Goal: Information Seeking & Learning: Learn about a topic

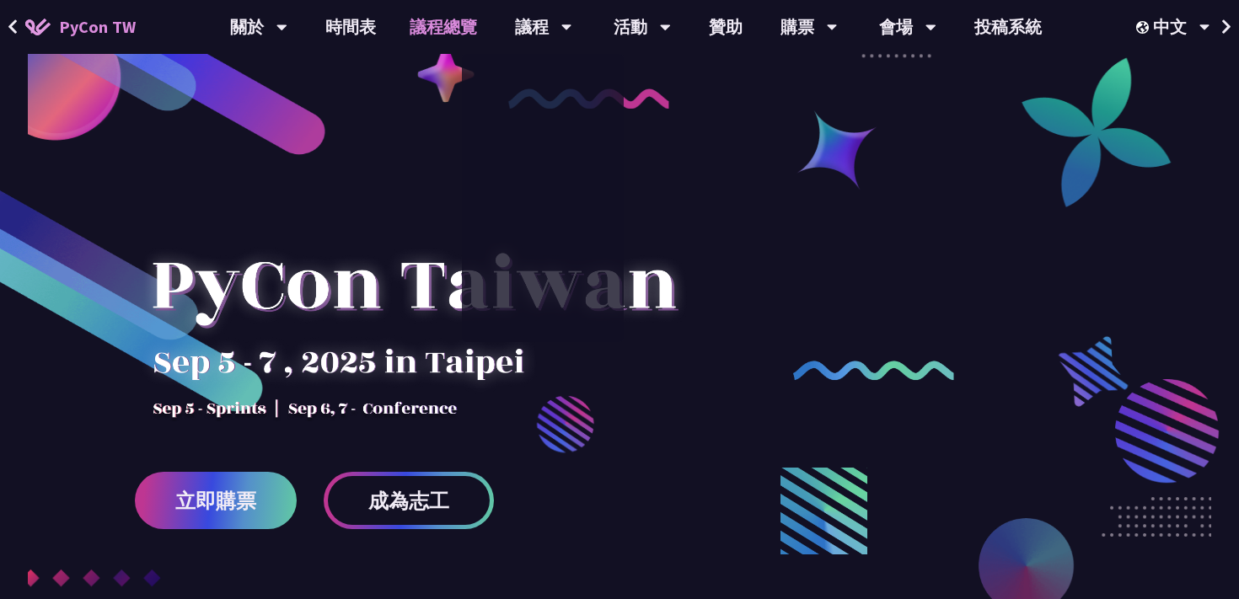
click at [421, 25] on link "議程總覽" at bounding box center [443, 27] width 101 height 54
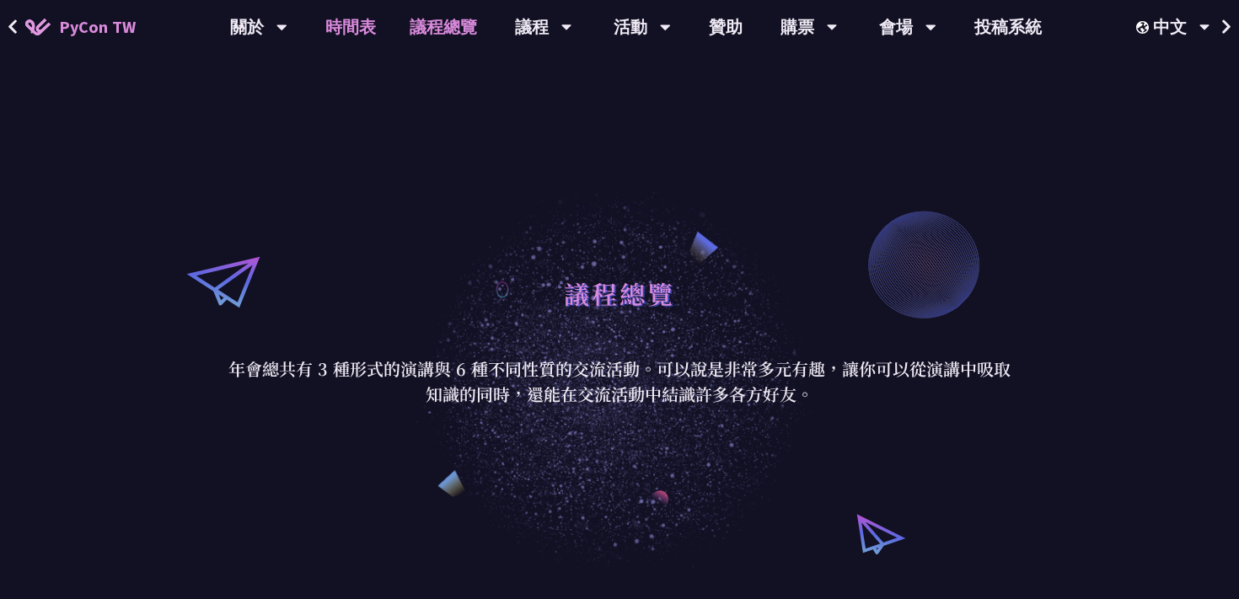
click at [373, 26] on link "時間表" at bounding box center [350, 27] width 84 height 54
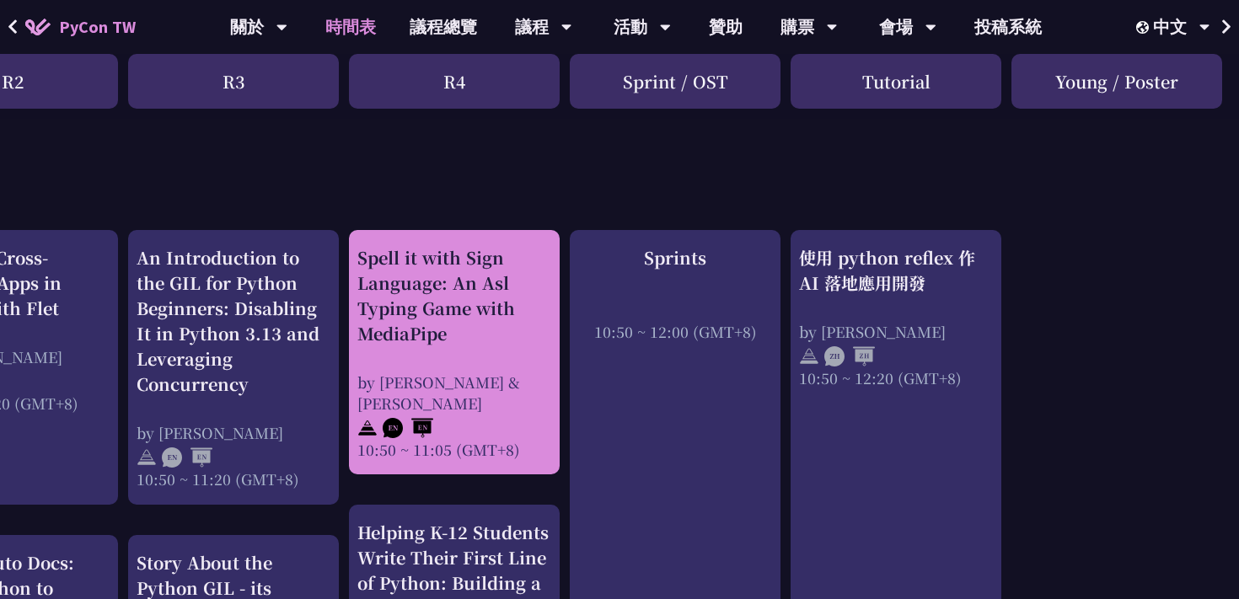
scroll to position [574, 551]
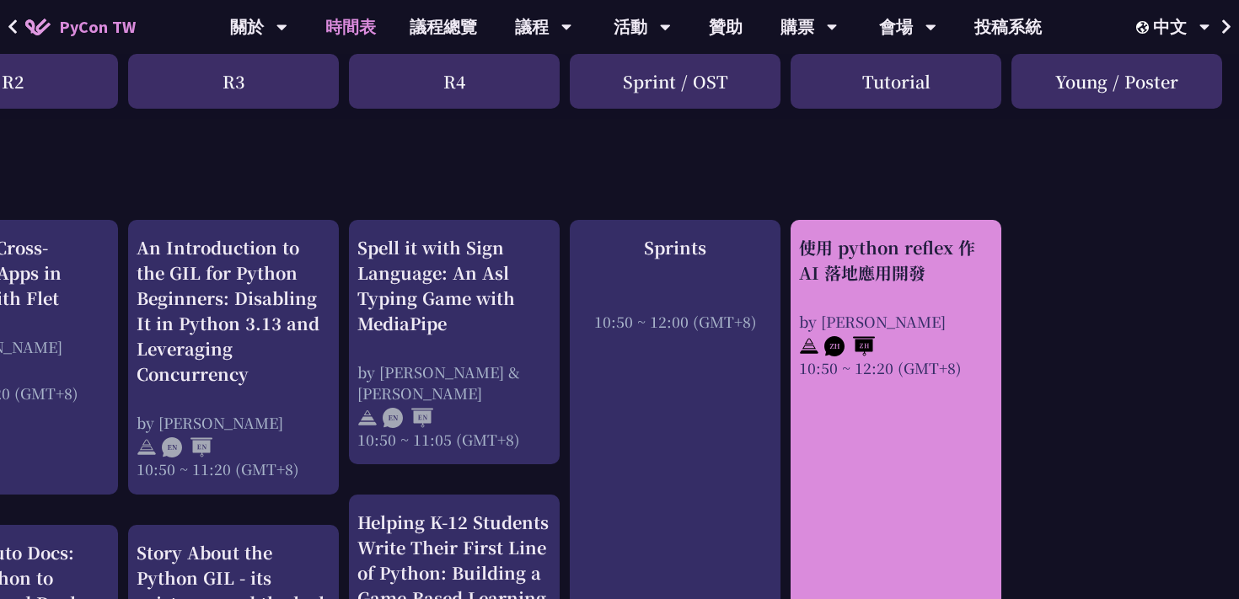
click at [918, 282] on div "使用 python reflex 作 AI 落地應用開發" at bounding box center [896, 260] width 194 height 51
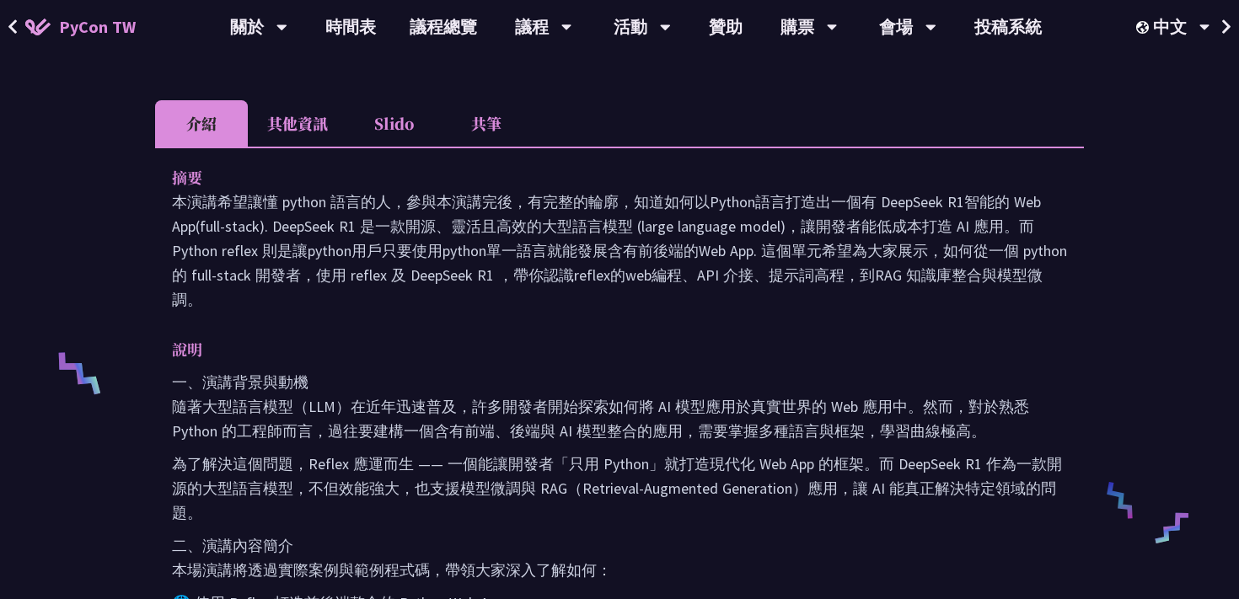
scroll to position [147, 0]
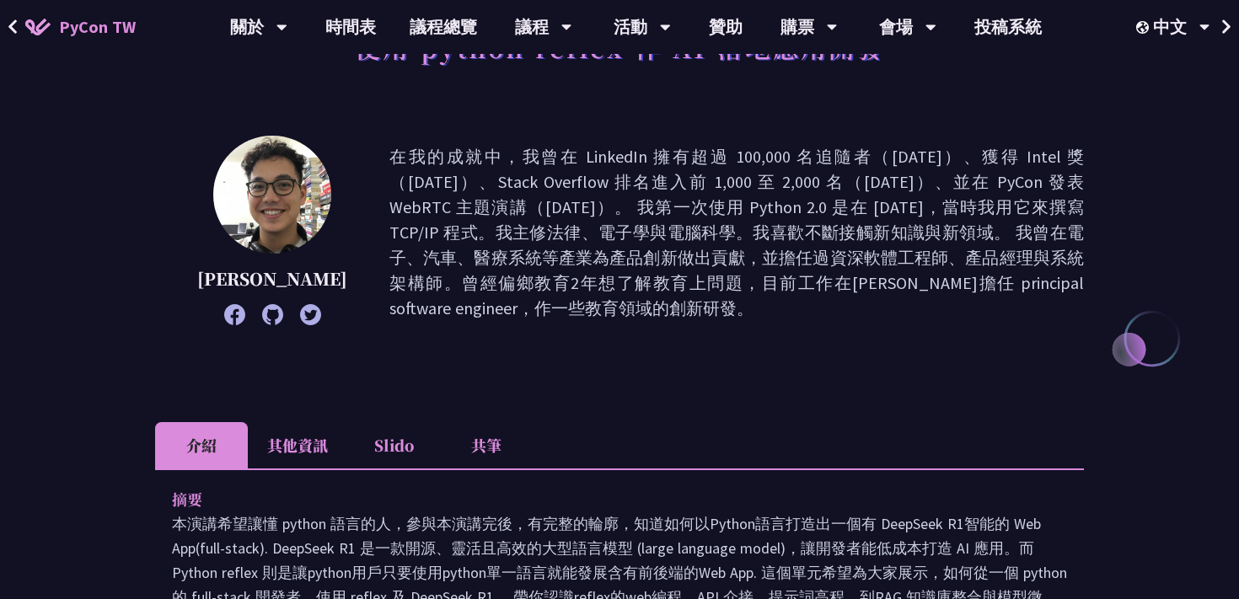
click at [334, 432] on li "其他資訊" at bounding box center [297, 445] width 99 height 46
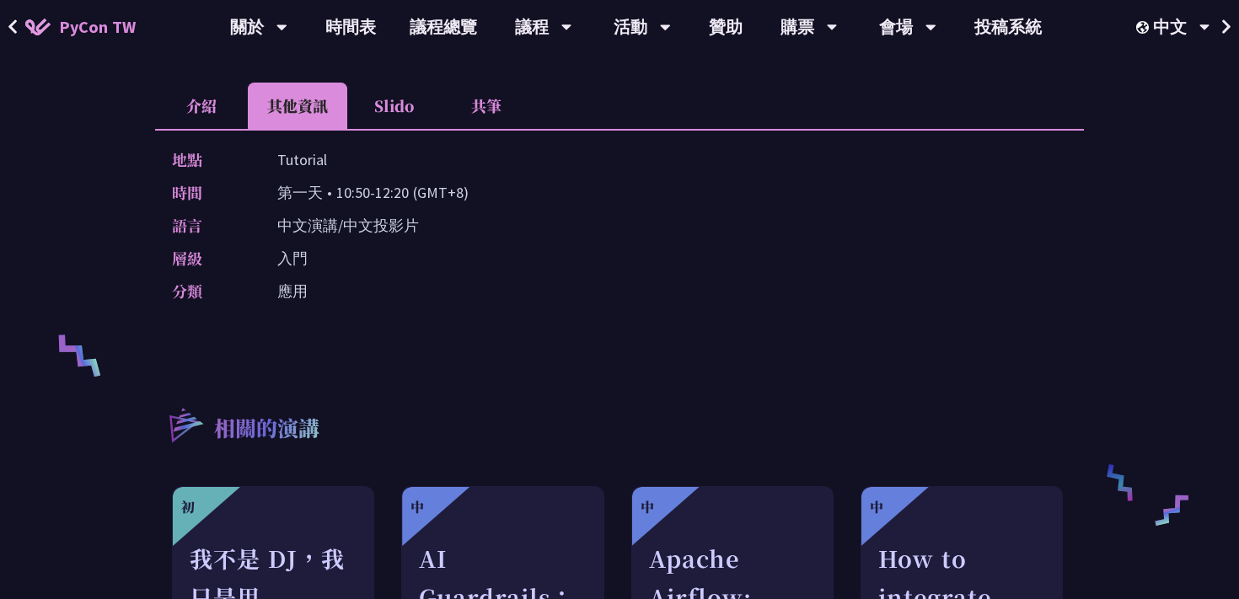
scroll to position [485, 0]
click at [199, 99] on li "介紹" at bounding box center [201, 106] width 93 height 46
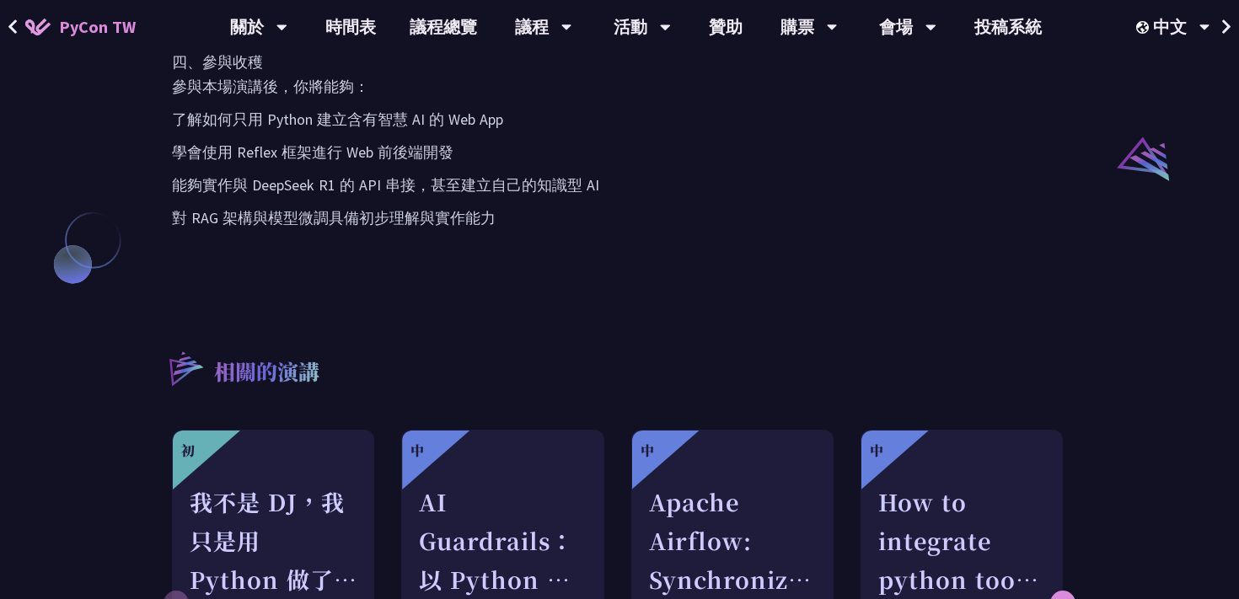
scroll to position [1369, 0]
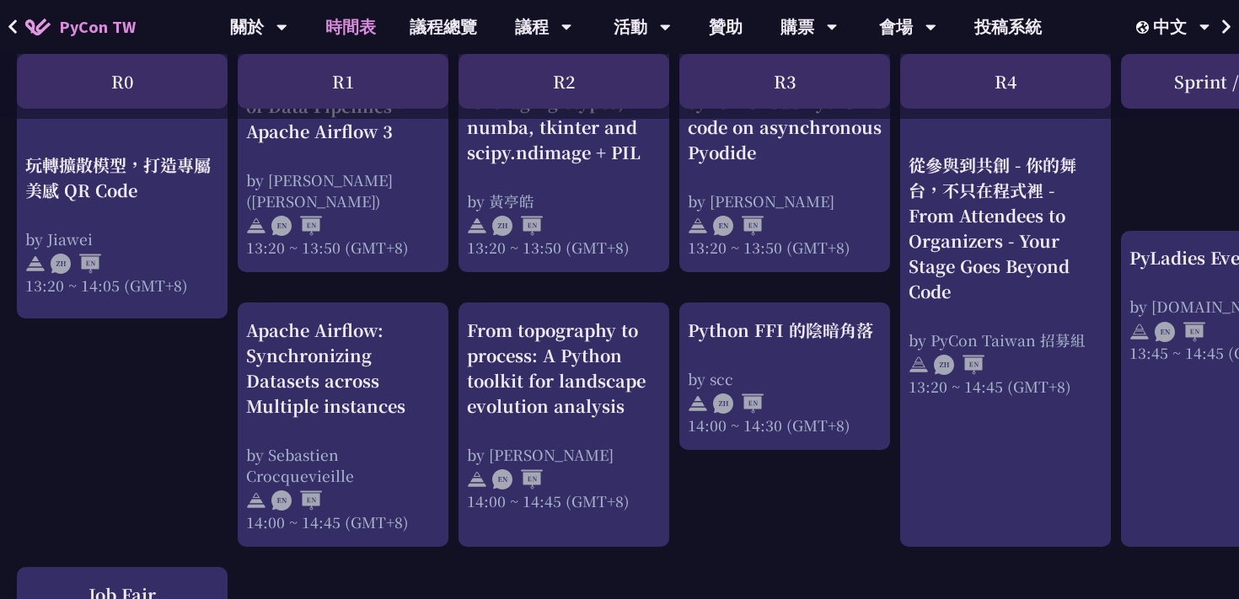
scroll to position [1571, 0]
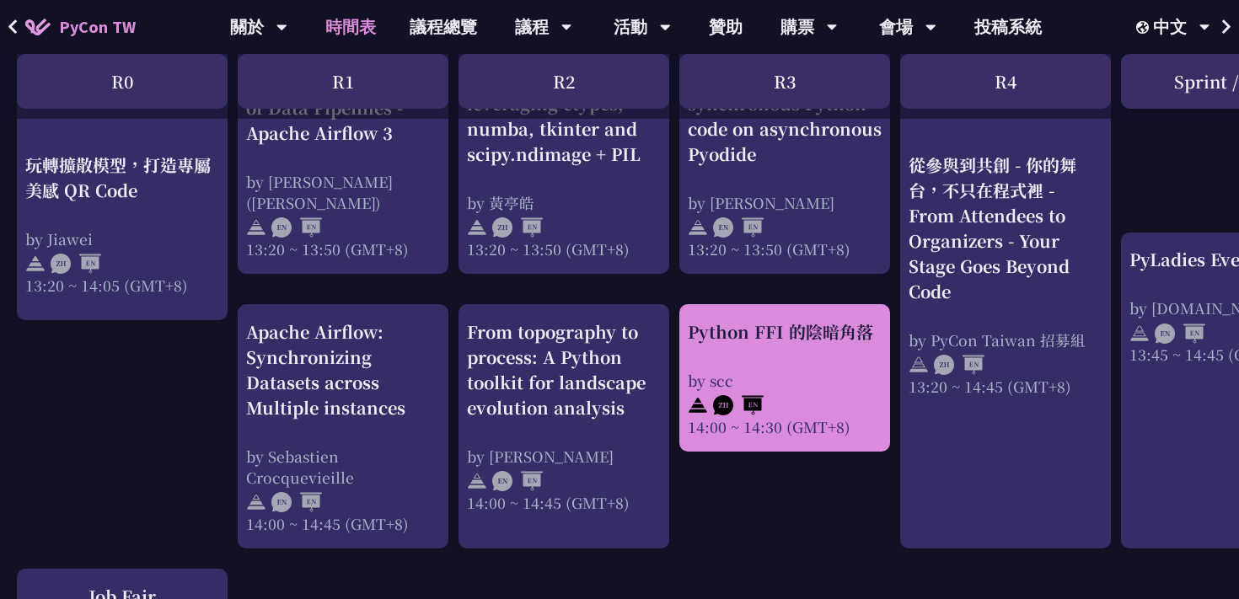
click at [768, 356] on div "Python FFI 的陰暗角落 by scc 14:00 ~ 14:30 (GMT+8)" at bounding box center [785, 378] width 194 height 118
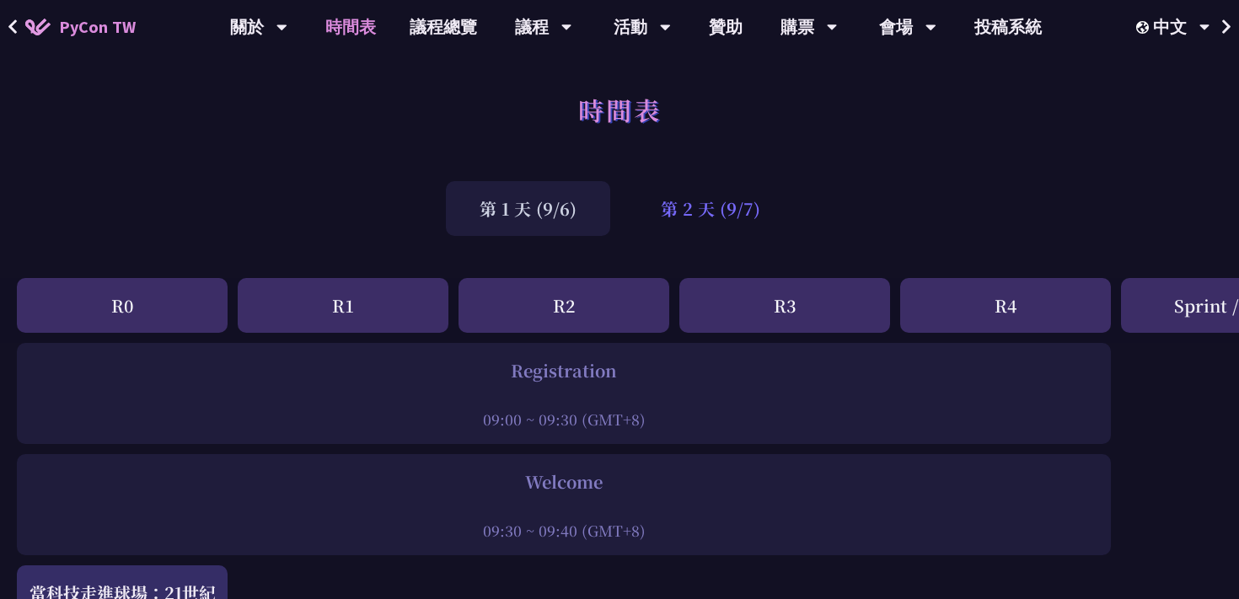
click at [708, 215] on div "第 2 天 (9/7)" at bounding box center [710, 208] width 167 height 55
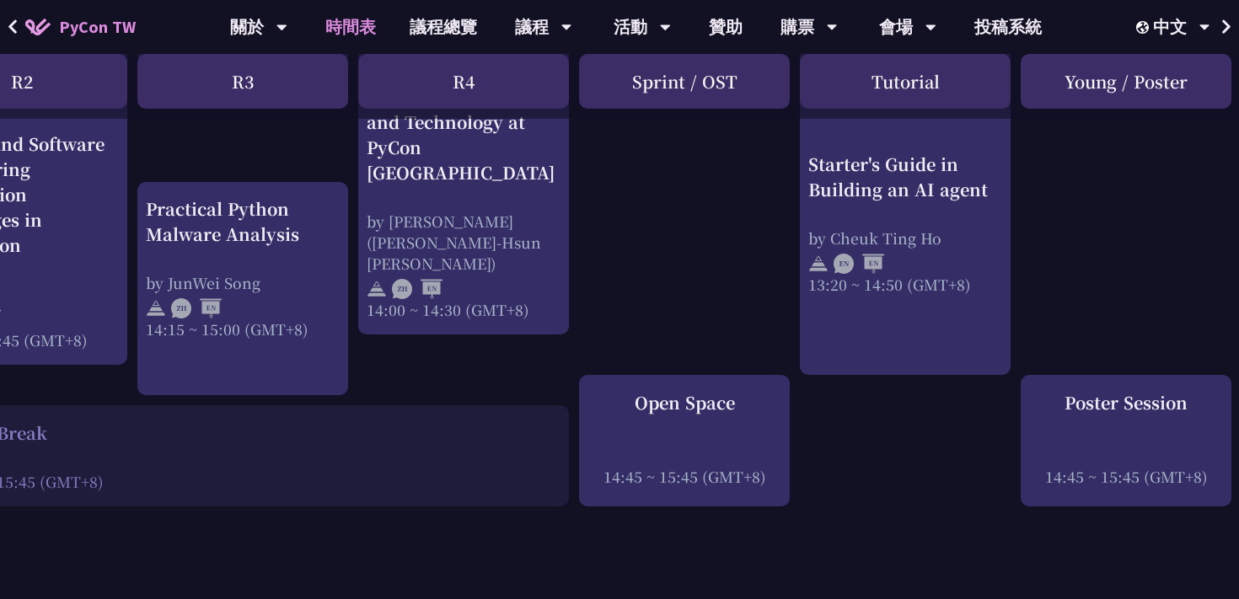
scroll to position [1858, 542]
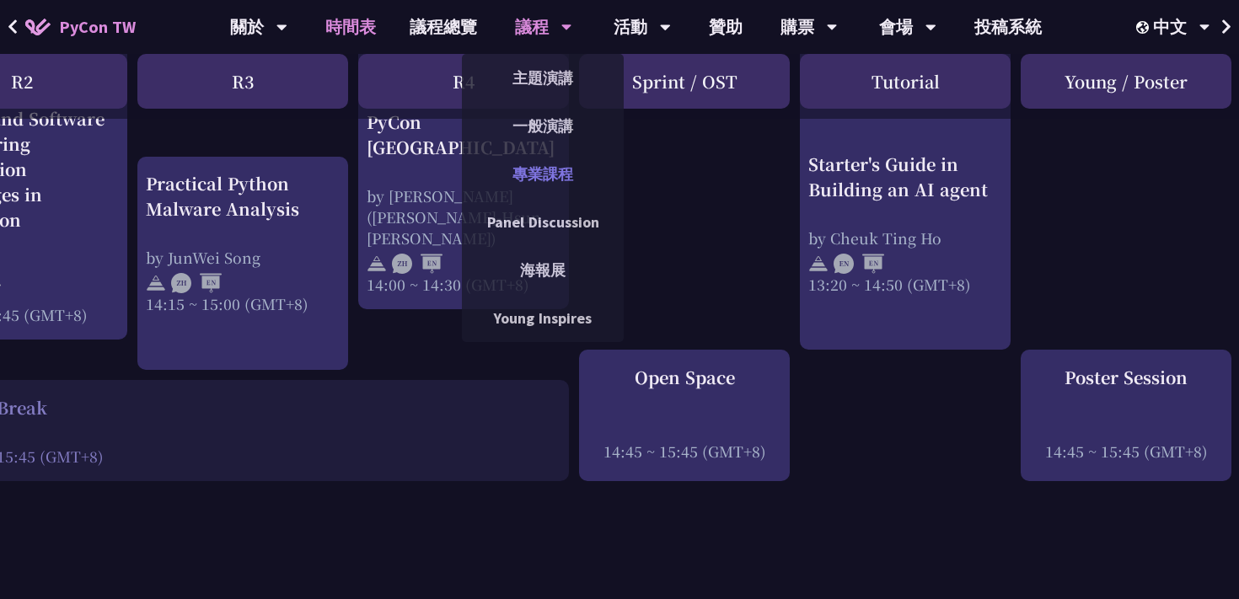
click at [541, 185] on link "專業課程" at bounding box center [543, 174] width 162 height 40
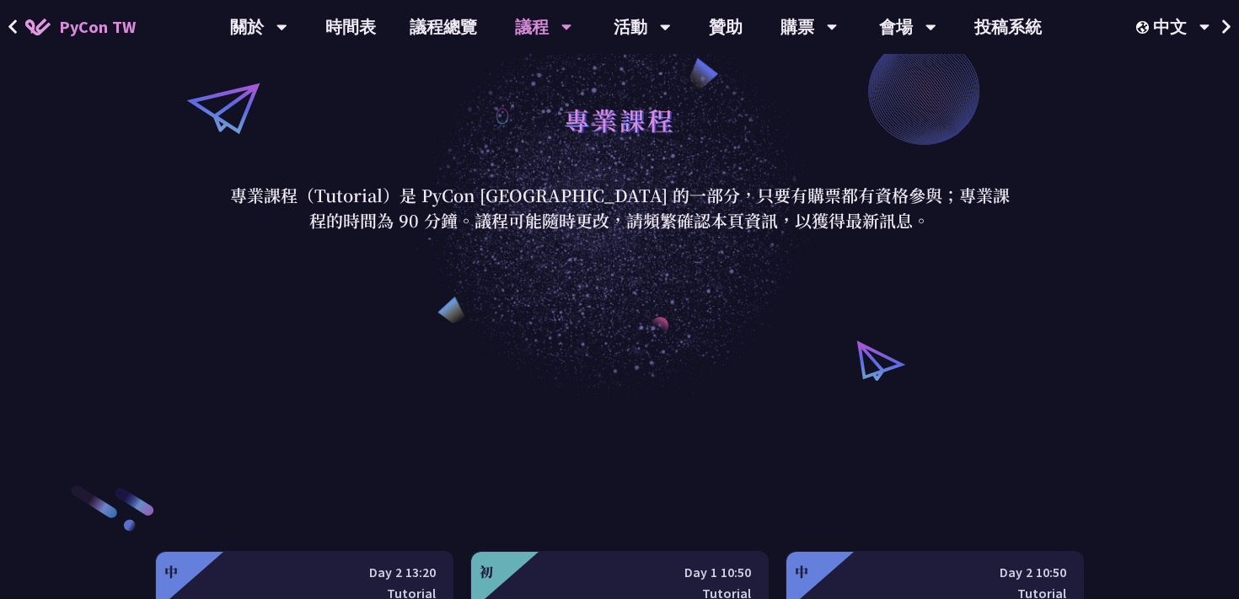
scroll to position [180, 0]
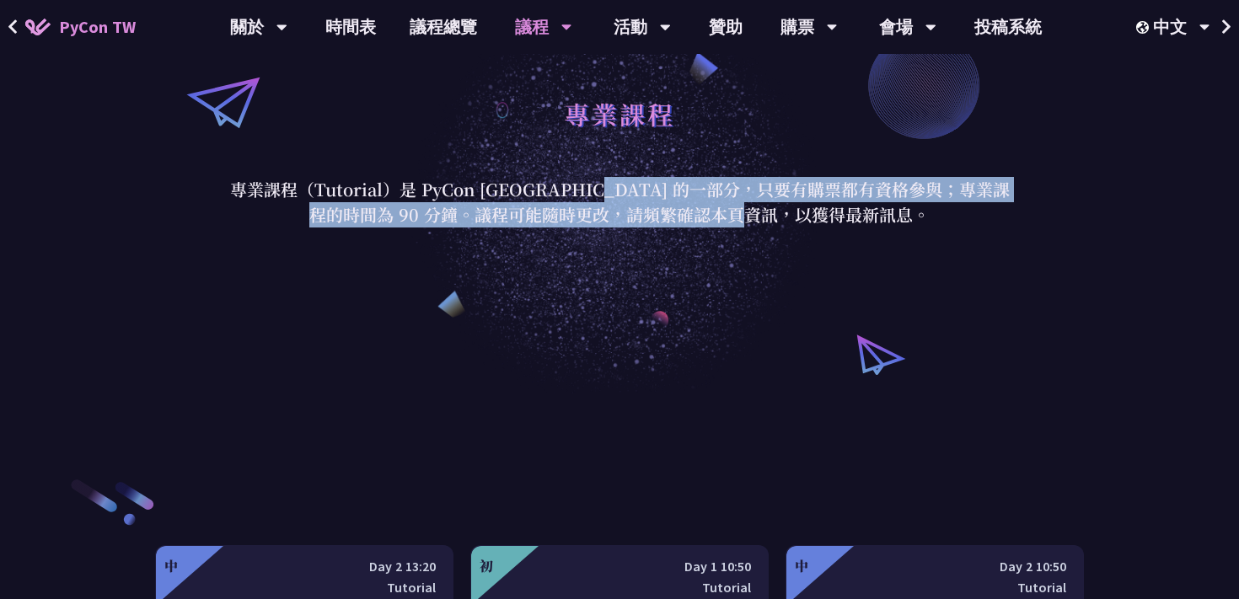
drag, startPoint x: 623, startPoint y: 190, endPoint x: 754, endPoint y: 293, distance: 167.4
click at [754, 292] on div "專業課程 專業課程（Tutorial）是 PyCon [GEOGRAPHIC_DATA] 的一部分，只要有購票都有資格參與；專業課程的時間為 90 分鐘。議程…" at bounding box center [619, 158] width 1239 height 472
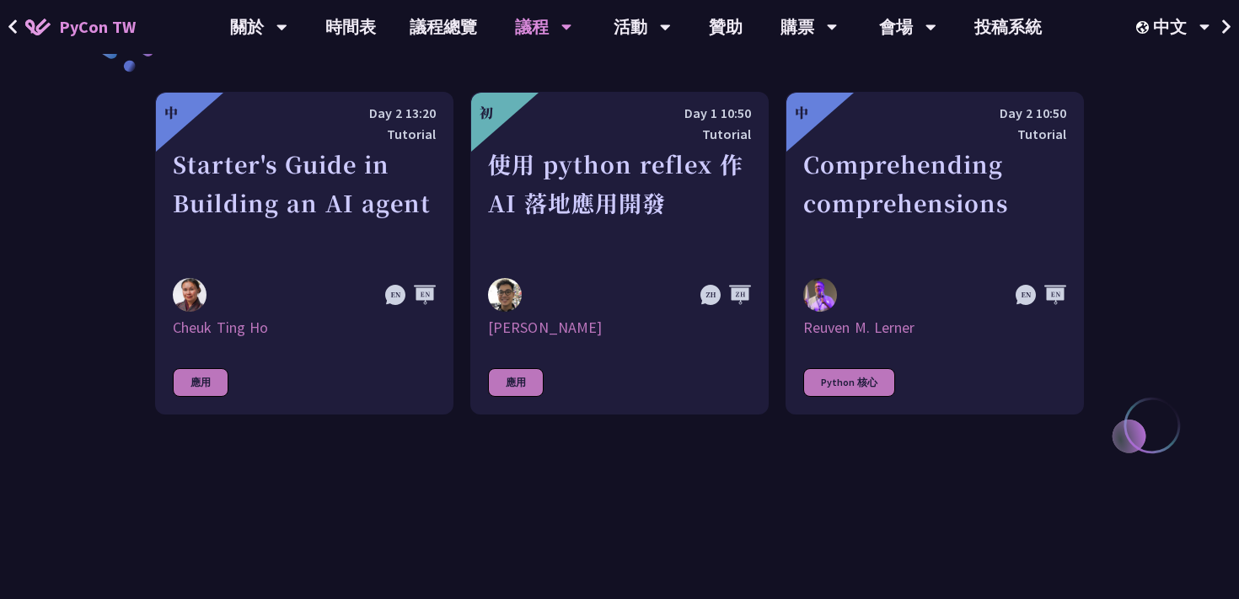
scroll to position [637, 0]
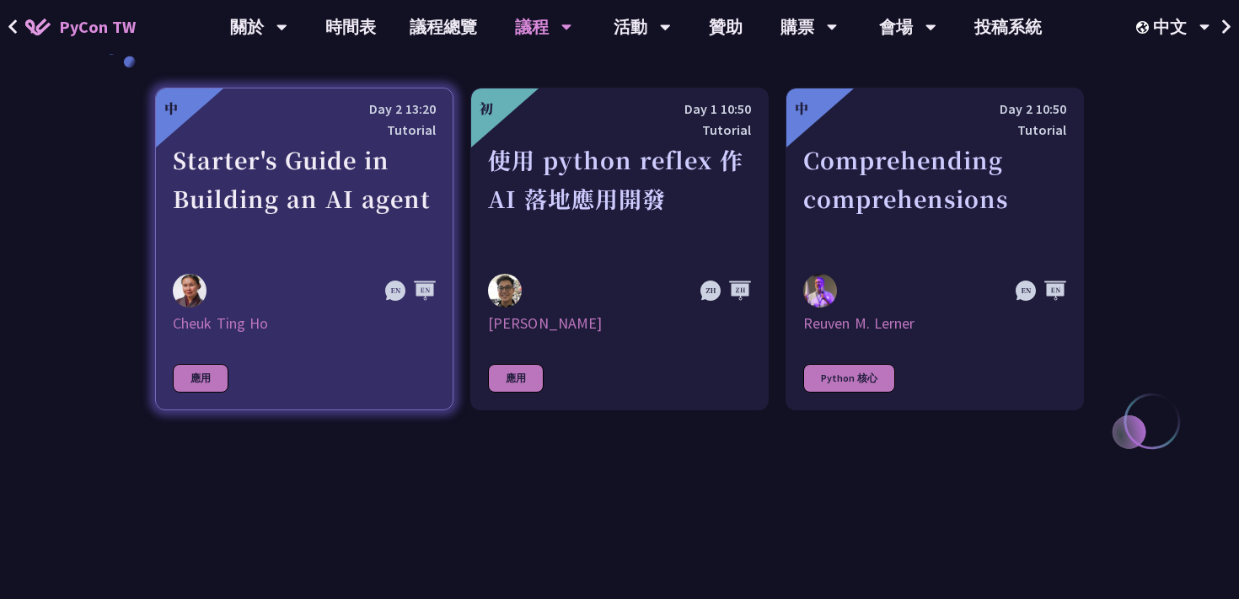
click at [365, 214] on div "Starter's Guide in Building an AI agent" at bounding box center [304, 199] width 263 height 116
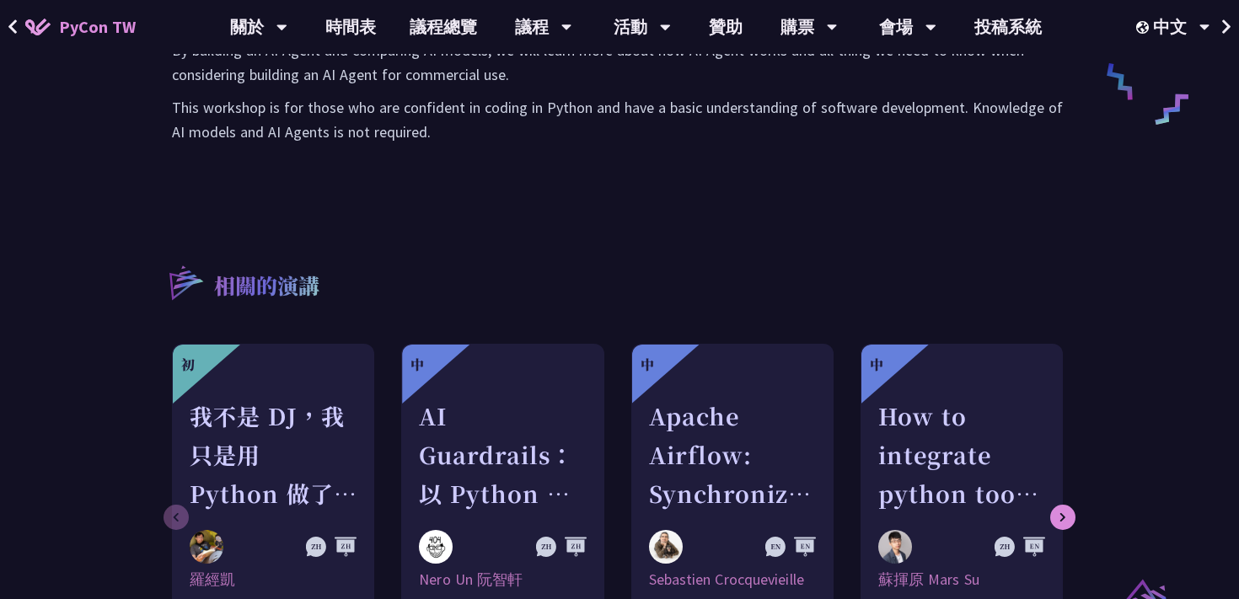
scroll to position [856, 0]
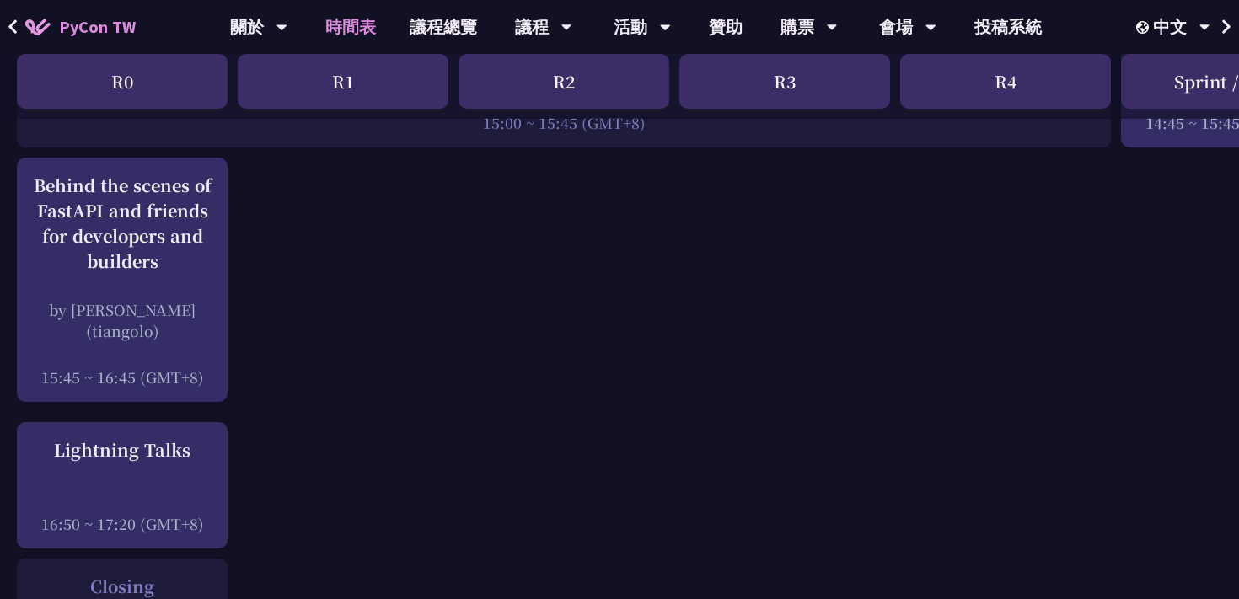
scroll to position [2137, 0]
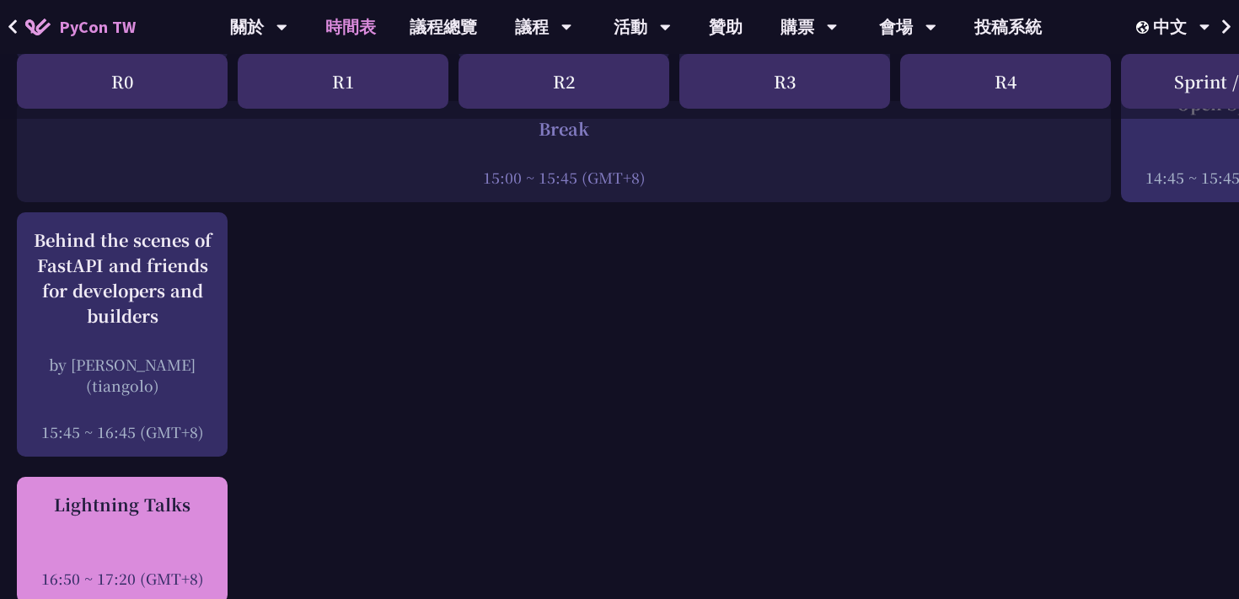
click at [183, 492] on div "Lightning Talks" at bounding box center [122, 504] width 194 height 25
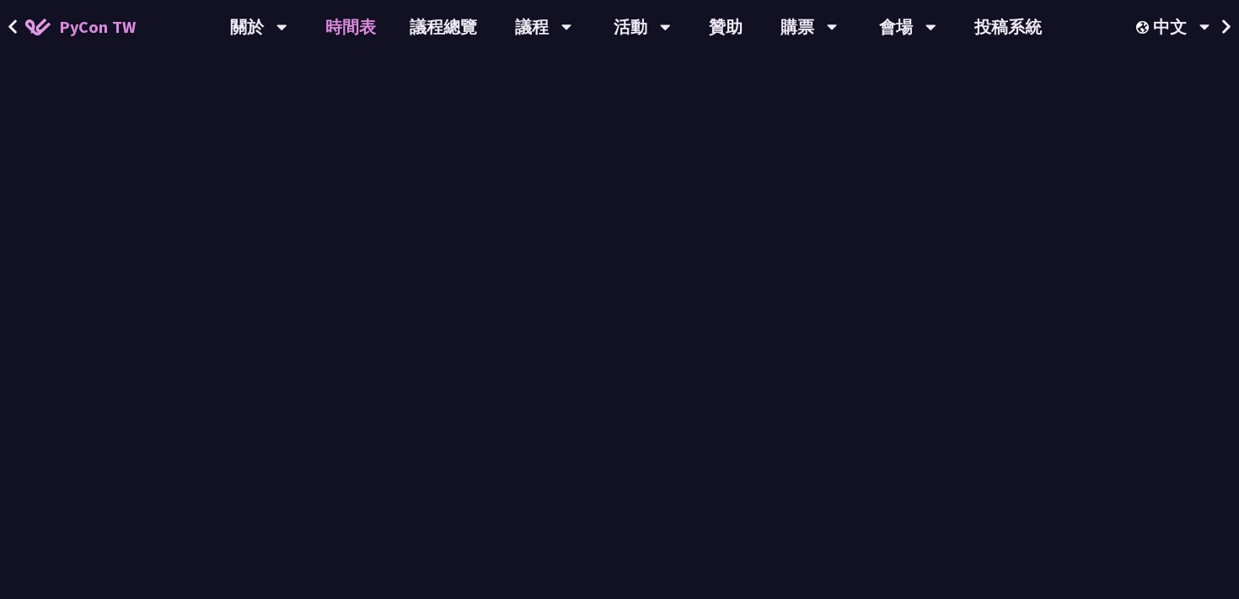
scroll to position [2137, 0]
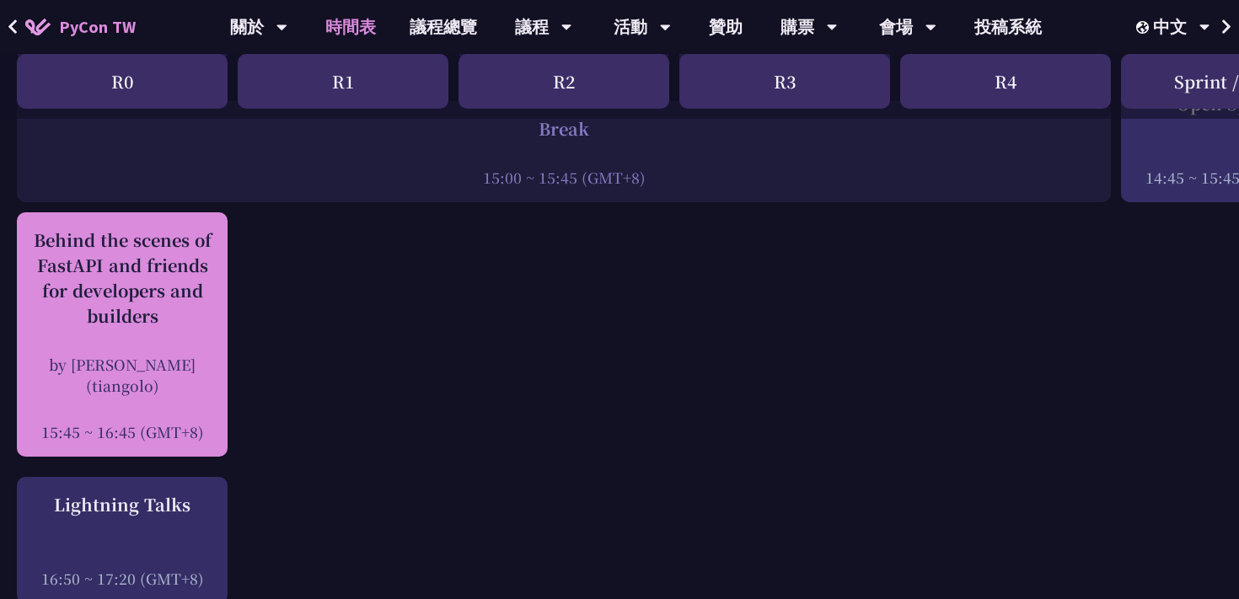
click at [196, 304] on div "Behind the scenes of FastAPI and friends for developers and builders" at bounding box center [122, 278] width 194 height 101
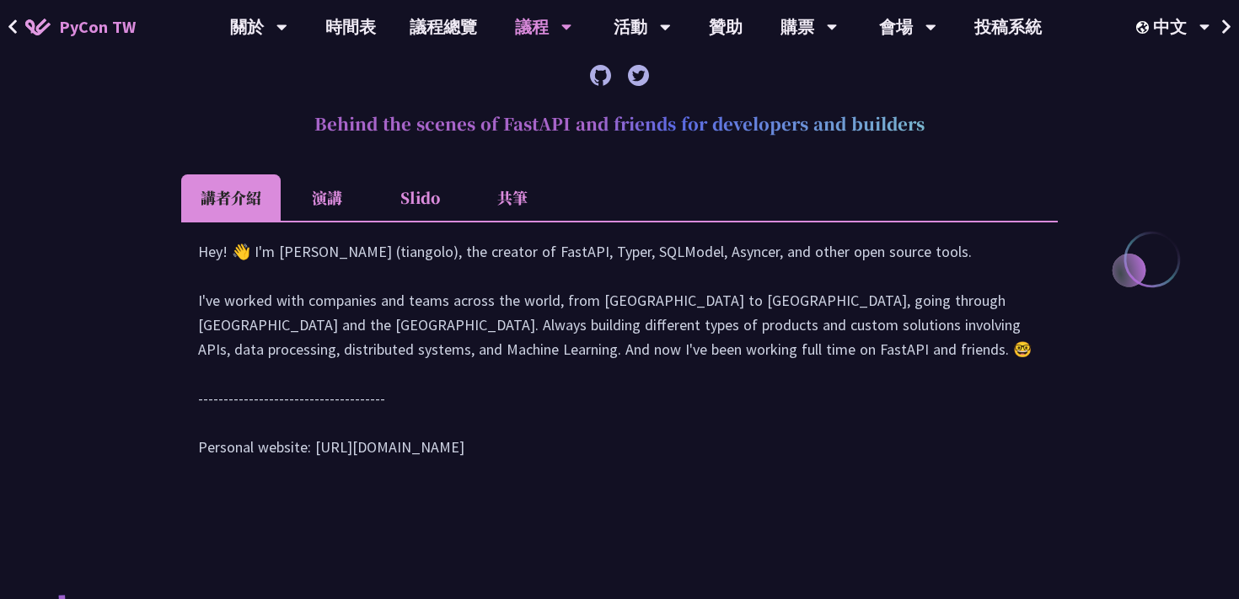
scroll to position [520, 0]
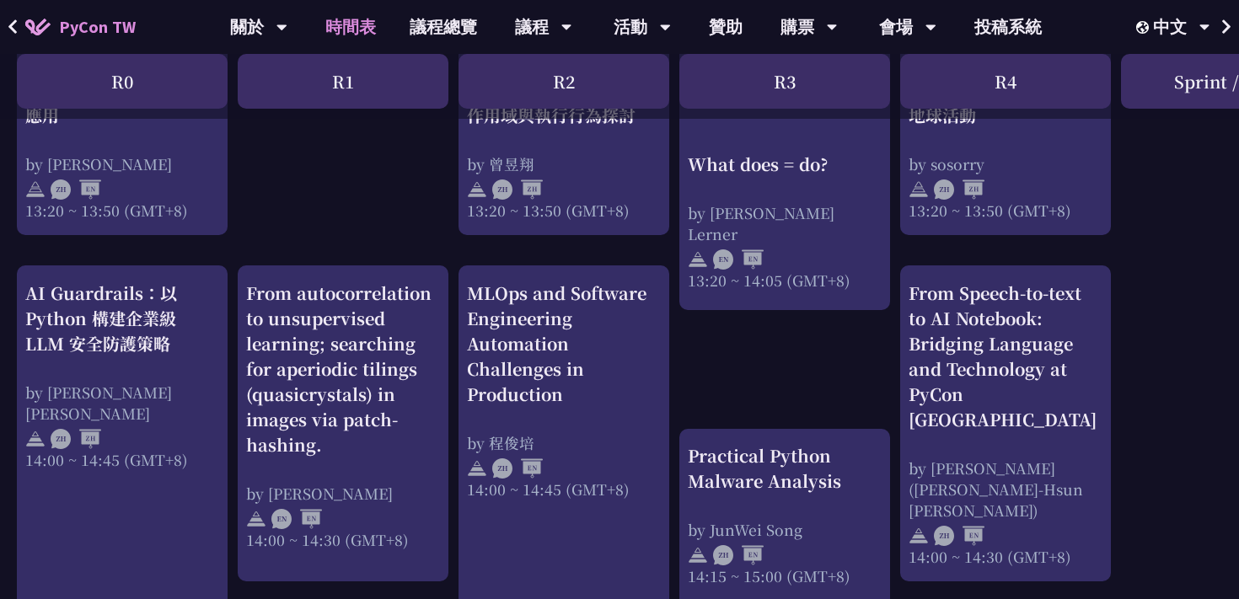
scroll to position [1576, 0]
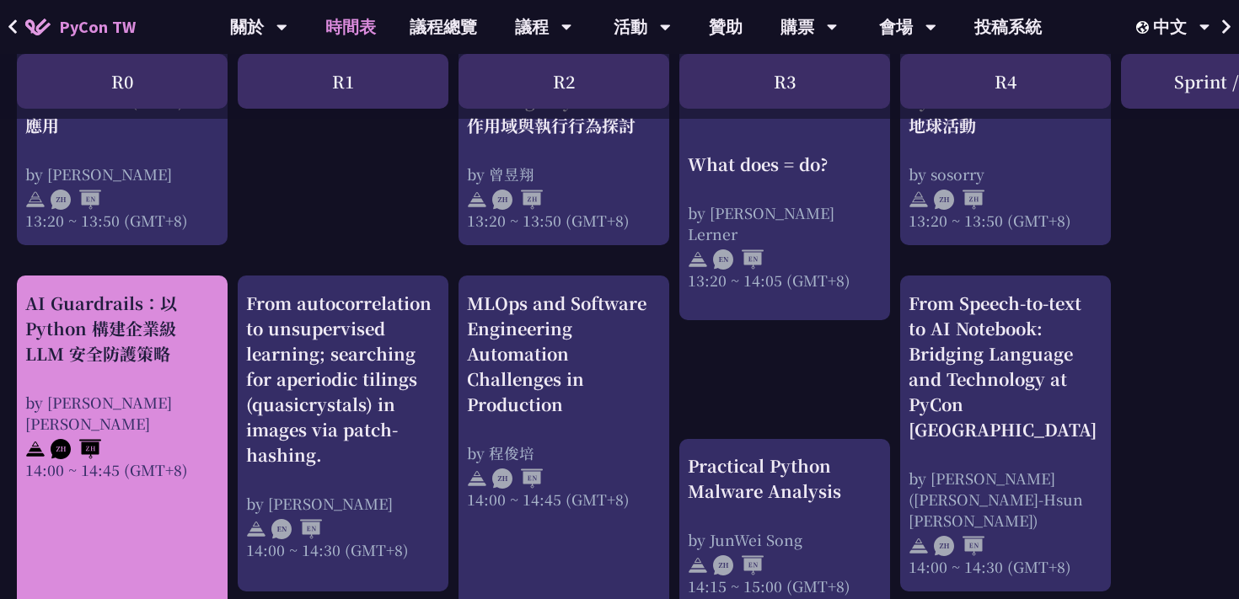
click at [167, 340] on div "AI Guardrails：以 Python 構建企業級 LLM 安全防護策略" at bounding box center [122, 329] width 194 height 76
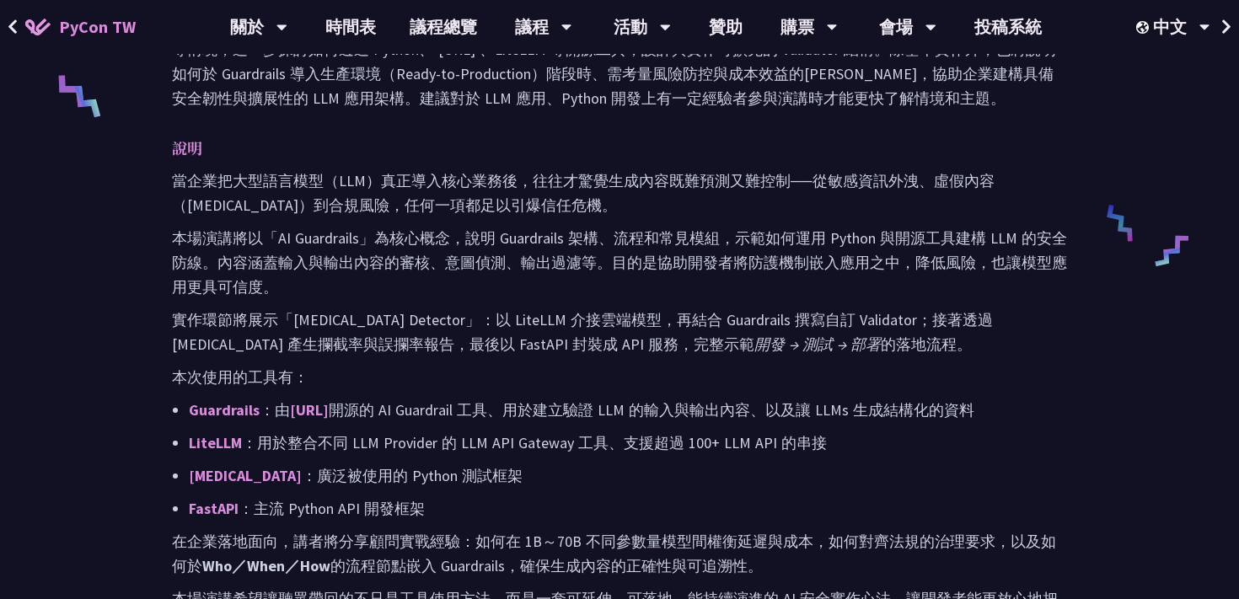
scroll to position [740, 0]
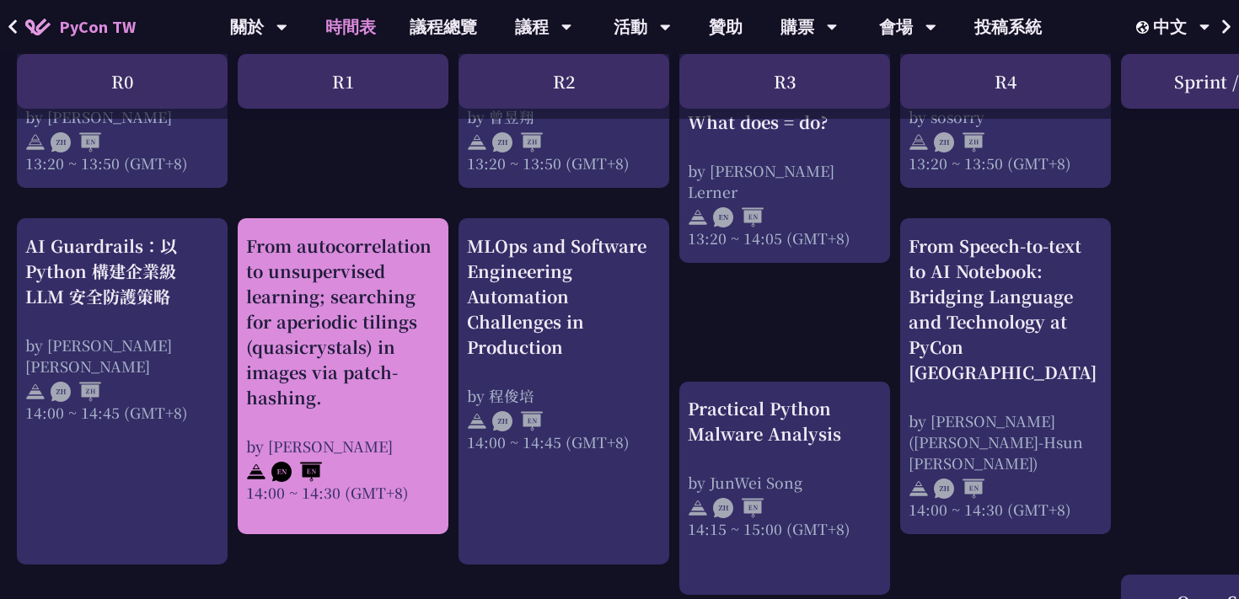
scroll to position [1649, 0]
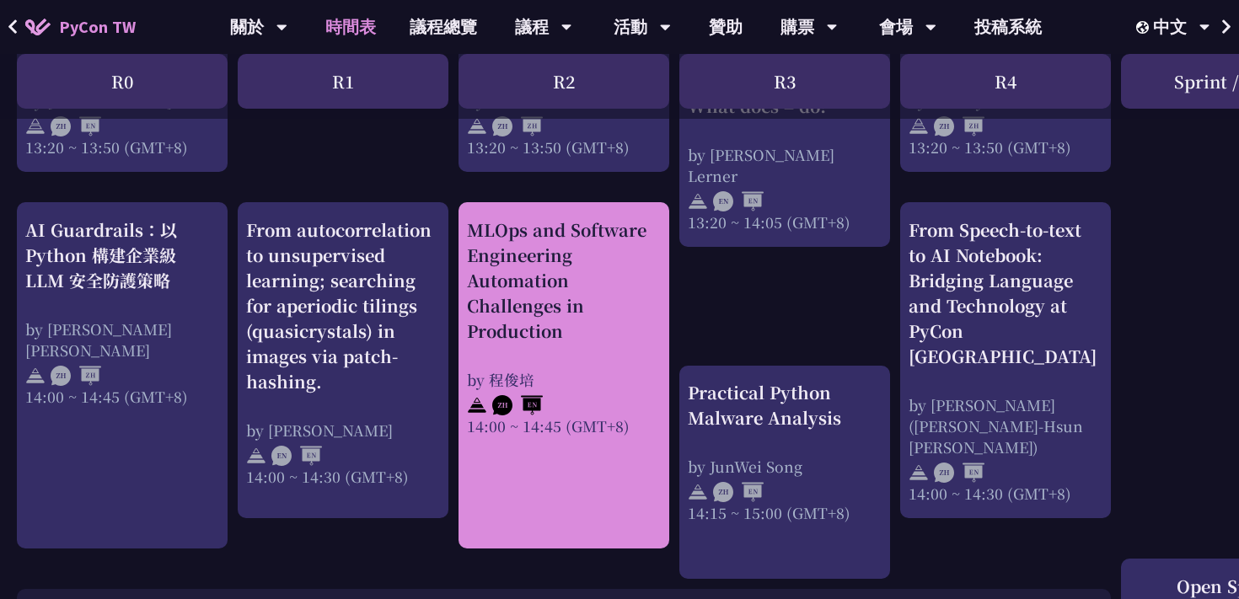
click at [626, 370] on div "by 程俊培" at bounding box center [564, 379] width 194 height 21
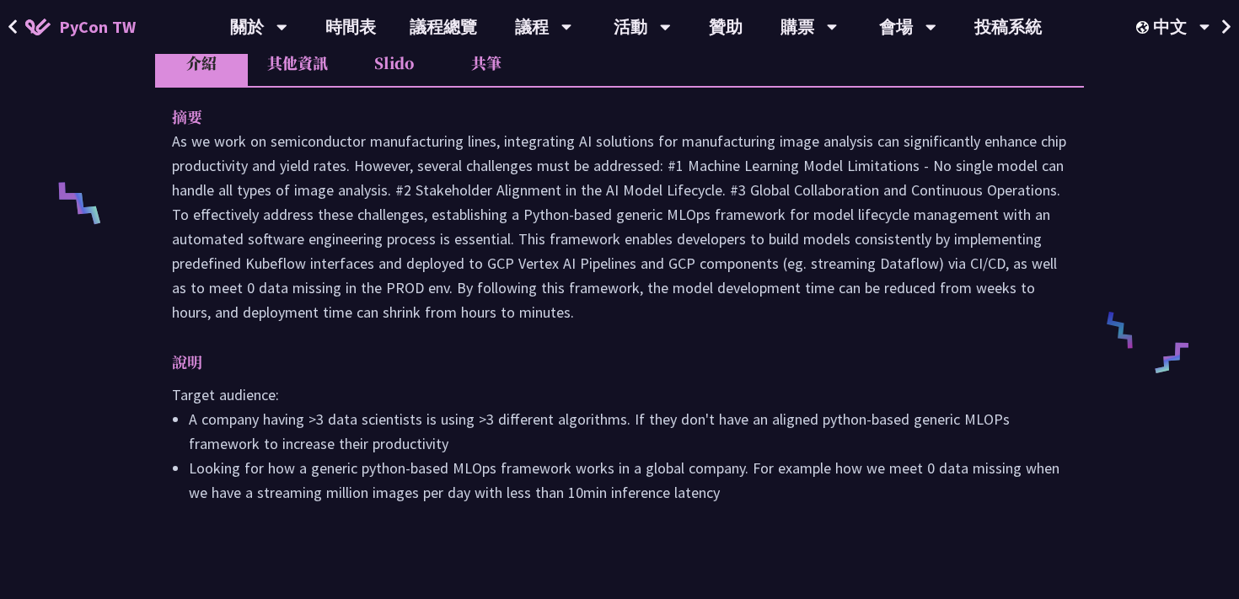
scroll to position [628, 0]
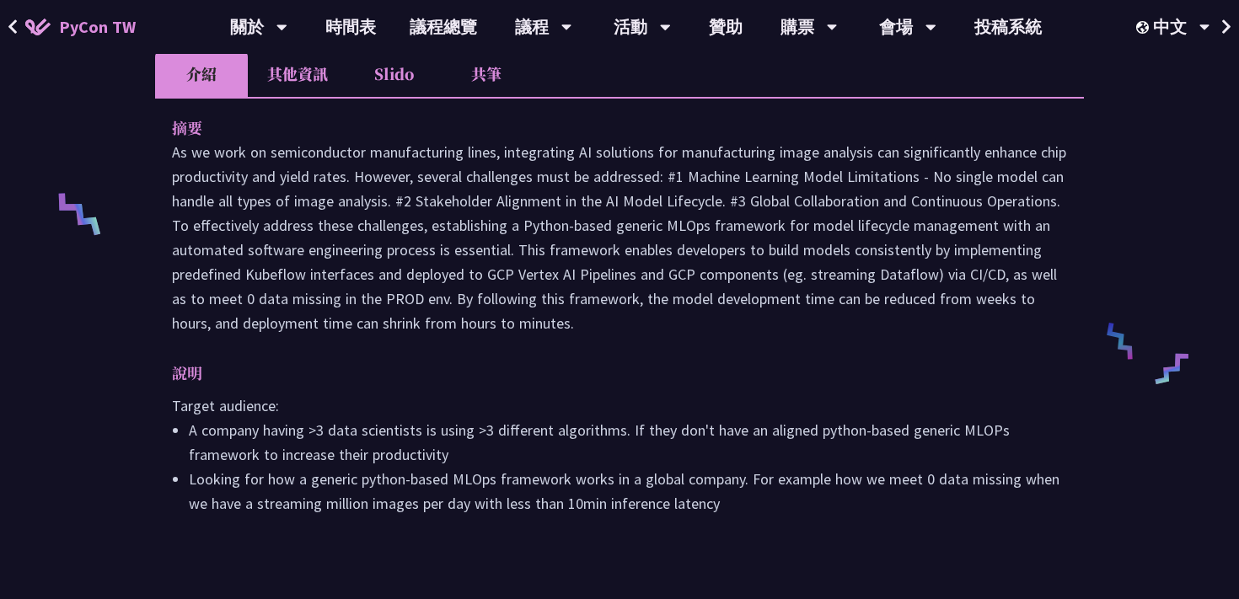
drag, startPoint x: 172, startPoint y: 95, endPoint x: 792, endPoint y: 485, distance: 732.3
click at [792, 485] on div "摘要 說明 Target audience: A company having >3 data scientists is using >3 differen…" at bounding box center [619, 327] width 929 height 461
click at [792, 484] on li "Looking for how a generic python-based MLOps framework works in a global compan…" at bounding box center [628, 491] width 878 height 49
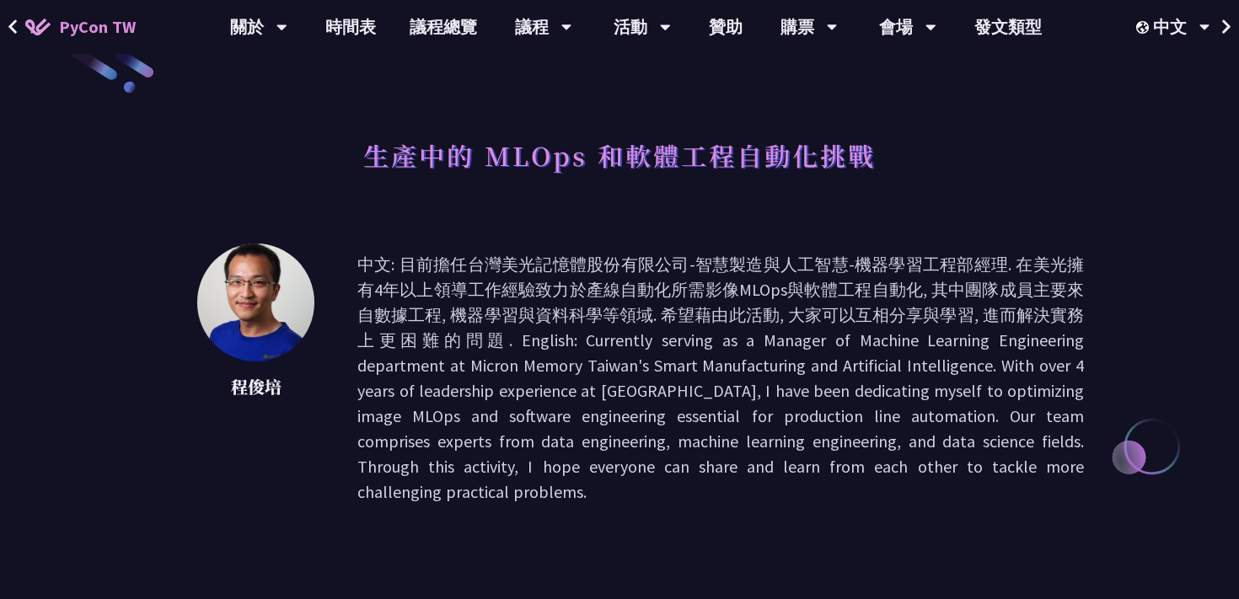
scroll to position [0, 0]
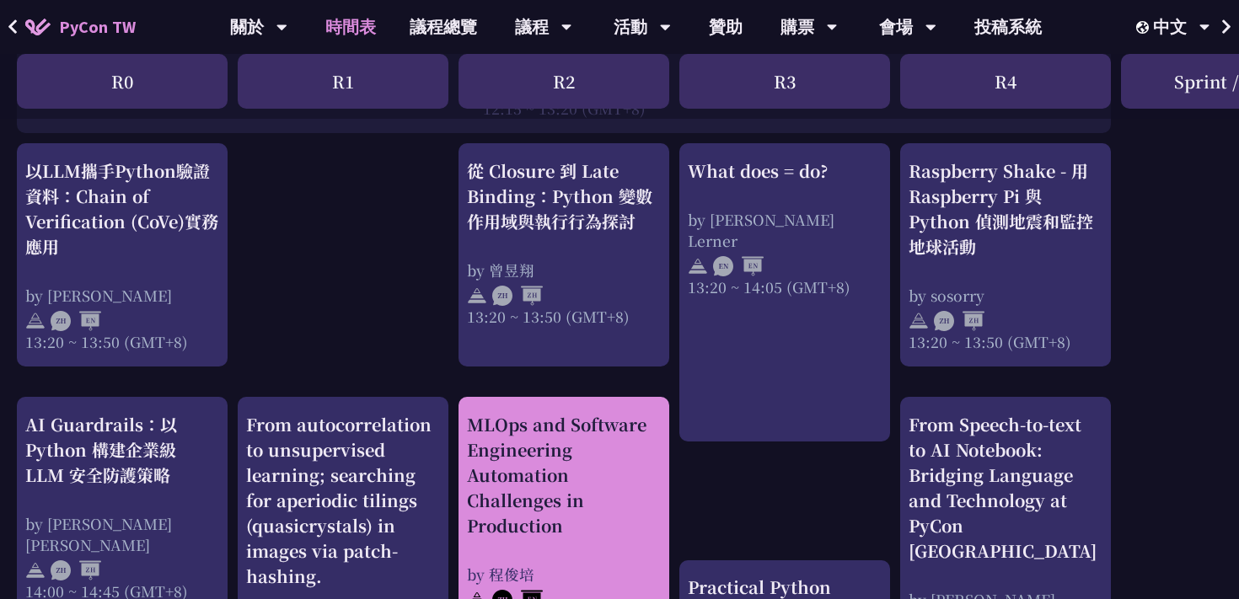
scroll to position [1484, 0]
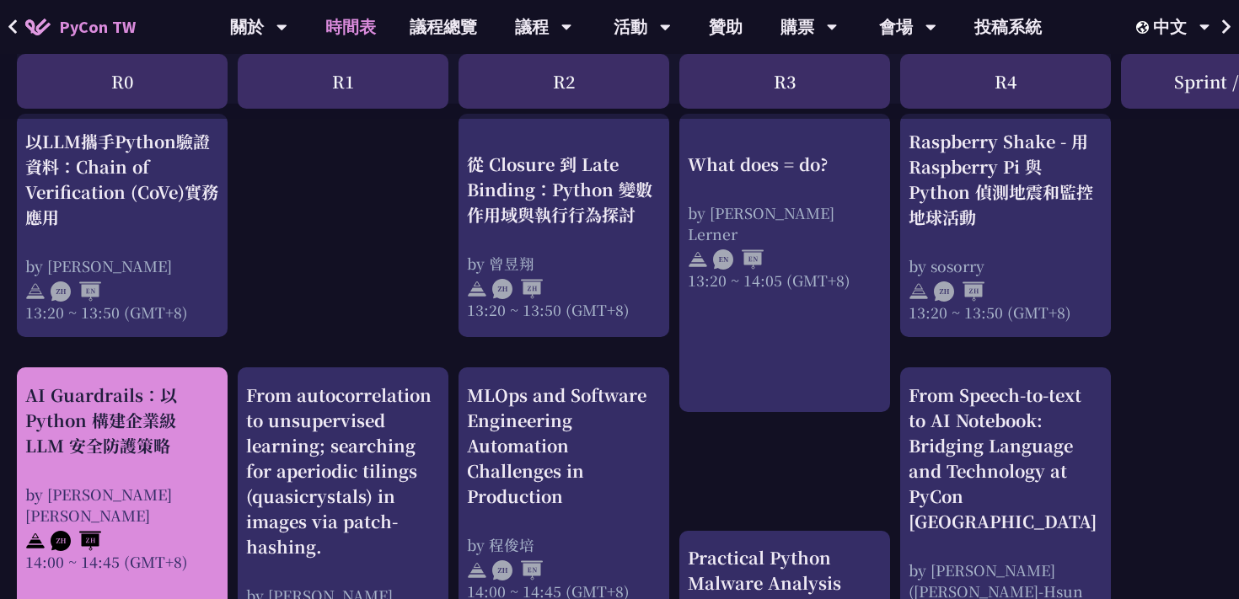
click at [117, 435] on div "AI Guardrails：以 Python 構建企業級 LLM 安全防護策略" at bounding box center [122, 421] width 194 height 76
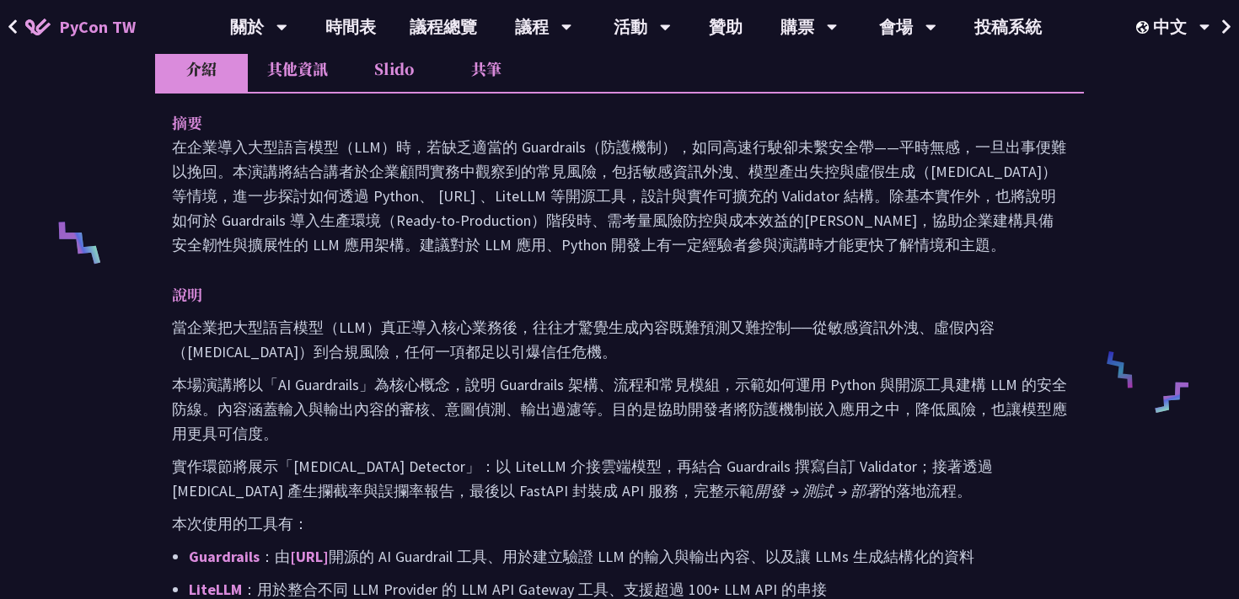
scroll to position [601, 0]
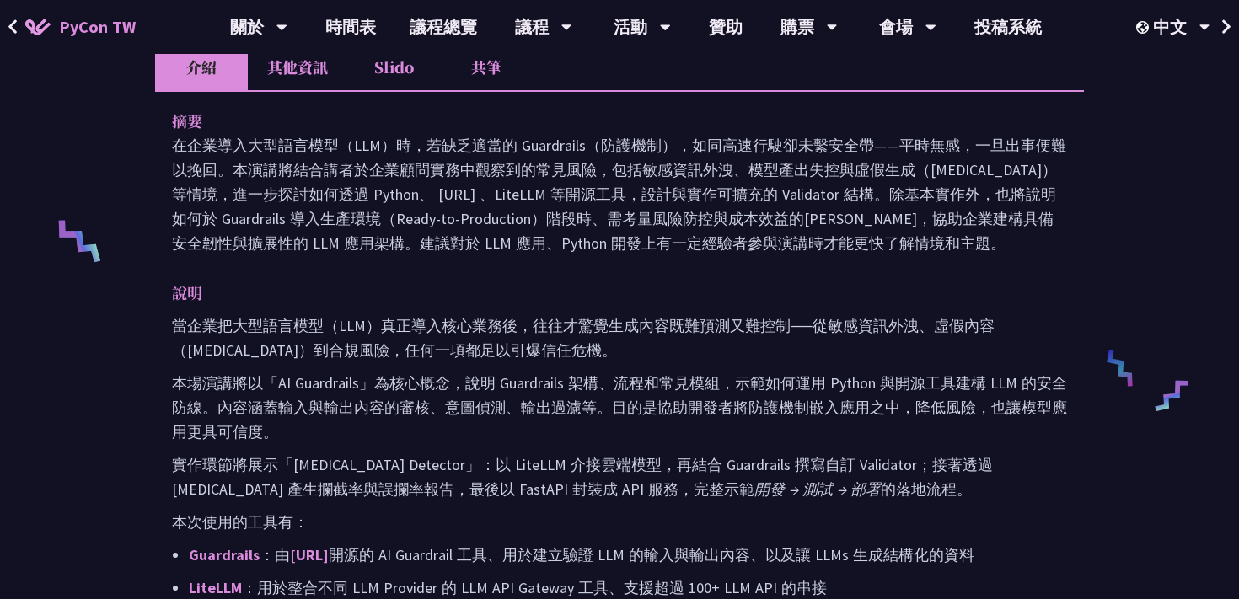
click at [72, 469] on div "AI Guardrails：以 Python 構建企業級 LLM 安全防護策略 Nero Un [PERSON_NAME] 介紹 其他資訊 Slido 共筆 …" at bounding box center [619, 420] width 1239 height 2042
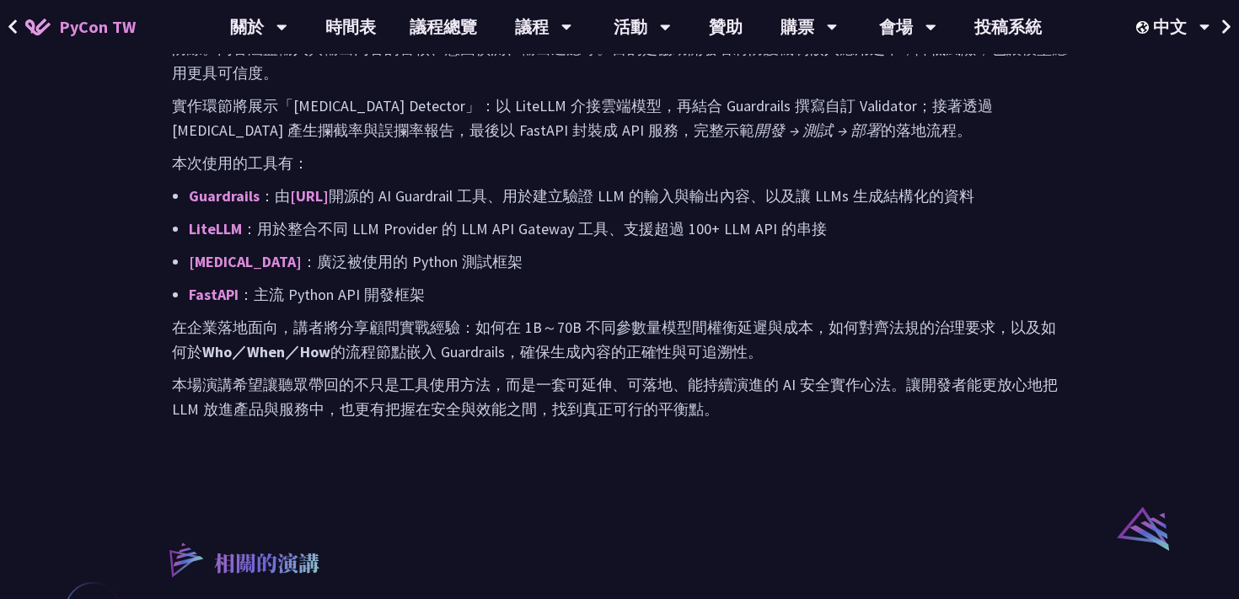
scroll to position [962, 0]
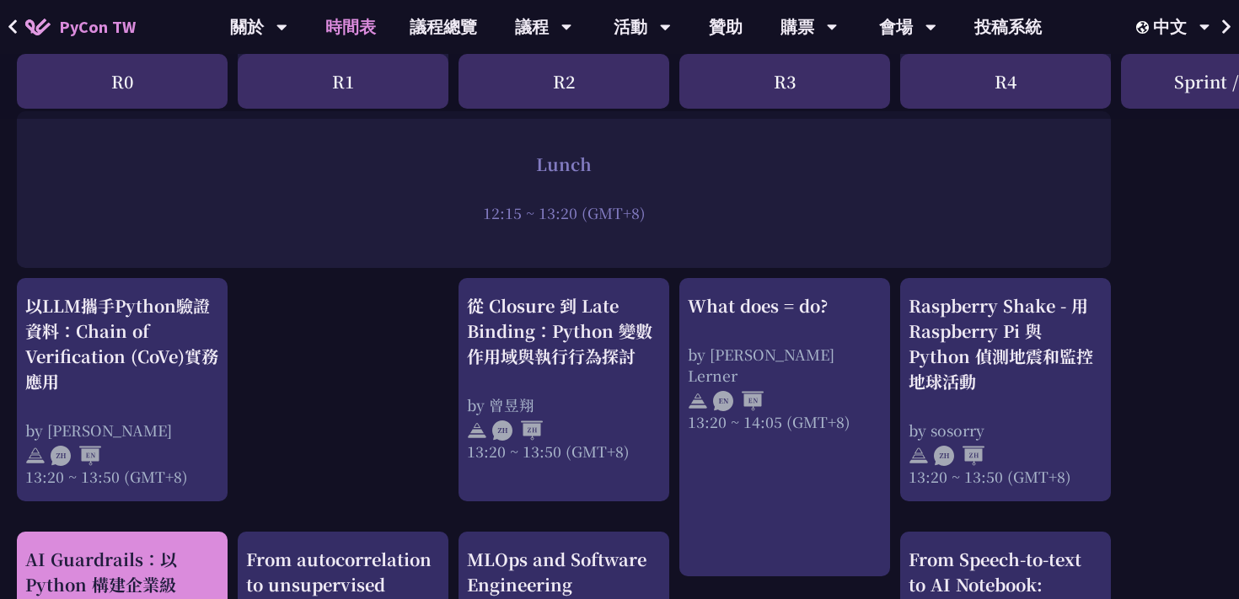
scroll to position [1325, 0]
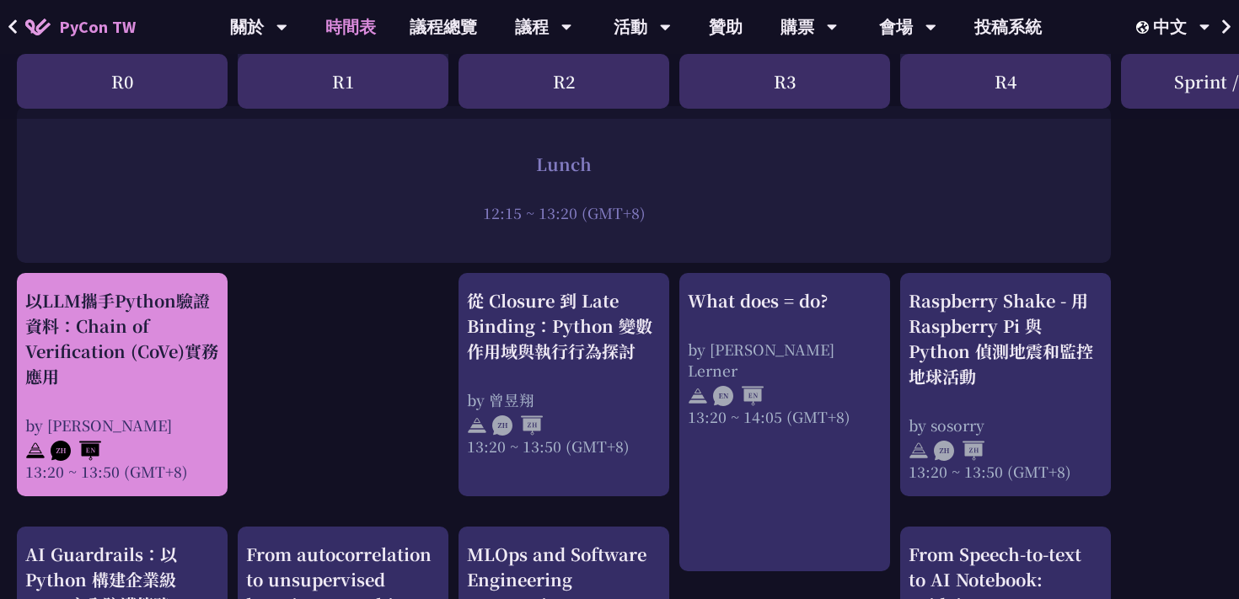
click at [170, 386] on div "以LLM攜手Python驗證資料：Chain of Verification (CoVe)實務應用" at bounding box center [122, 338] width 194 height 101
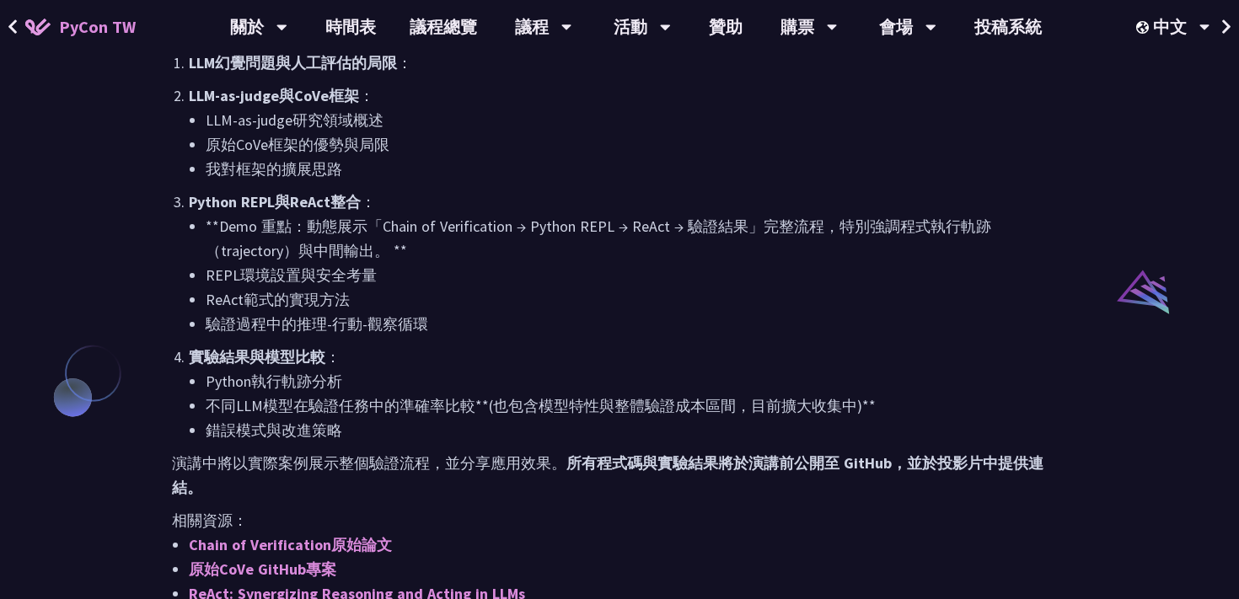
scroll to position [1175, 0]
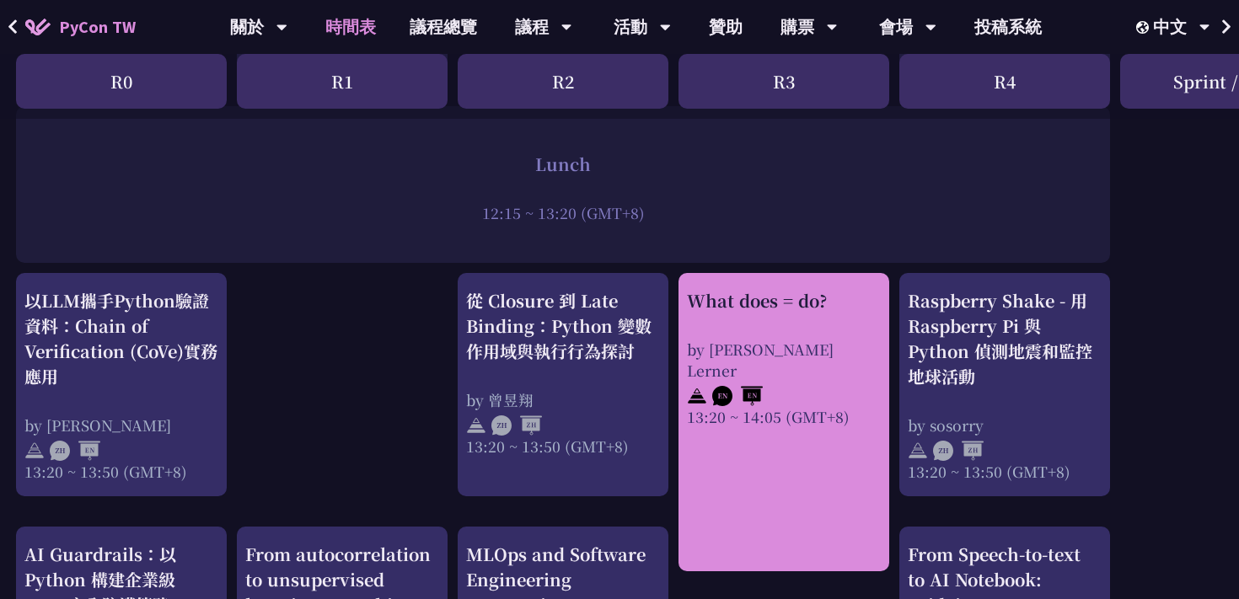
scroll to position [1325, 0]
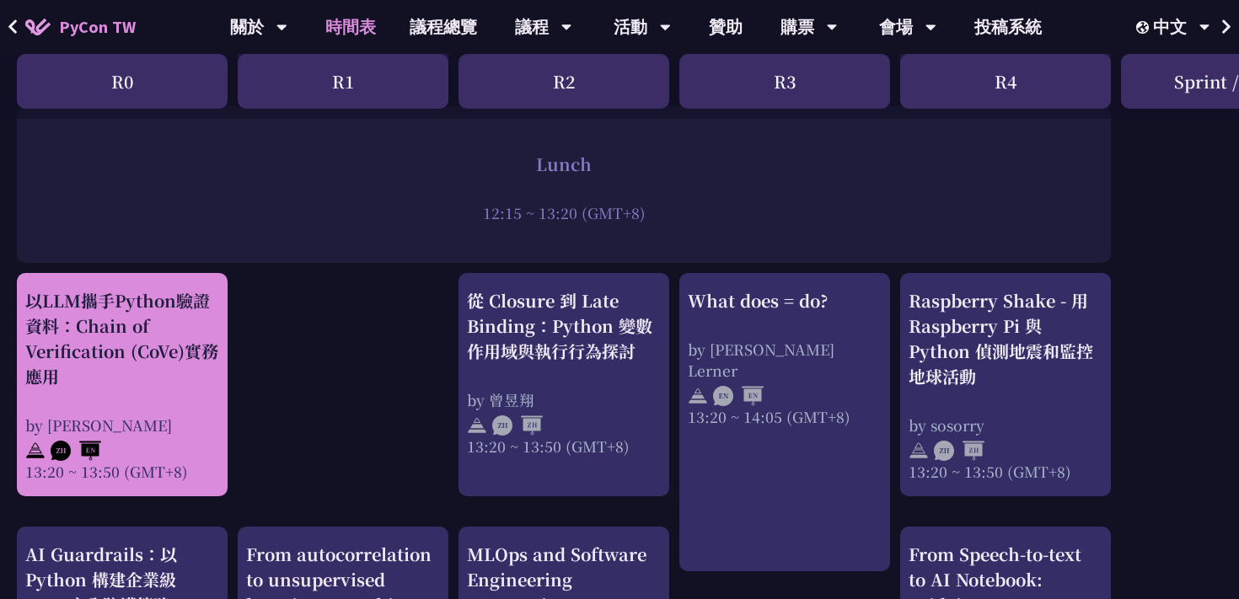
click at [126, 397] on div "以LLM攜手Python驗證資料：Chain of Verification (CoVe)實務應用 by [PERSON_NAME] 13:20 ~ 13:5…" at bounding box center [122, 385] width 194 height 194
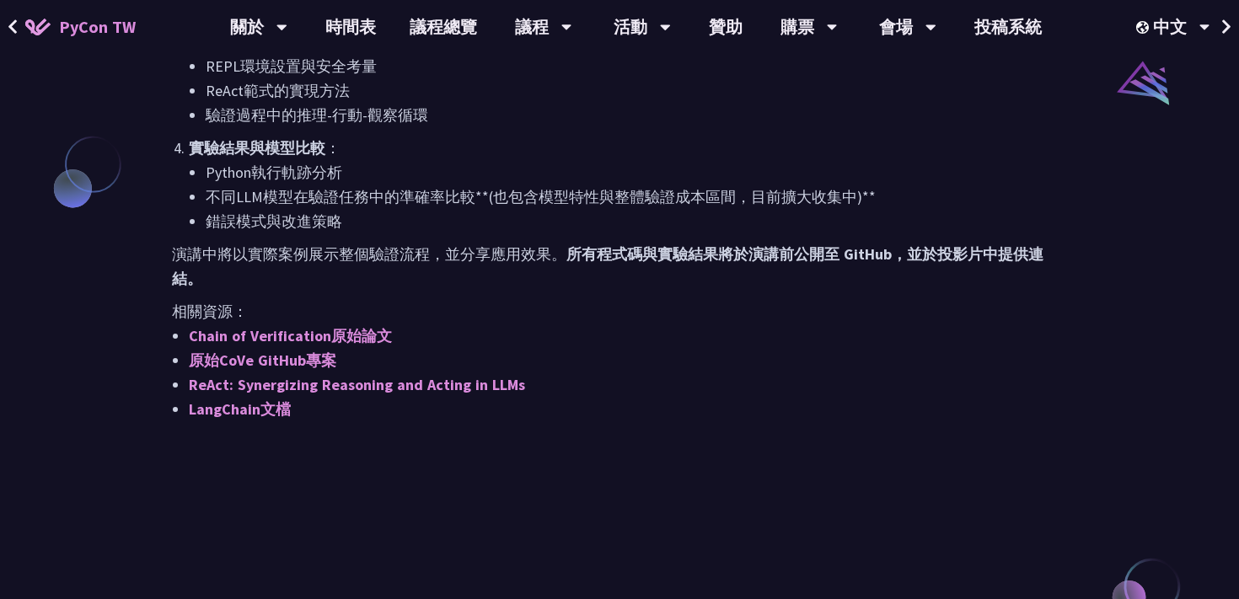
scroll to position [1411, 0]
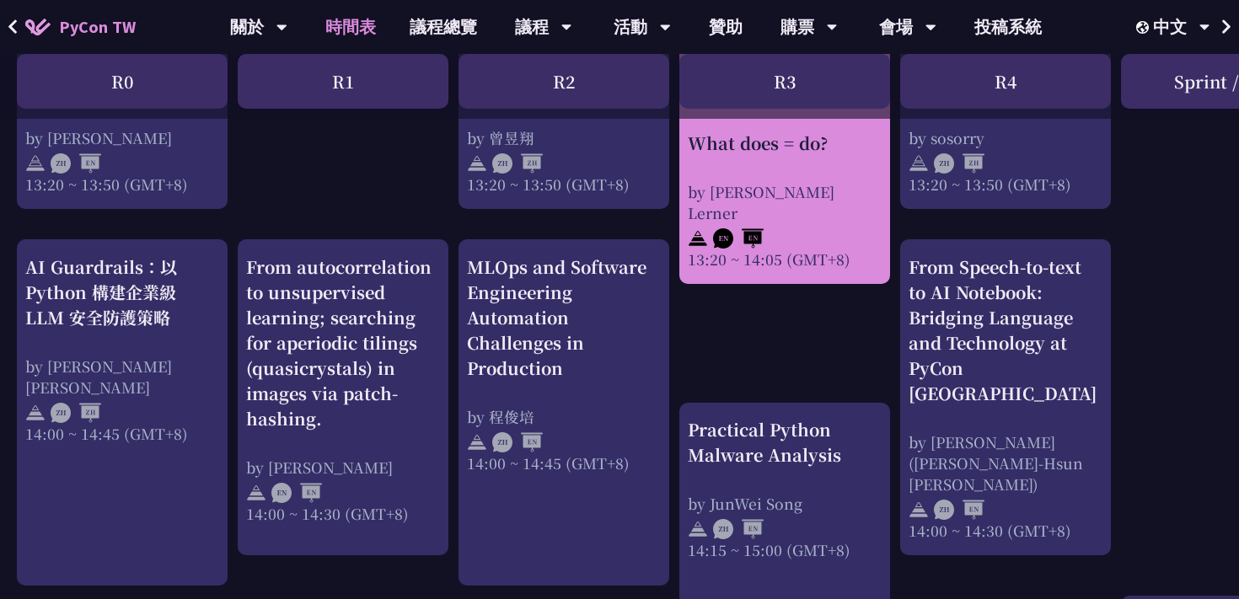
scroll to position [1624, 0]
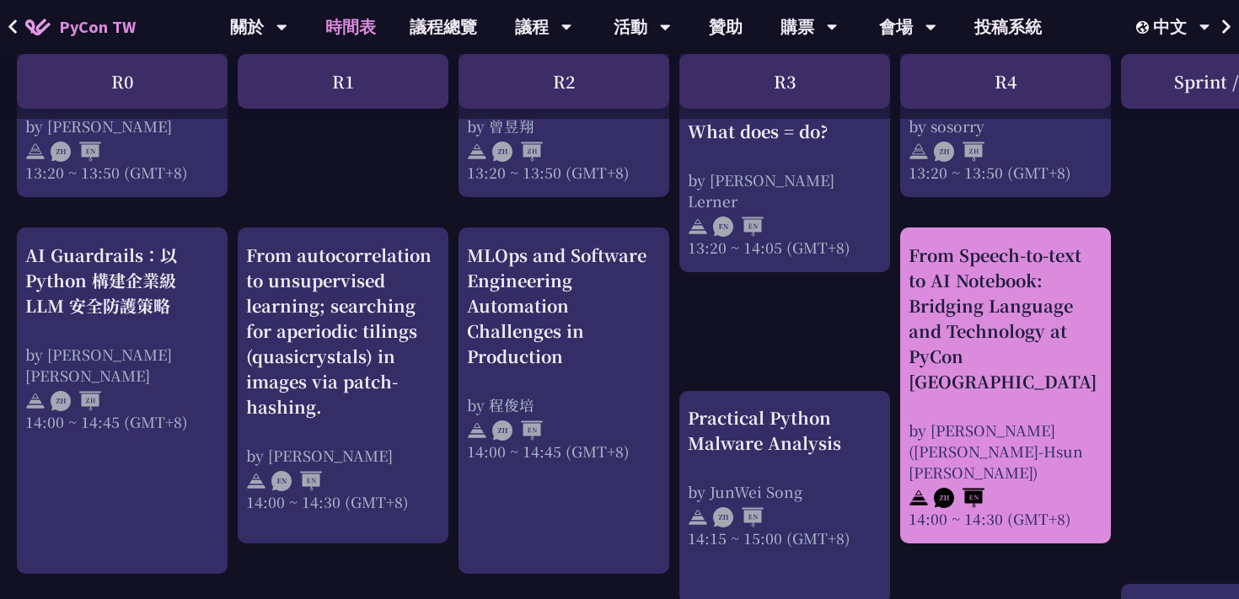
click at [993, 321] on div "From Speech-to-text to AI Notebook: Bridging Language and Technology at PyCon […" at bounding box center [1005, 319] width 194 height 152
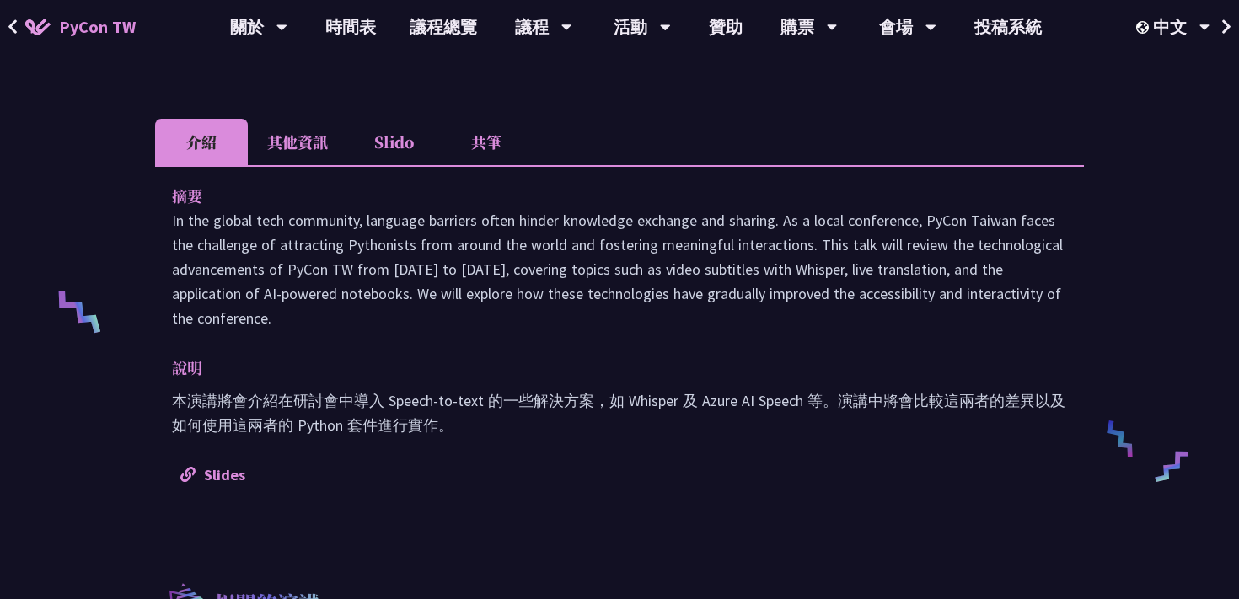
scroll to position [535, 0]
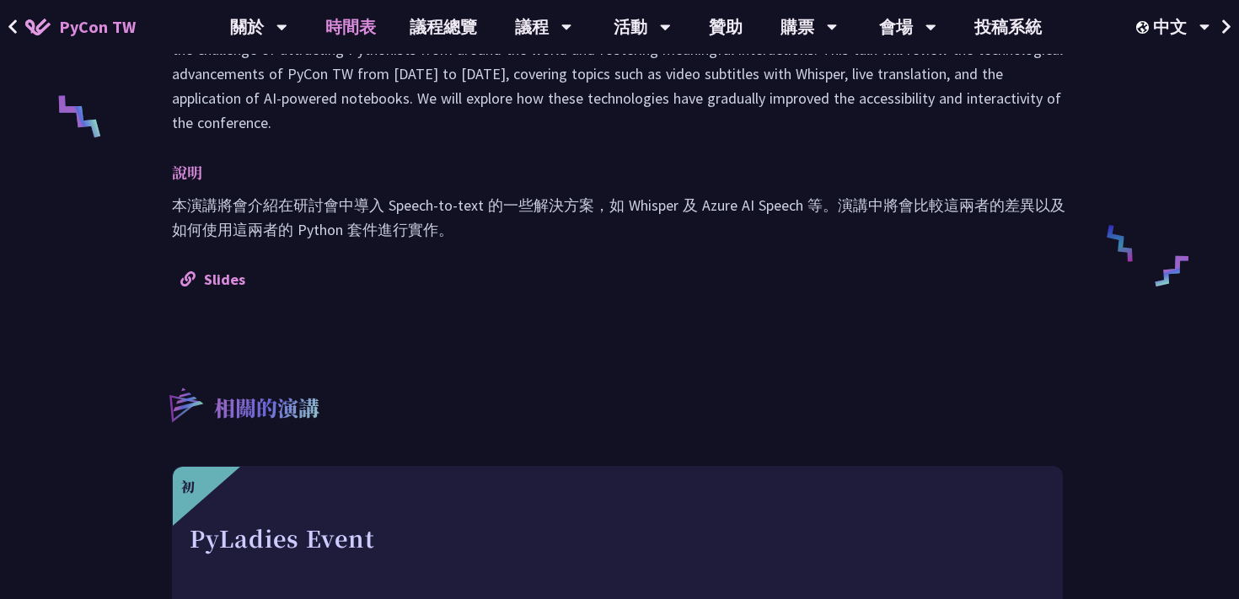
scroll to position [1624, 0]
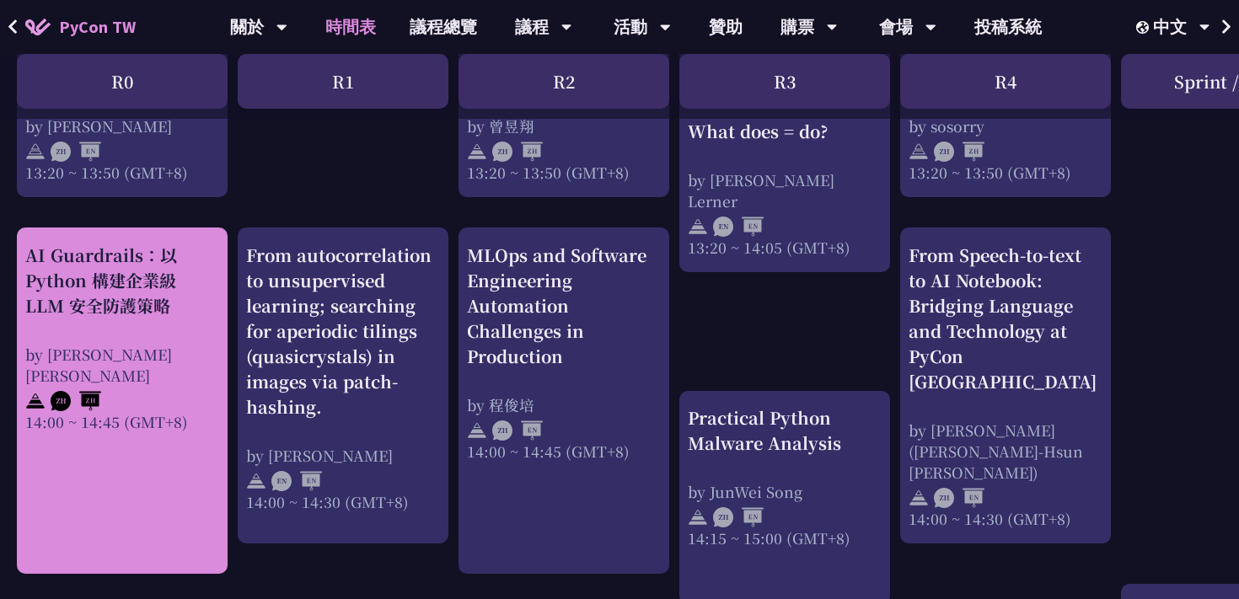
click at [224, 335] on div "AI Guardrails：以 Python 構建企業級 LLM 安全防護策略 by [PERSON_NAME] Un [PERSON_NAME]14:00 …" at bounding box center [122, 401] width 211 height 346
click at [190, 348] on div "by [PERSON_NAME] [PERSON_NAME]" at bounding box center [122, 365] width 194 height 42
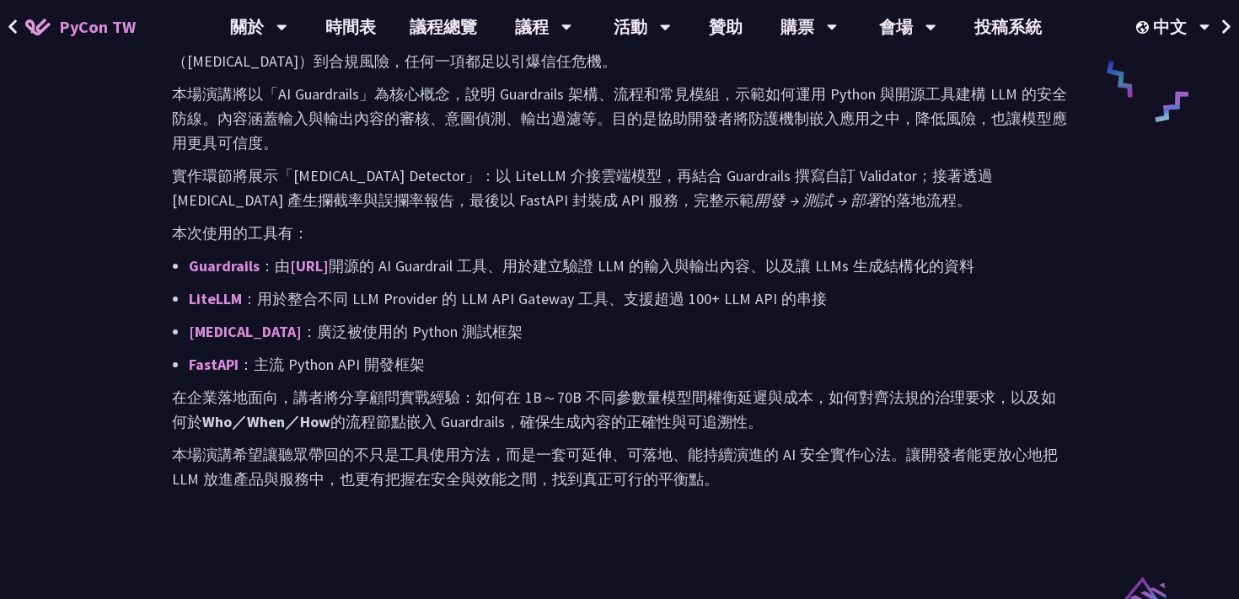
scroll to position [903, 0]
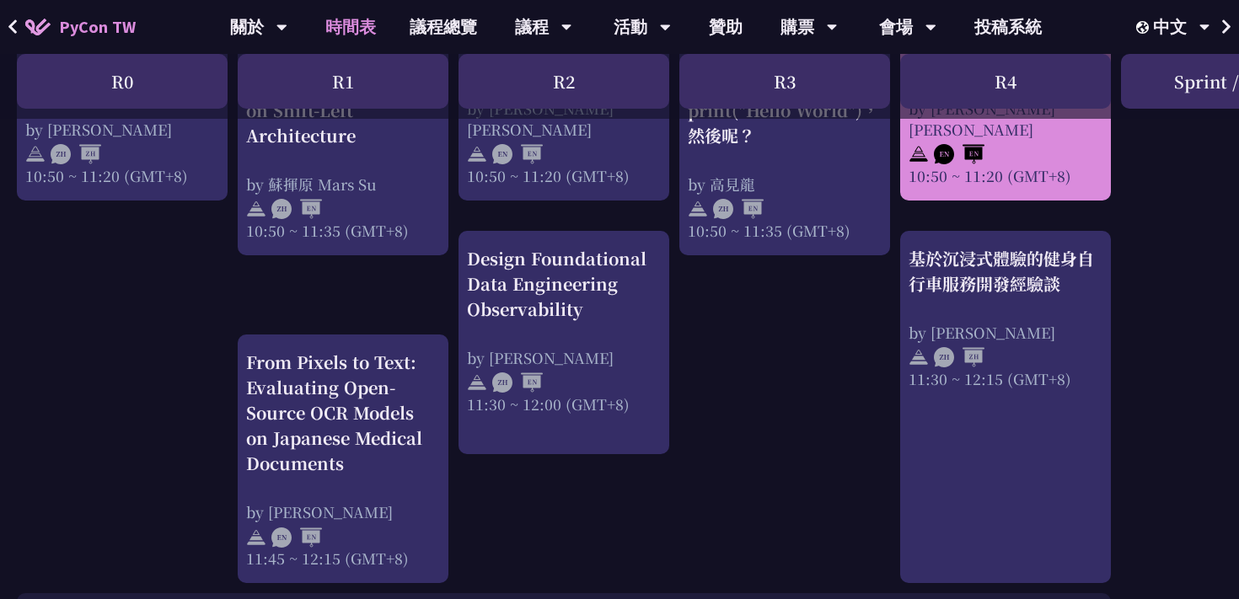
scroll to position [842, 0]
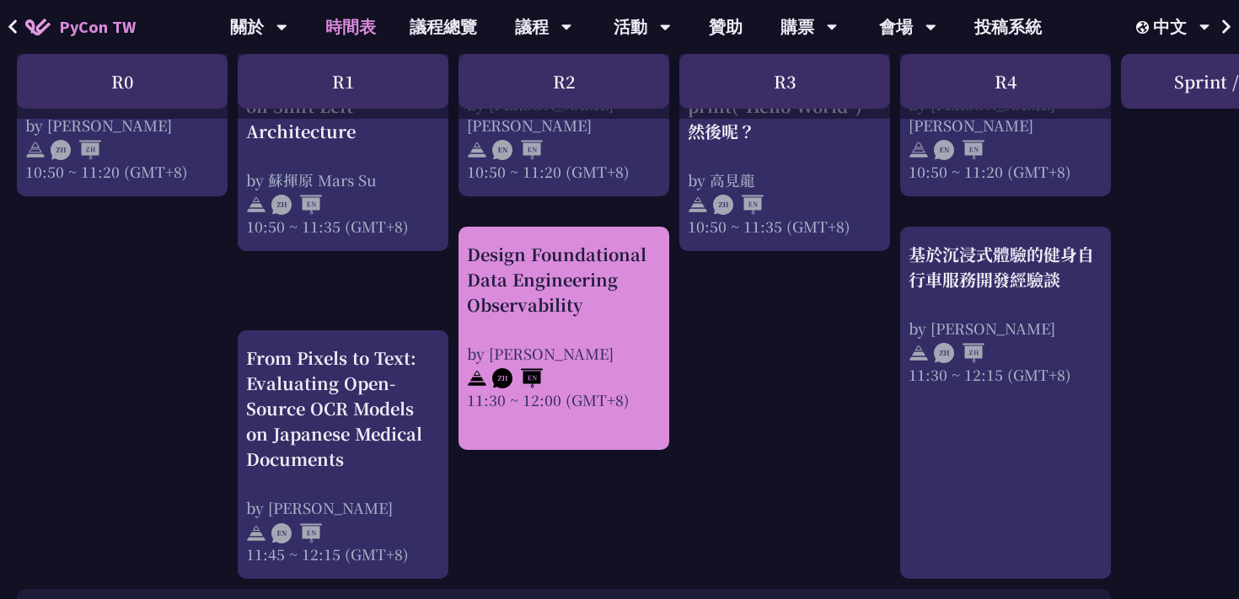
click at [616, 335] on div "Design Foundational Data Engineering Observability by [PERSON_NAME] 11:30 ~ 12:…" at bounding box center [564, 326] width 194 height 169
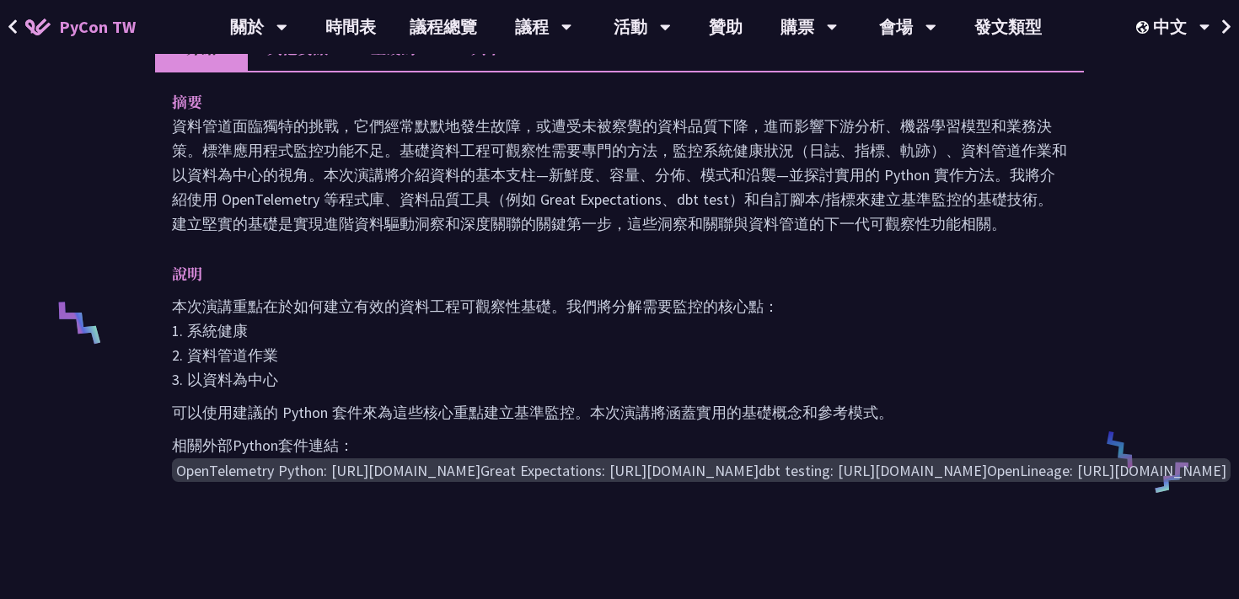
scroll to position [523, 0]
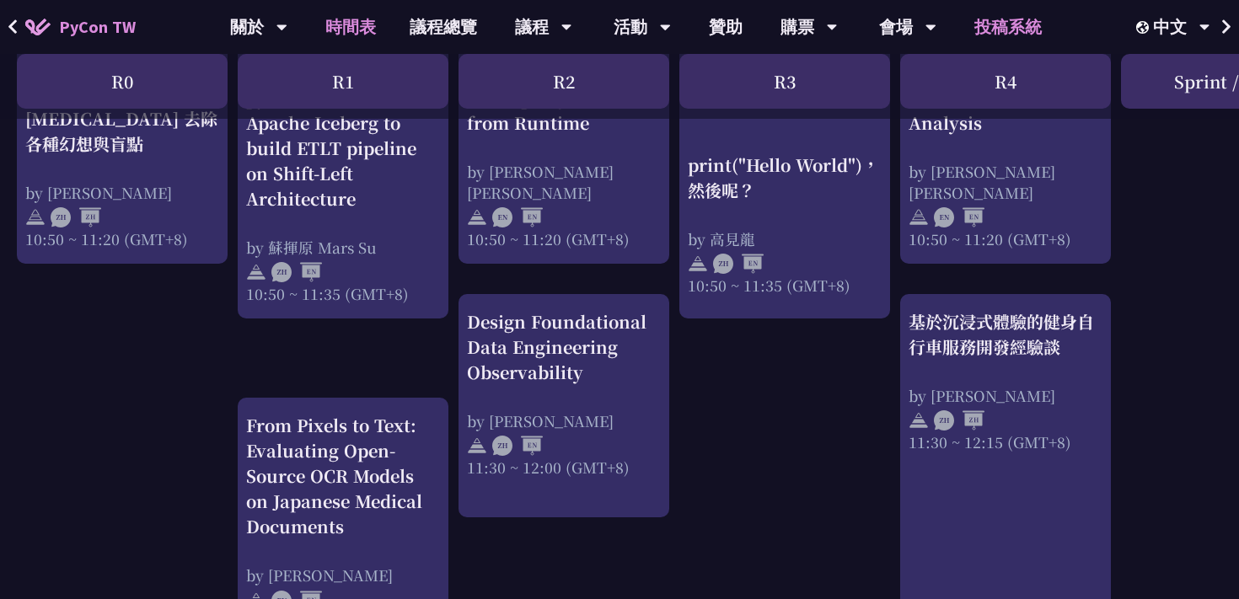
scroll to position [753, 0]
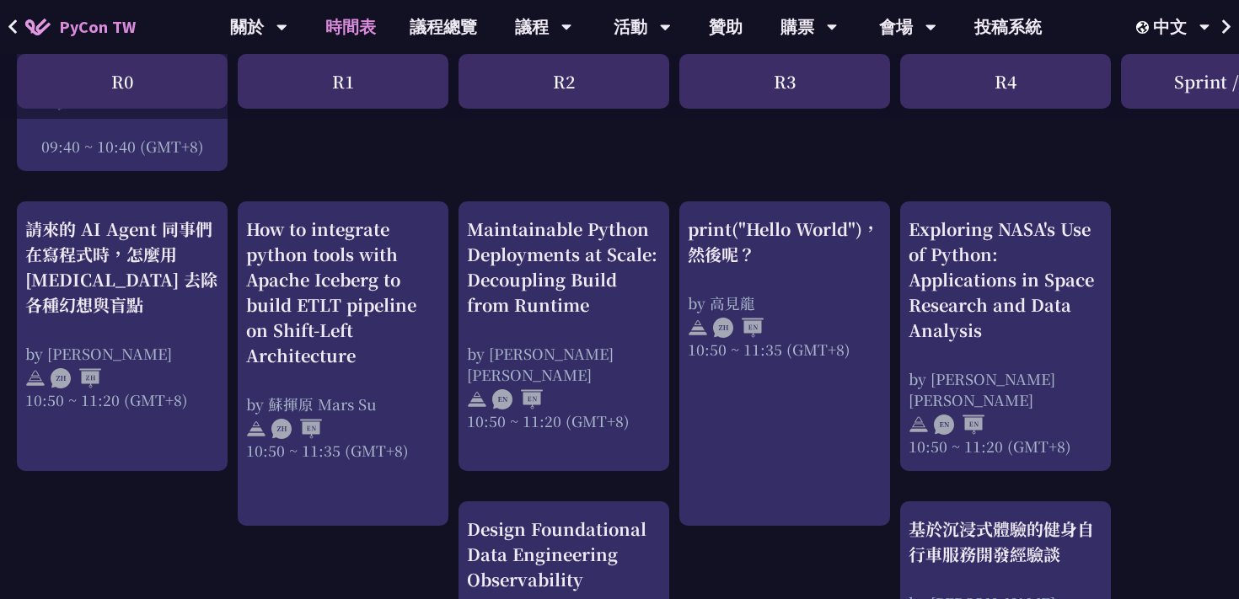
scroll to position [565, 0]
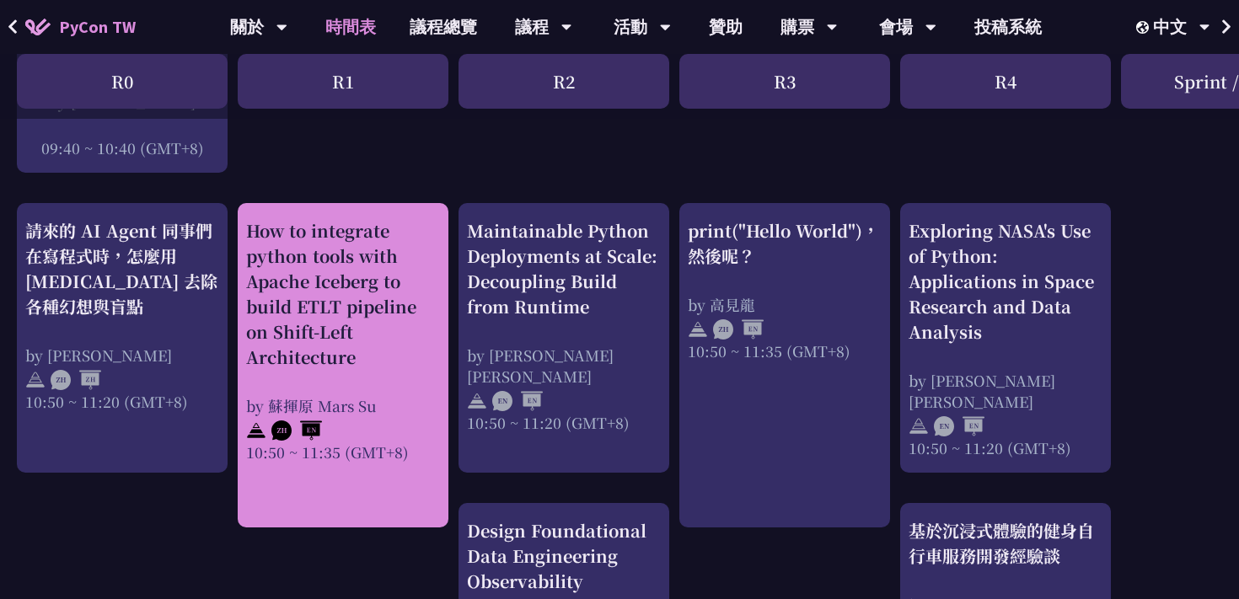
click at [362, 385] on div "How to integrate python tools with Apache Iceberg to build ETLT pipeline on Shi…" at bounding box center [343, 340] width 194 height 244
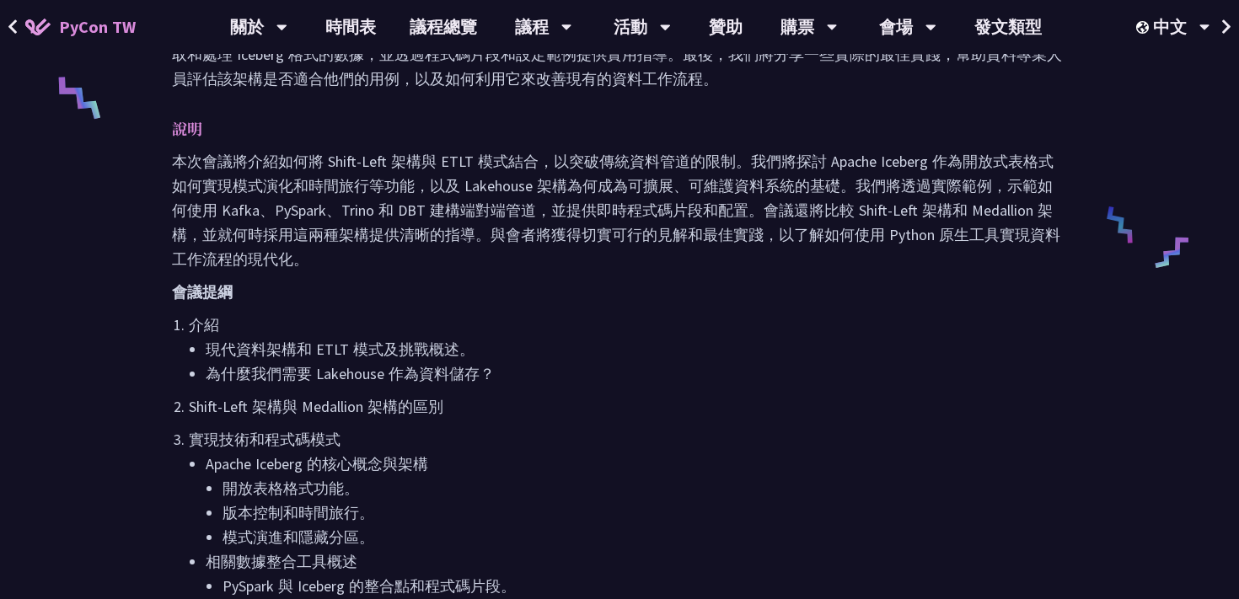
scroll to position [745, 0]
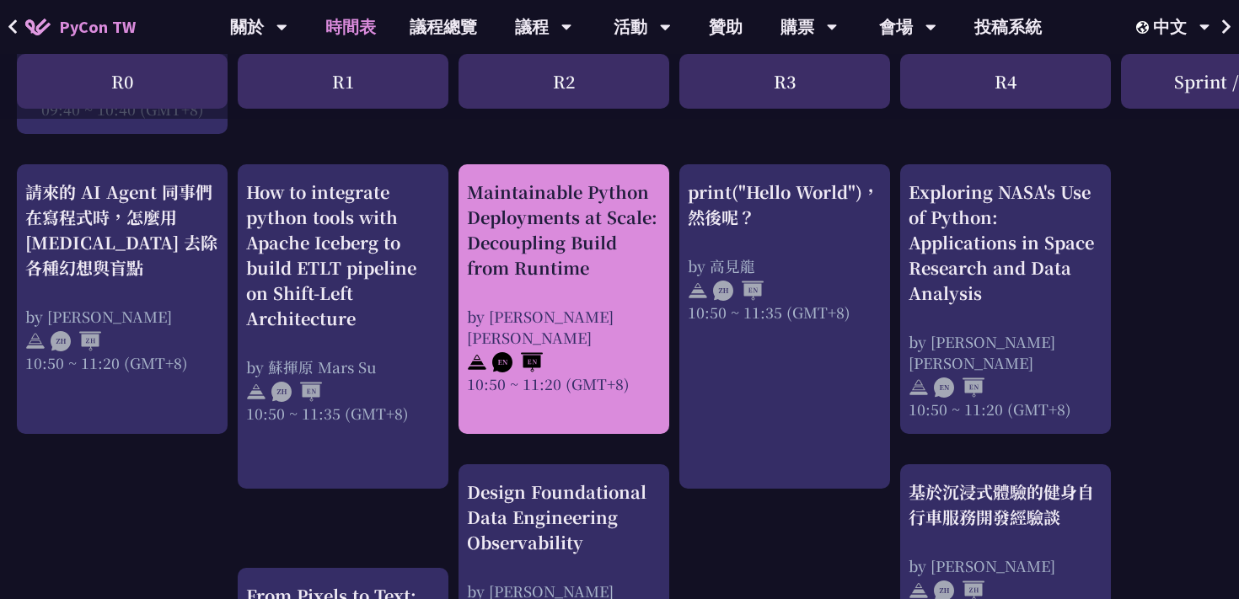
scroll to position [578, 0]
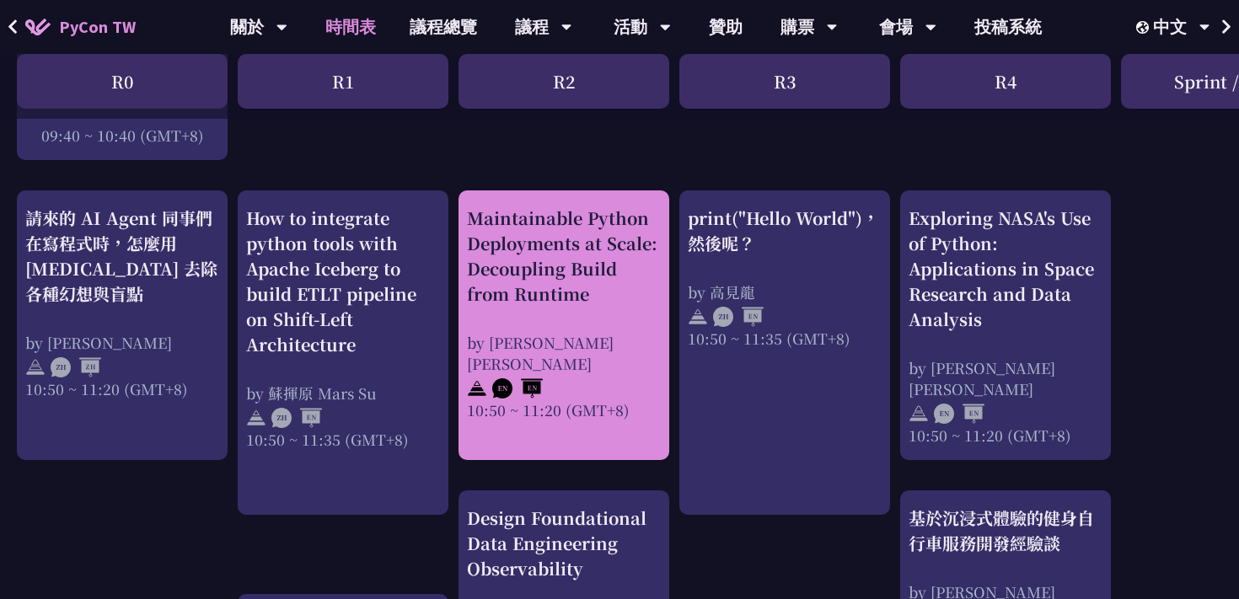
click at [528, 250] on div "Maintainable Python Deployments at Scale: Decoupling Build from Runtime" at bounding box center [564, 256] width 194 height 101
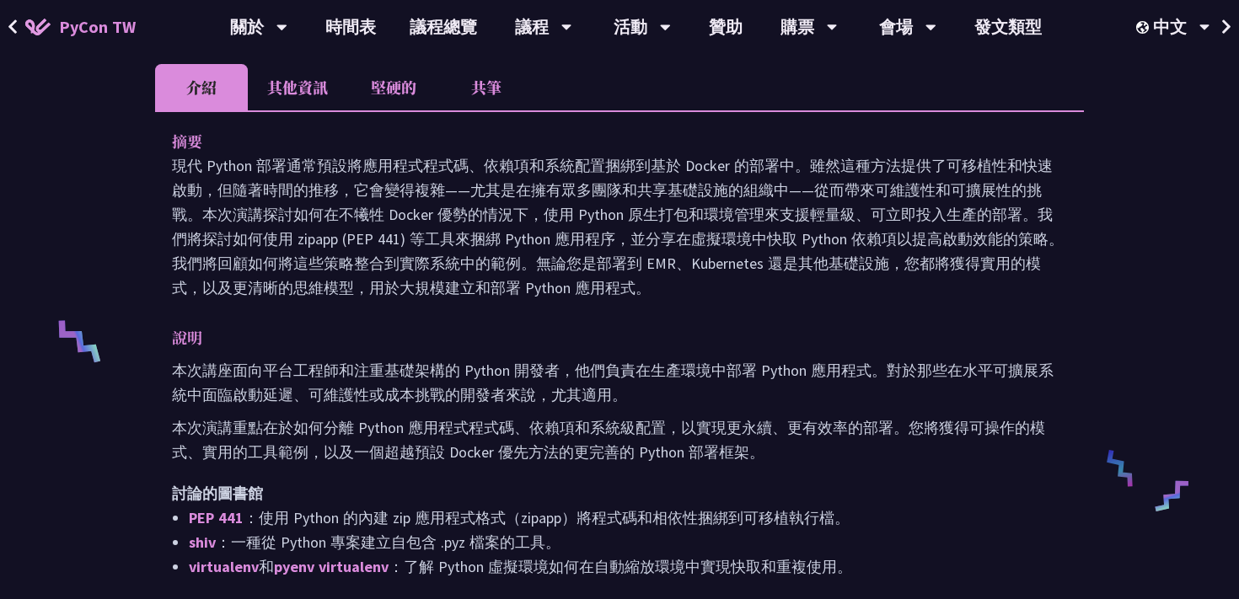
scroll to position [499, 0]
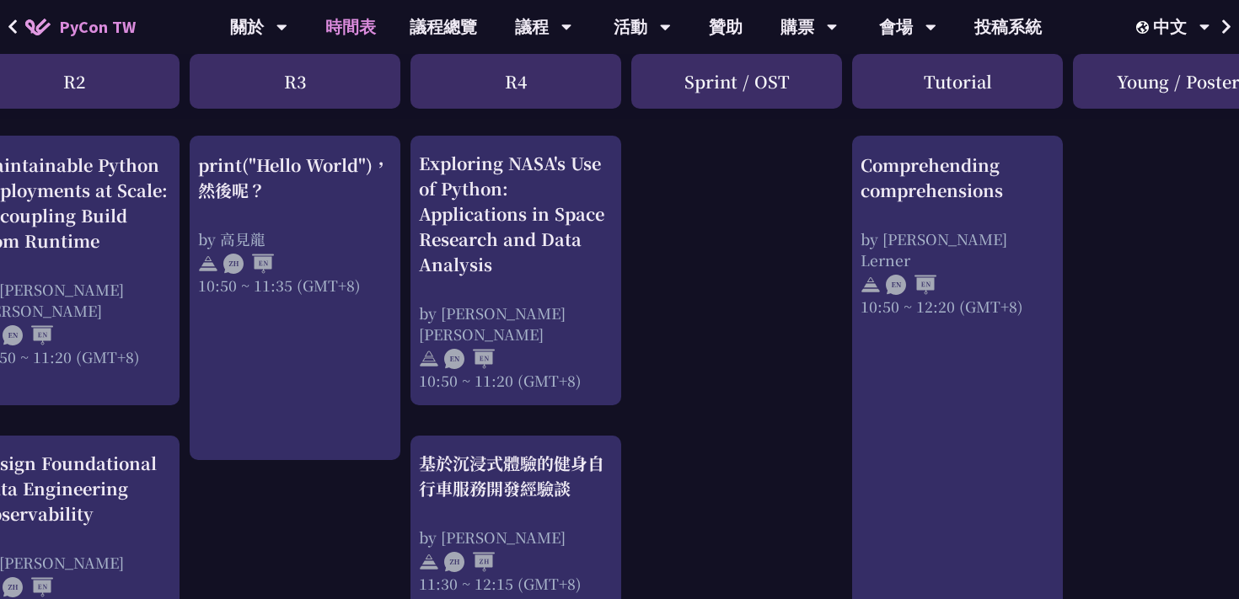
scroll to position [633, 539]
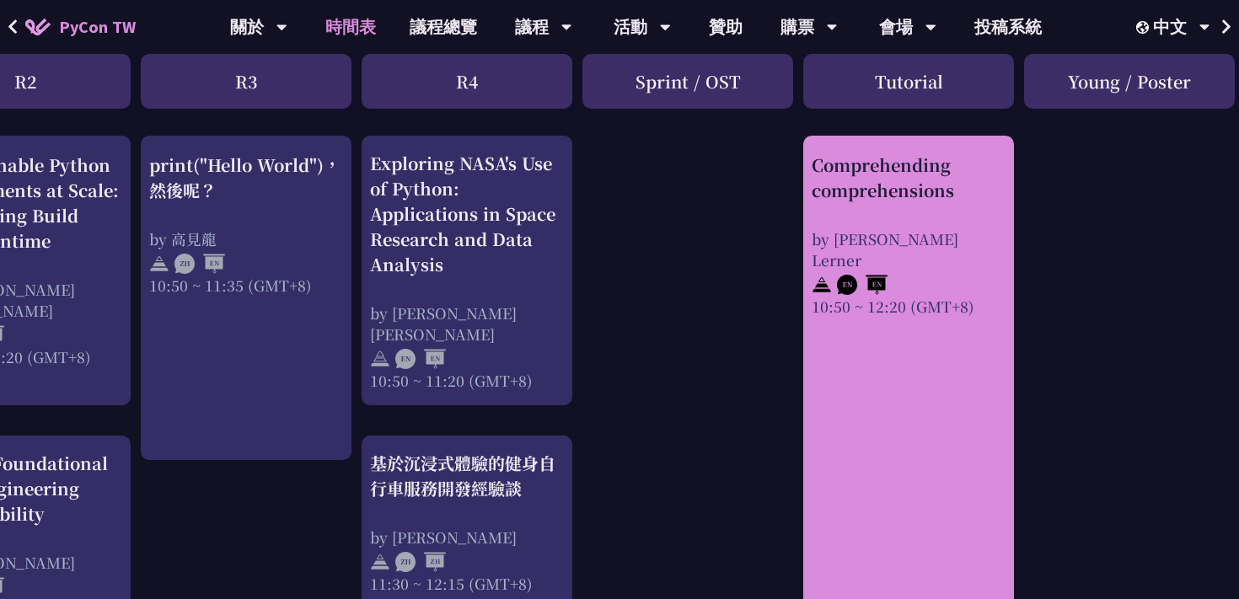
click at [843, 415] on link "Comprehending comprehensions by [PERSON_NAME] Lerner 10:50 ~ 12:20 (GMT+8)" at bounding box center [909, 467] width 194 height 633
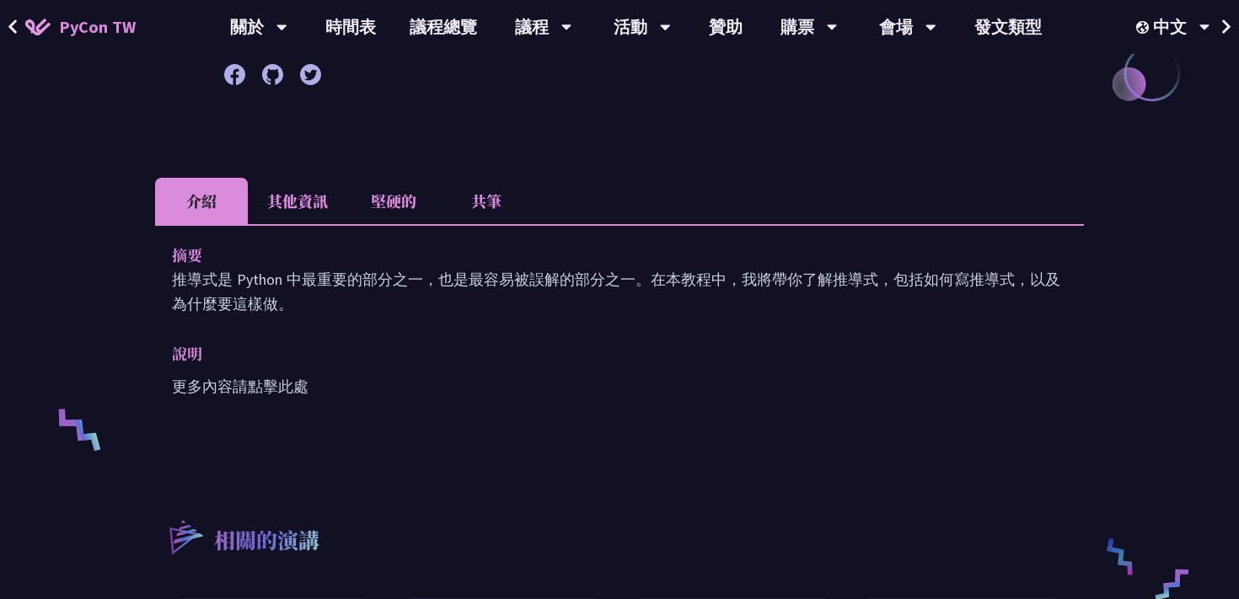
scroll to position [413, 0]
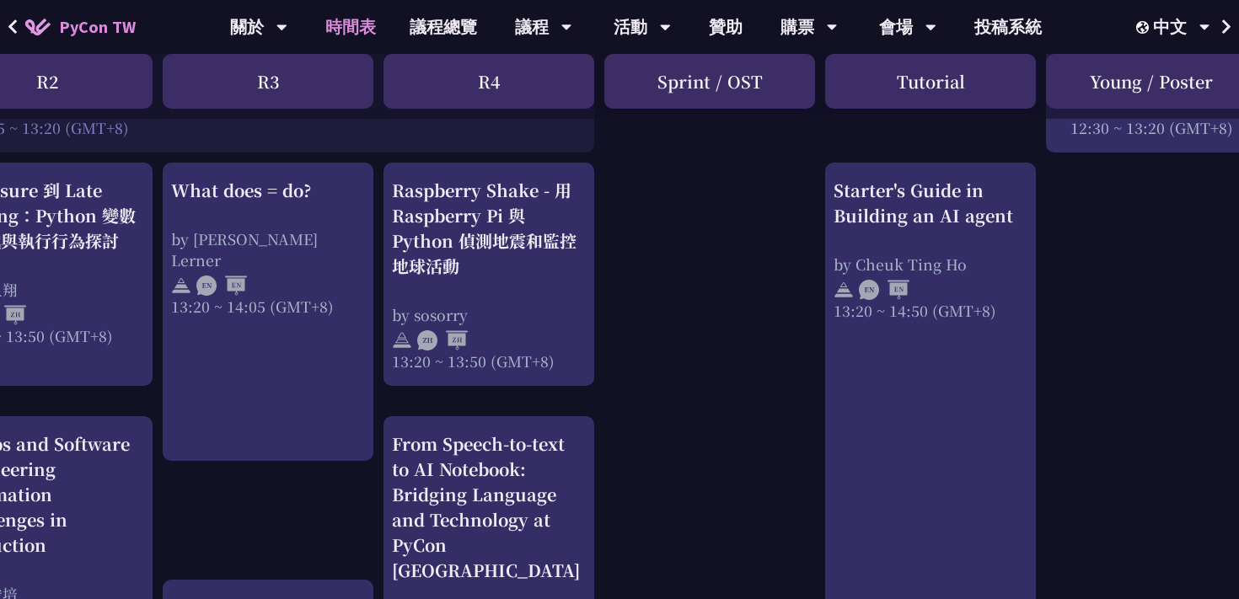
scroll to position [1435, 551]
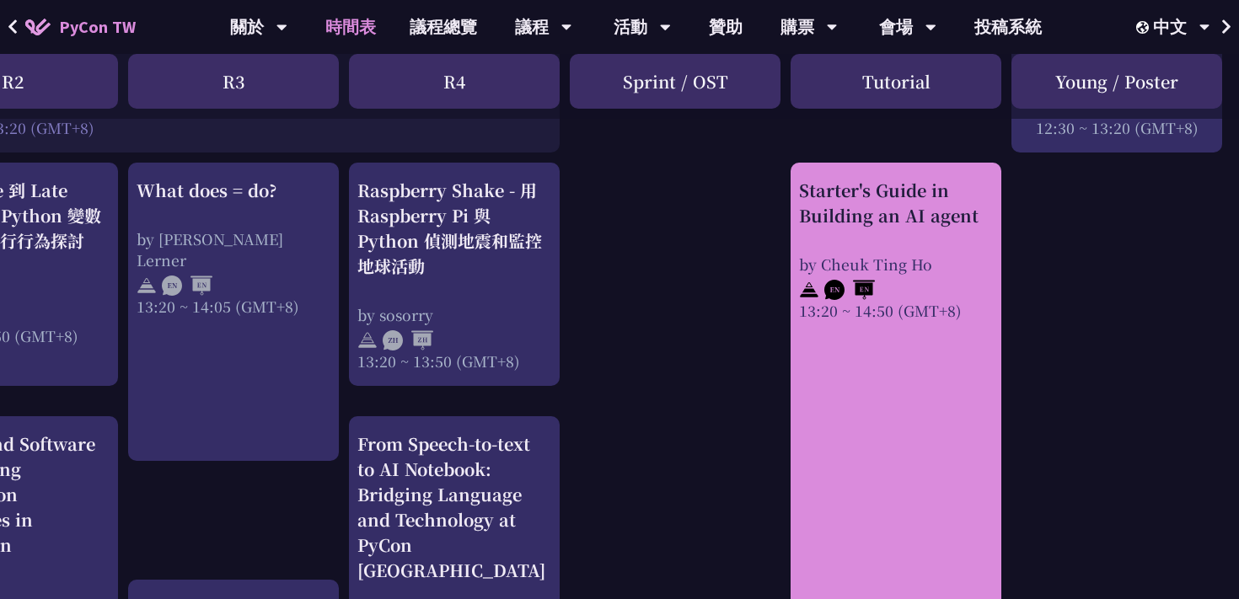
click at [882, 388] on link "Starter's Guide in Building an AI agent by [PERSON_NAME] 13:20 ~ 14:50 (GMT+8)" at bounding box center [896, 468] width 194 height 581
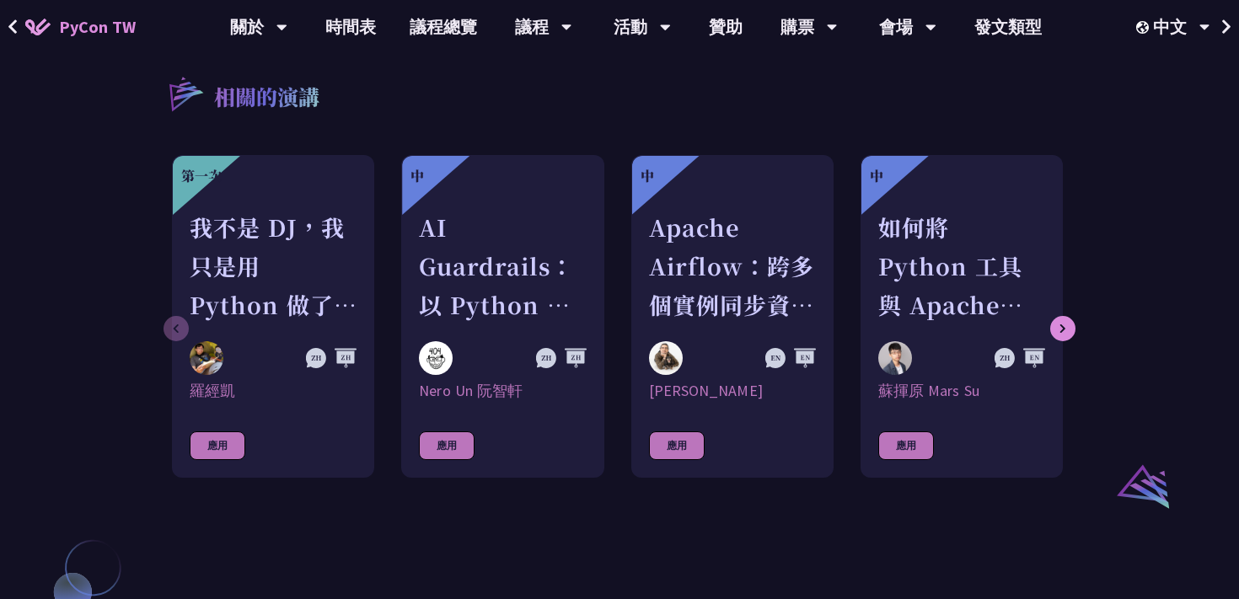
scroll to position [1008, 0]
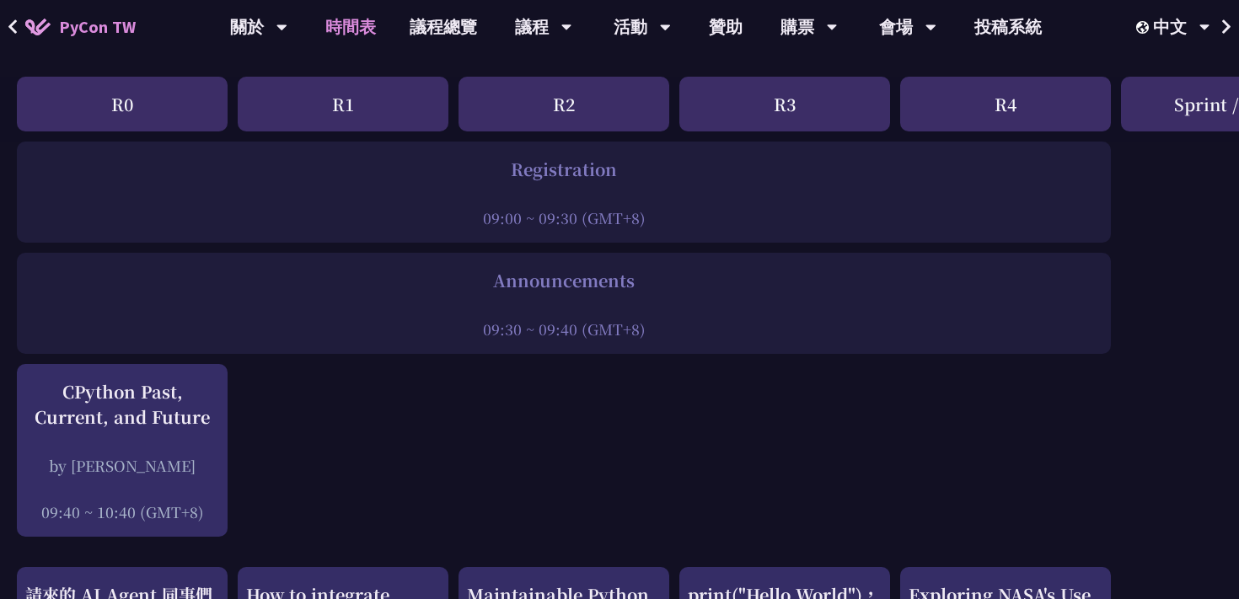
scroll to position [204, 0]
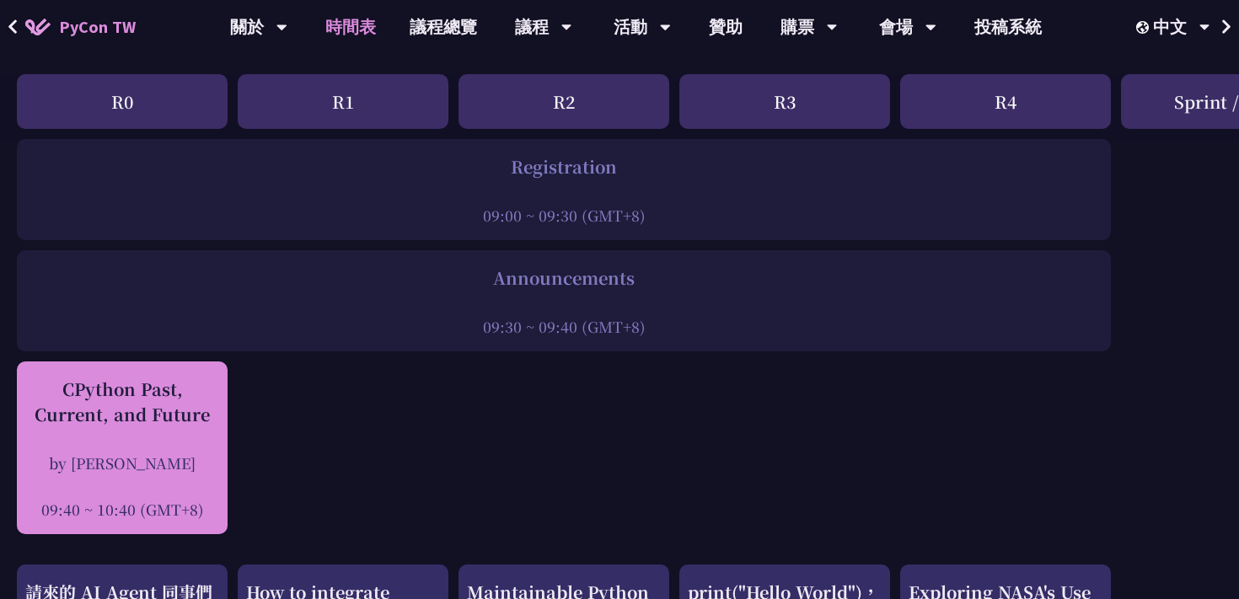
click at [148, 411] on div "CPython Past, Current, and Future" at bounding box center [122, 402] width 194 height 51
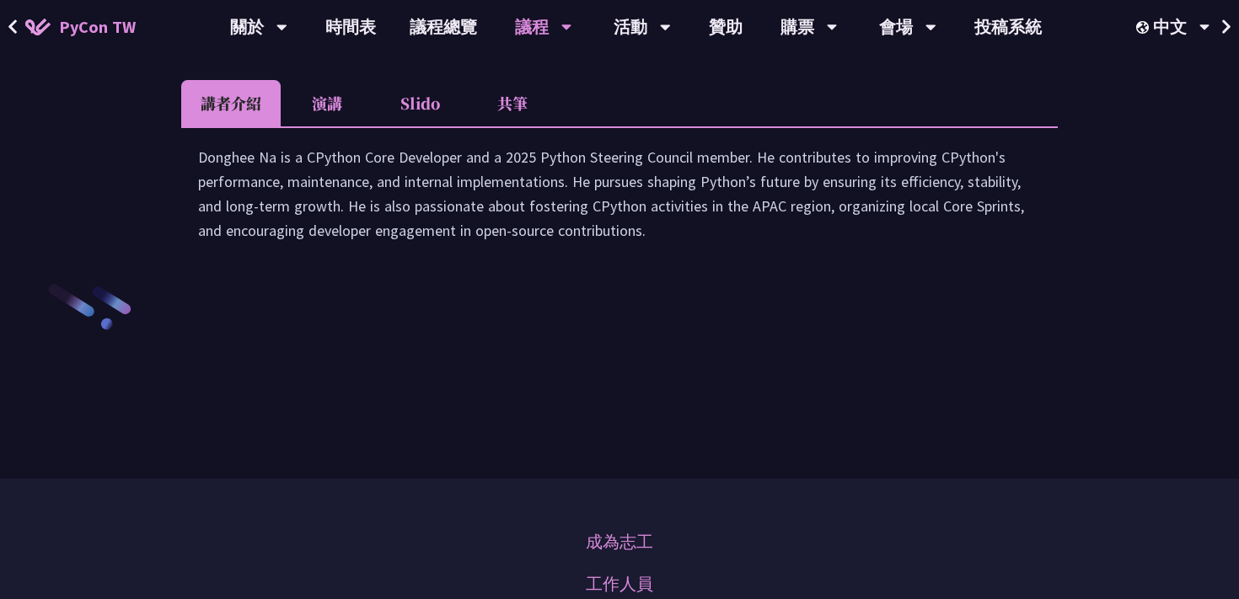
scroll to position [2447, 0]
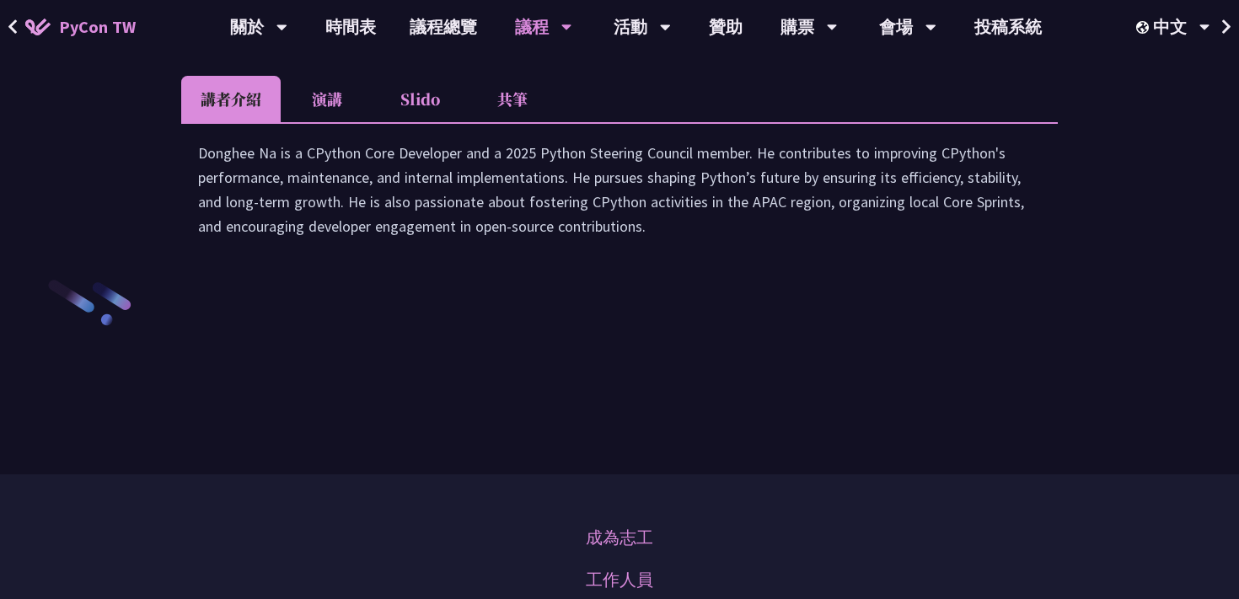
click at [328, 122] on li "演講" at bounding box center [327, 99] width 93 height 46
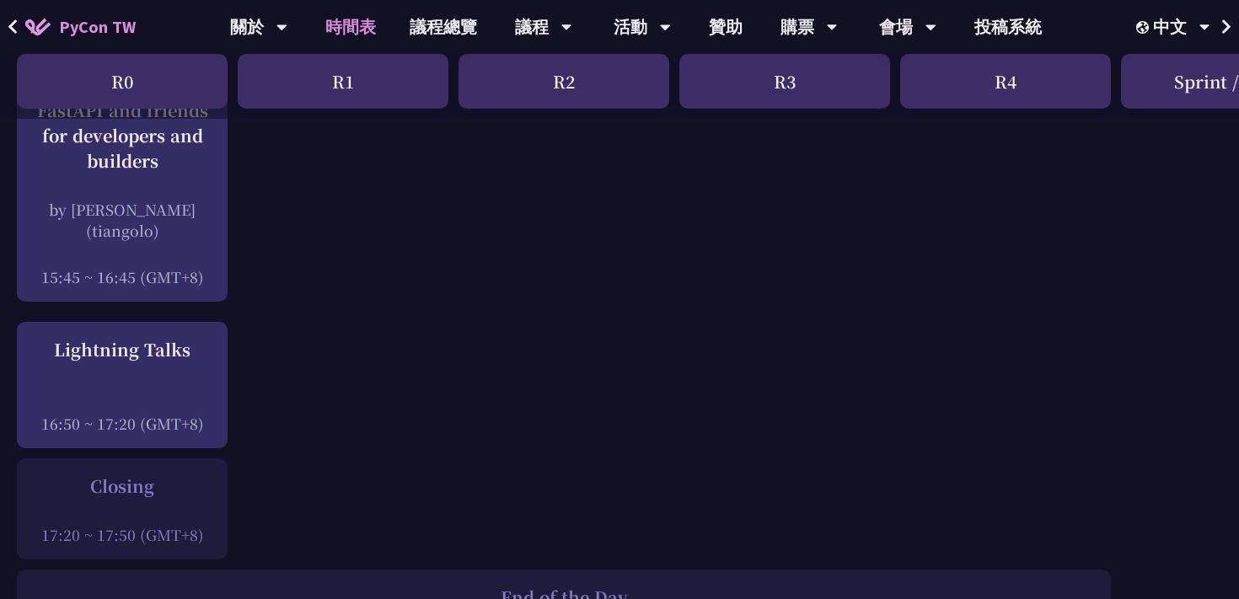
scroll to position [2197, 0]
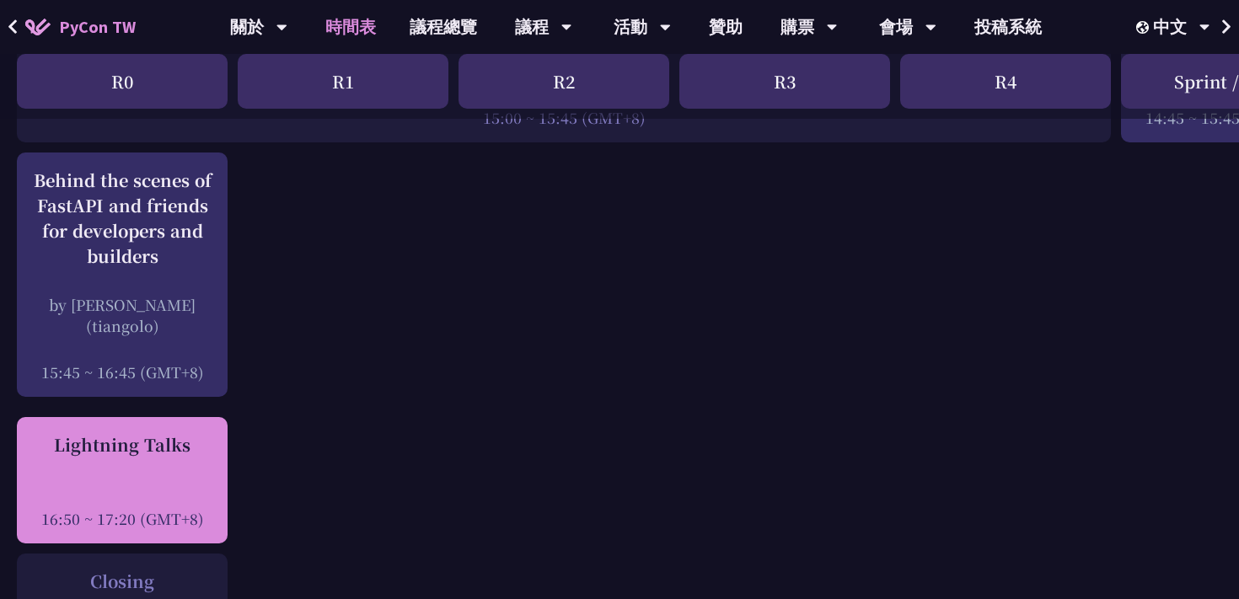
click at [120, 447] on div "Lightning Talks 16:50 ~ 17:20 (GMT+8)" at bounding box center [122, 480] width 194 height 97
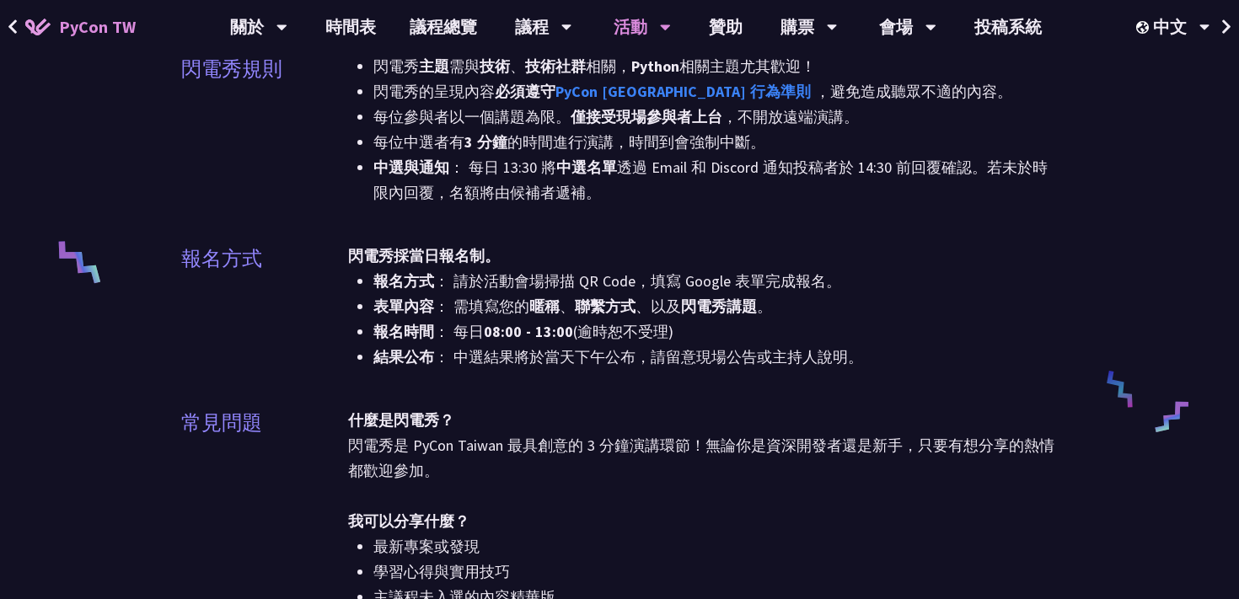
scroll to position [682, 0]
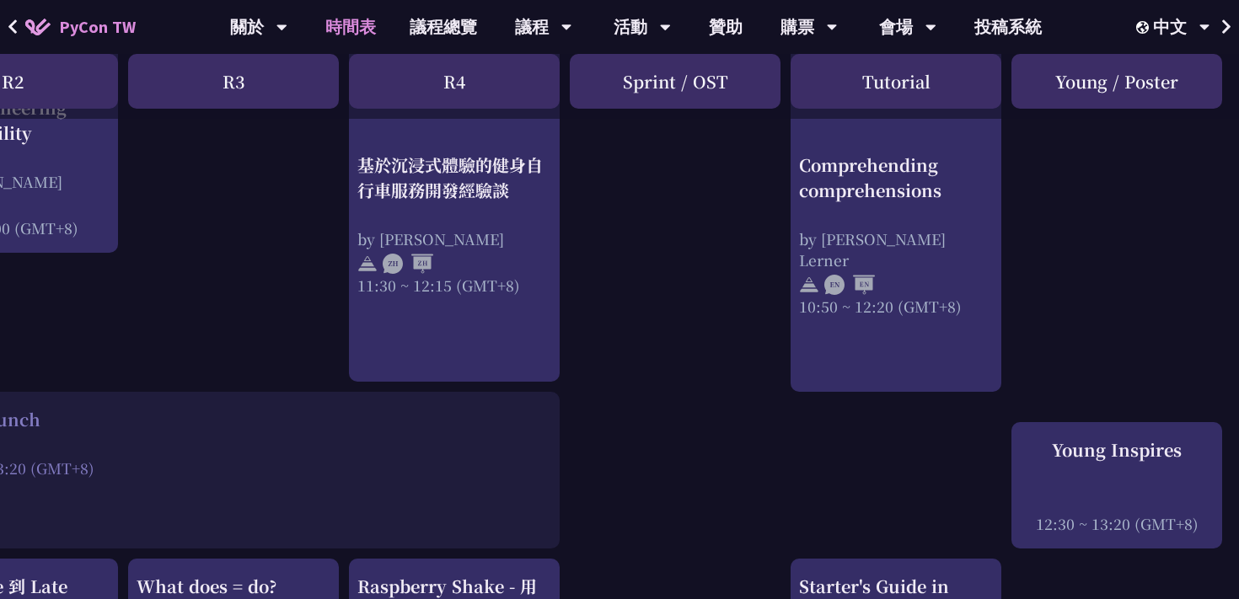
scroll to position [1036, 551]
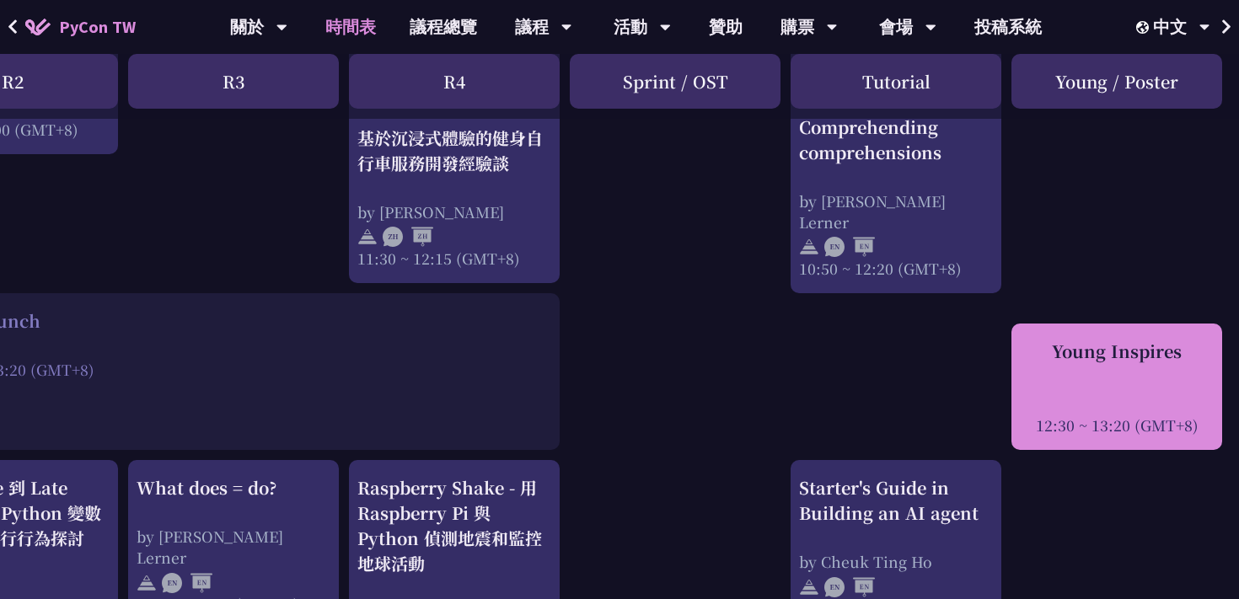
click at [1139, 397] on div at bounding box center [1117, 401] width 194 height 25
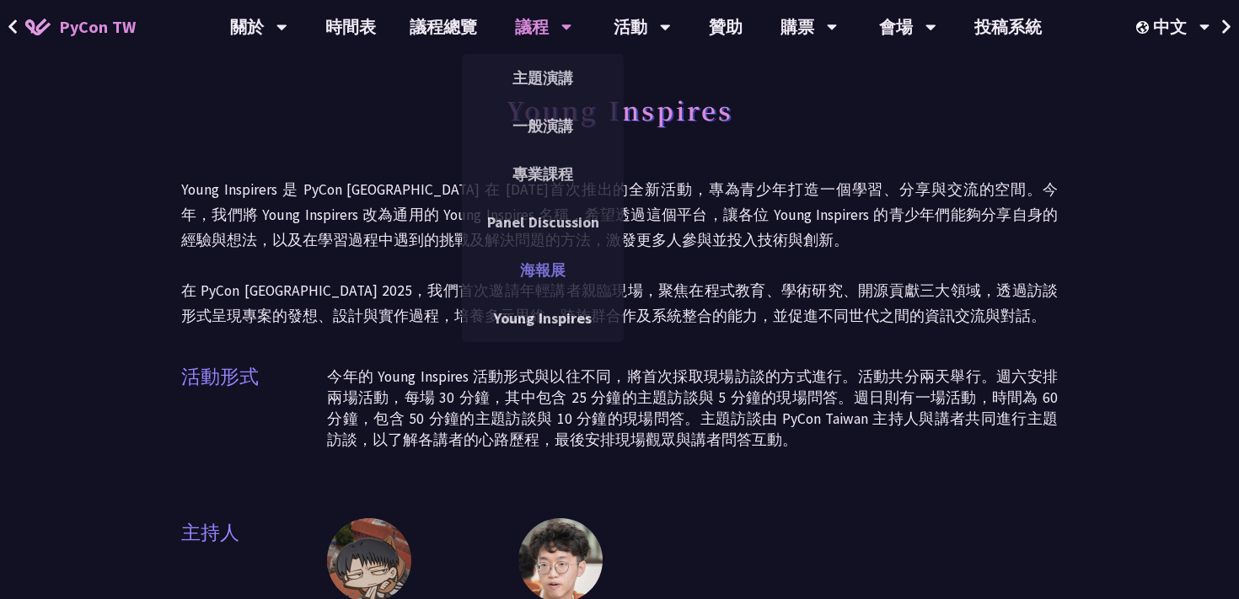
click at [545, 273] on link "海報展" at bounding box center [543, 270] width 162 height 40
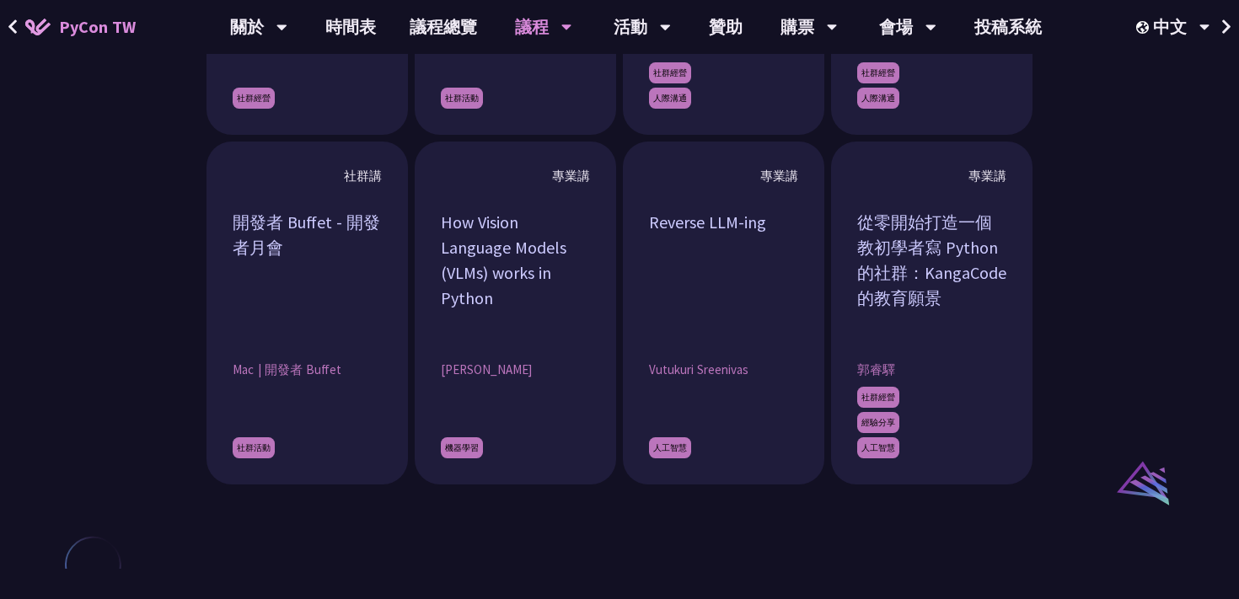
scroll to position [1577, 0]
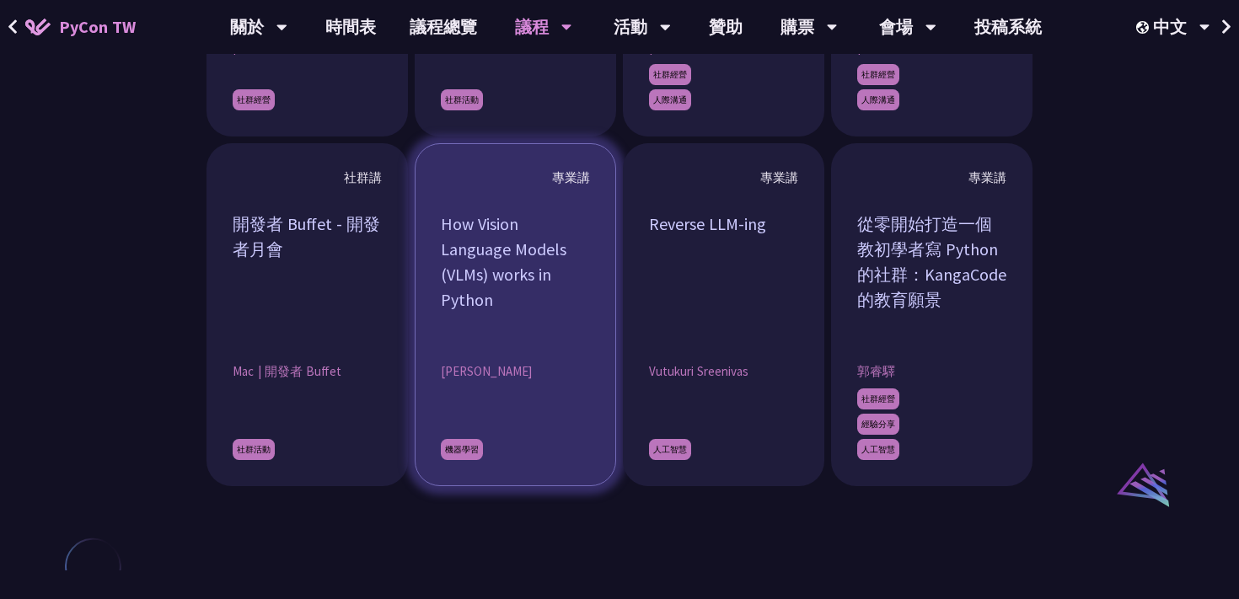
click at [552, 326] on div "How Vision Language Models (VLMs) works in Python" at bounding box center [515, 275] width 149 height 126
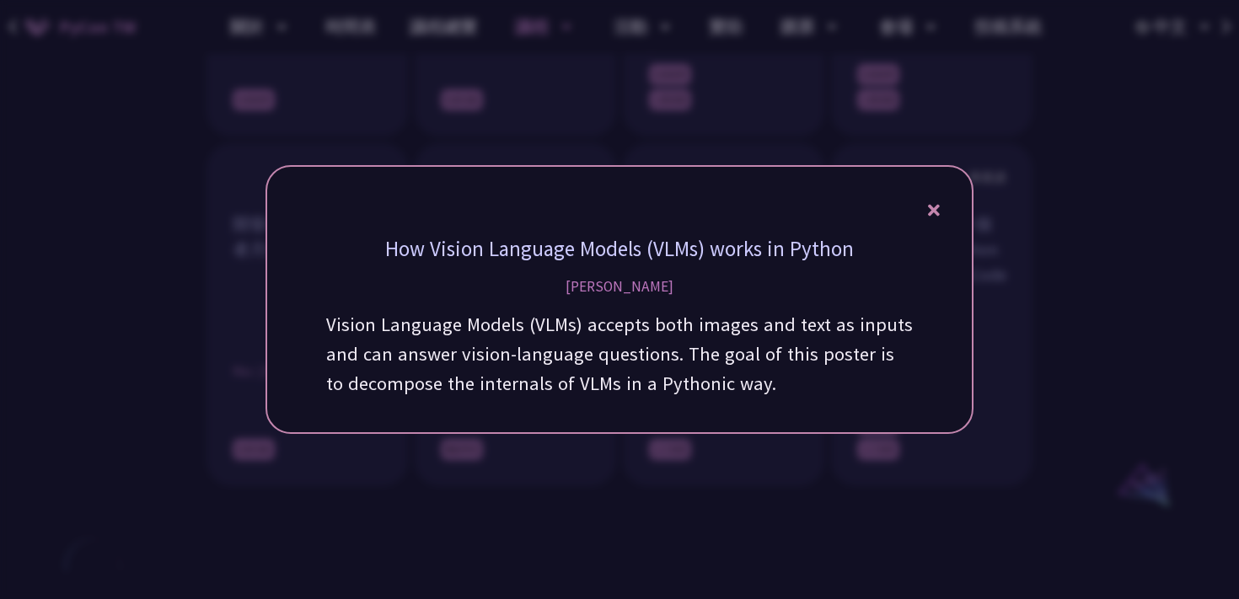
click at [796, 126] on div at bounding box center [619, 299] width 1239 height 599
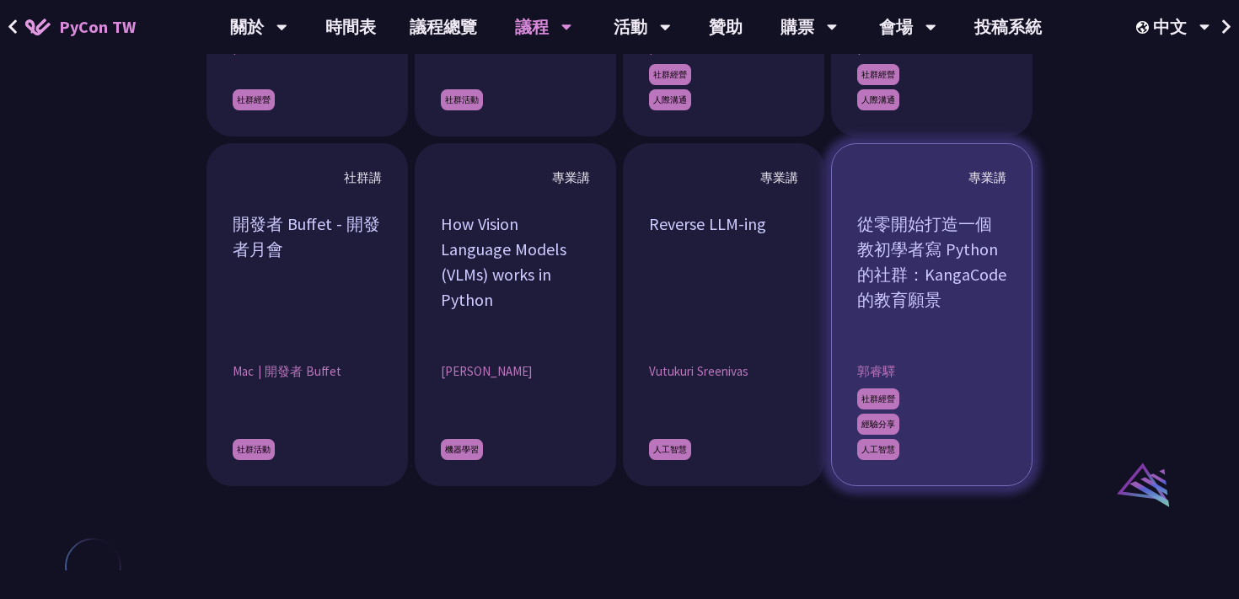
click at [881, 293] on div "從零開始打造一個教初學者寫 Python 的社群：KangaCode 的教育願景" at bounding box center [931, 275] width 149 height 126
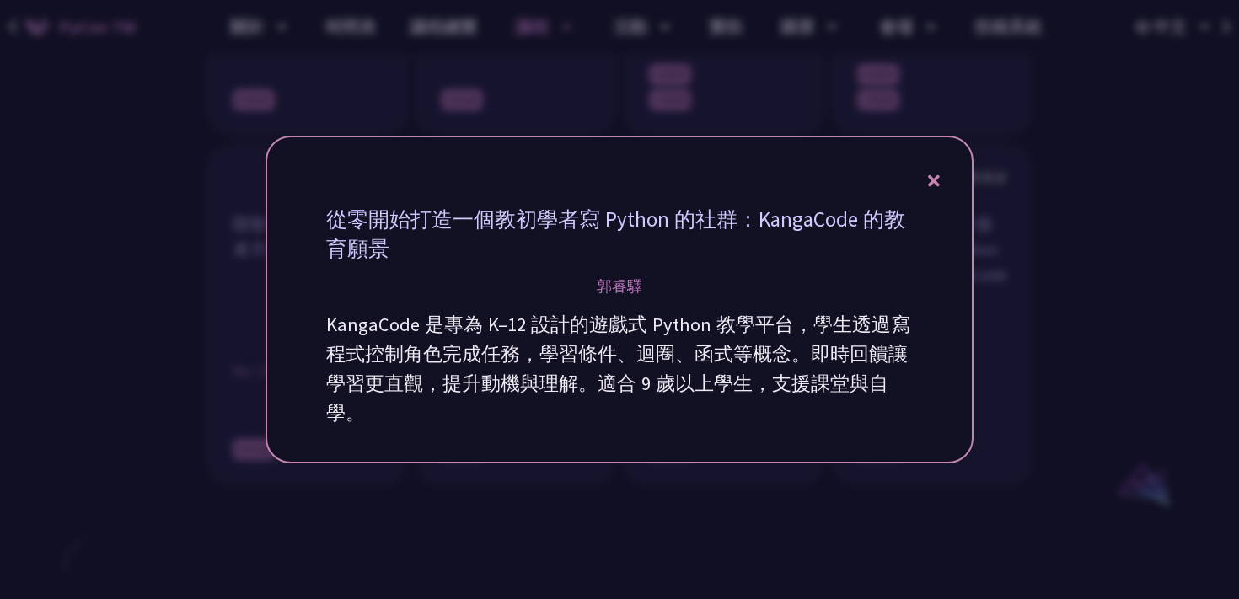
click at [738, 79] on div at bounding box center [619, 299] width 1239 height 599
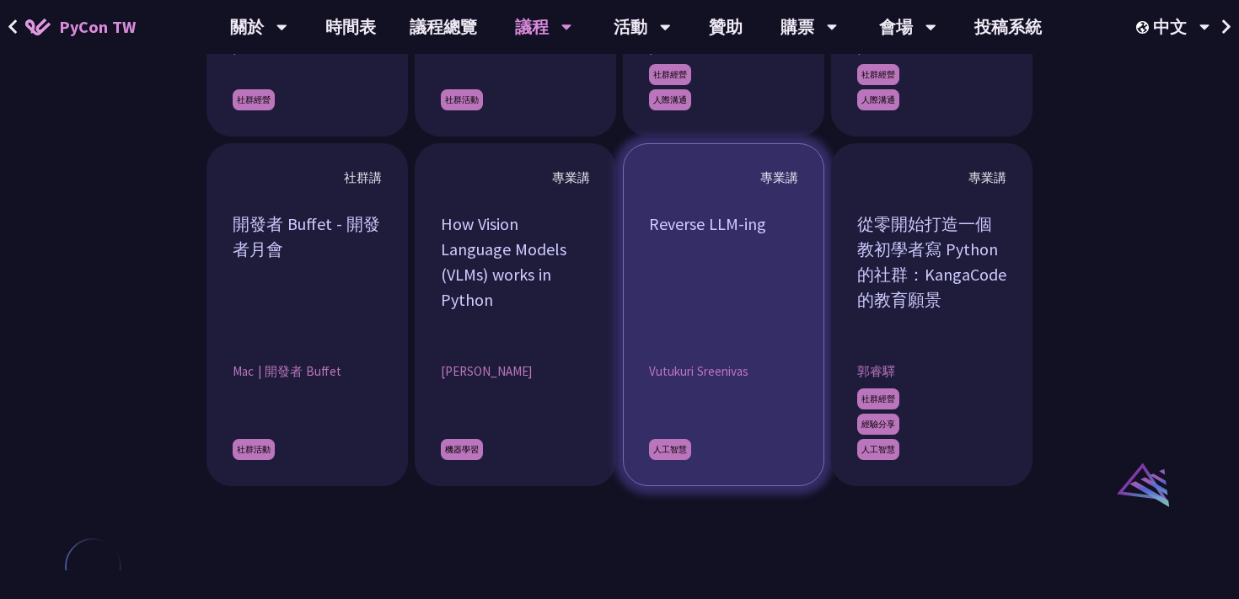
scroll to position [1576, 0]
click at [737, 244] on div "Reverse LLM-ing" at bounding box center [723, 275] width 149 height 126
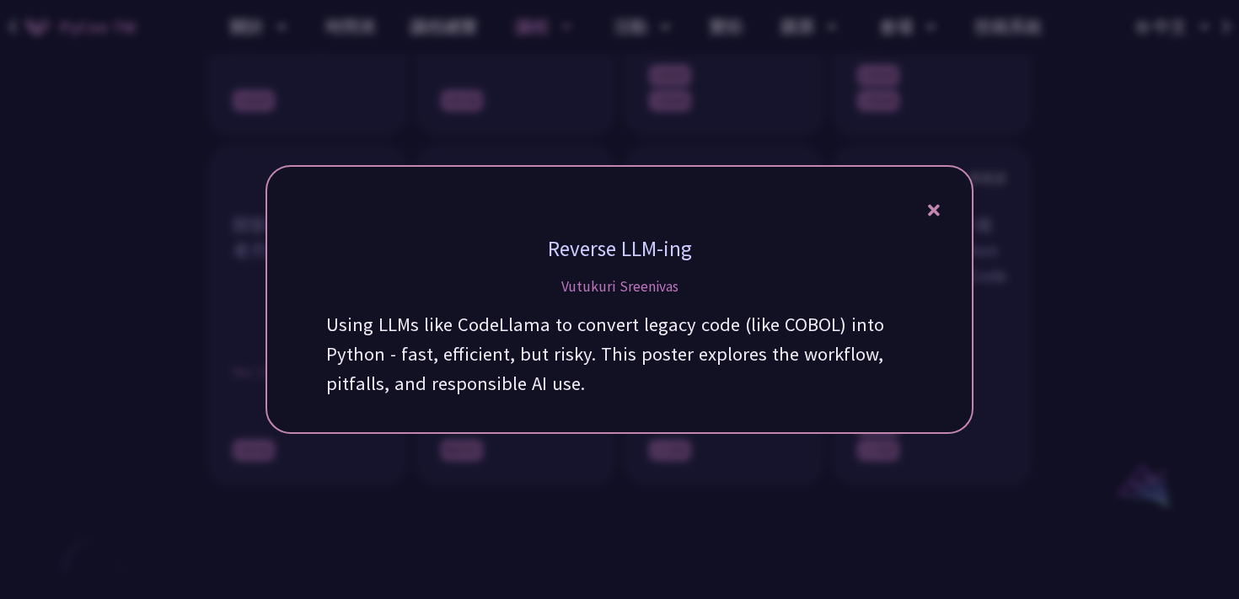
click at [1042, 336] on div at bounding box center [619, 299] width 1239 height 599
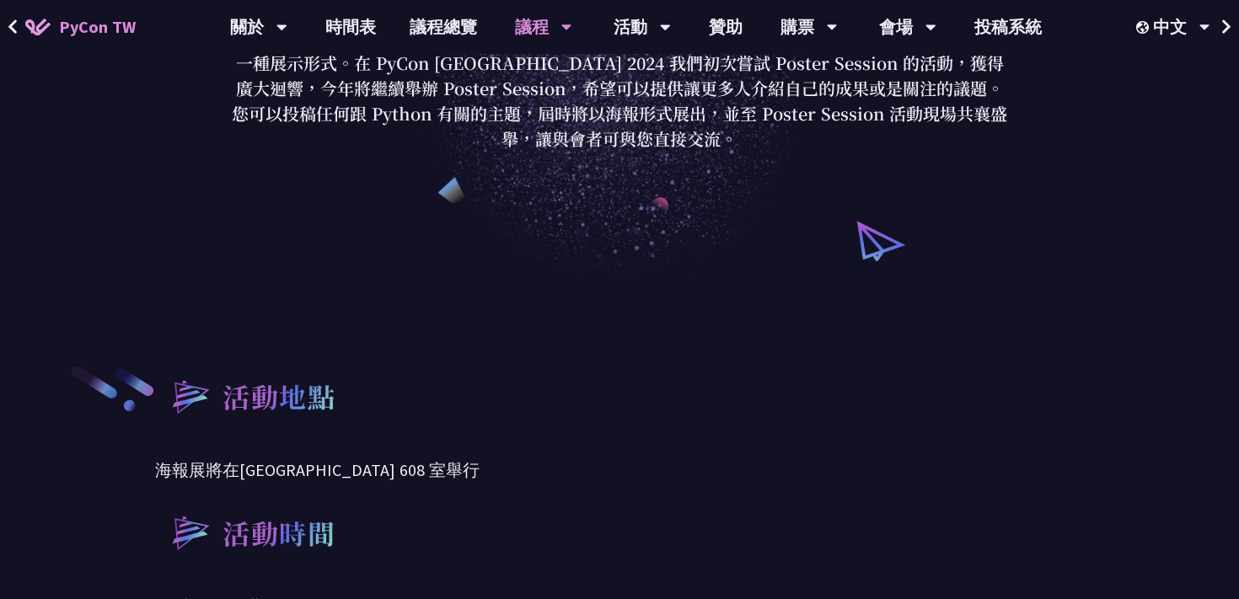
scroll to position [200, 0]
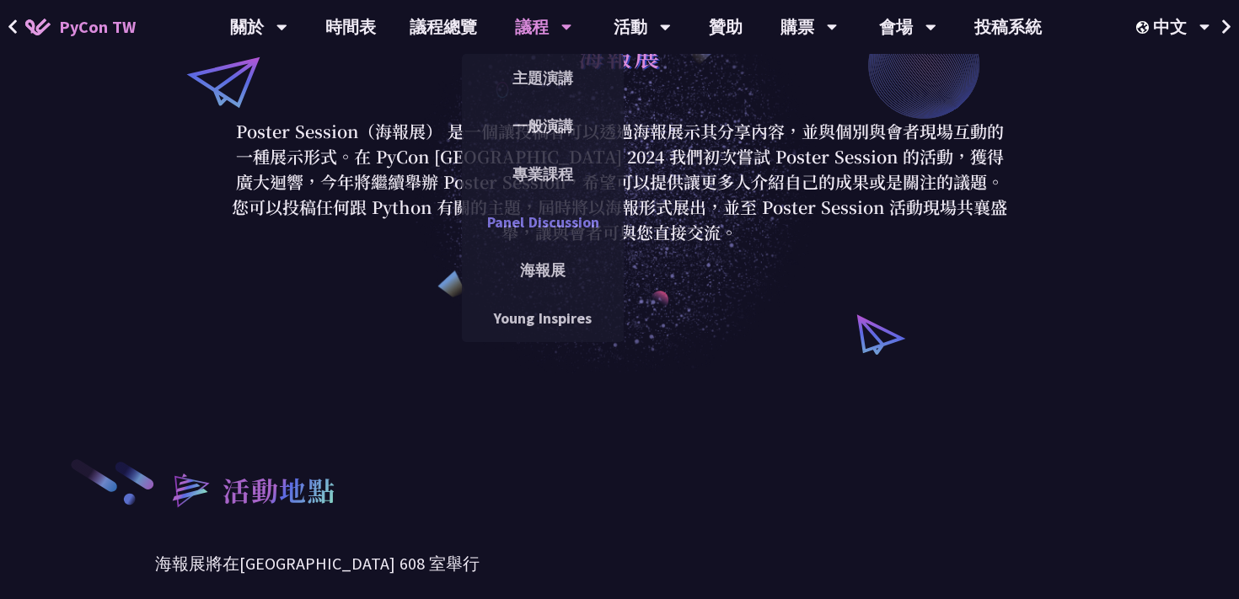
click at [543, 214] on link "Panel Discussion" at bounding box center [543, 222] width 162 height 40
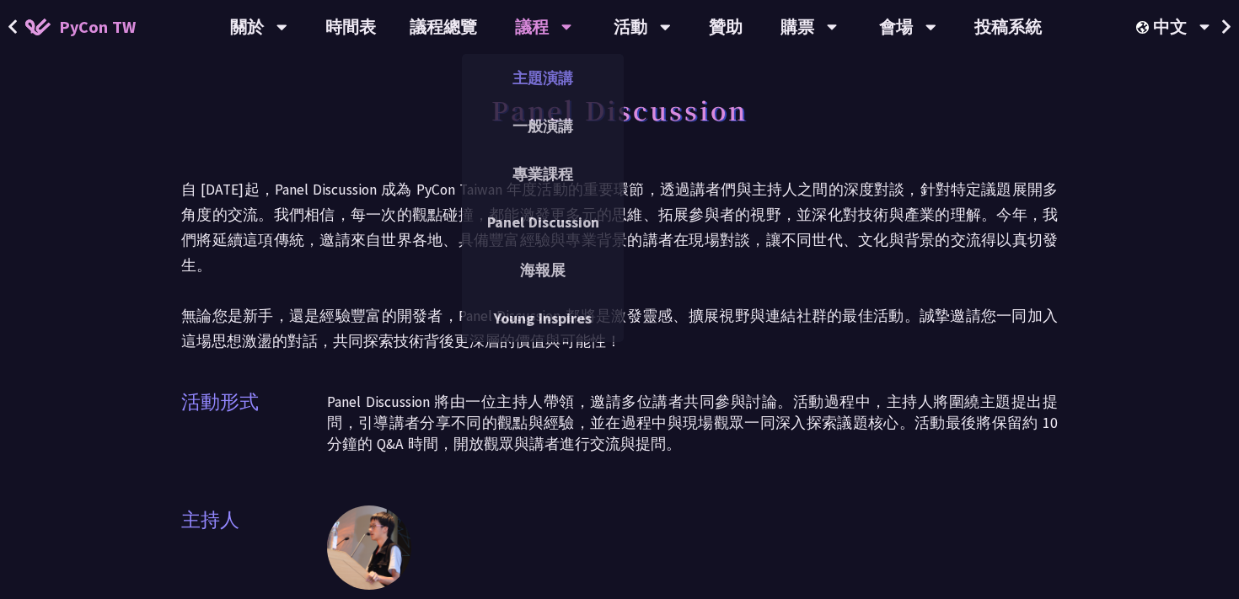
click at [551, 80] on link "主題演講" at bounding box center [543, 78] width 162 height 40
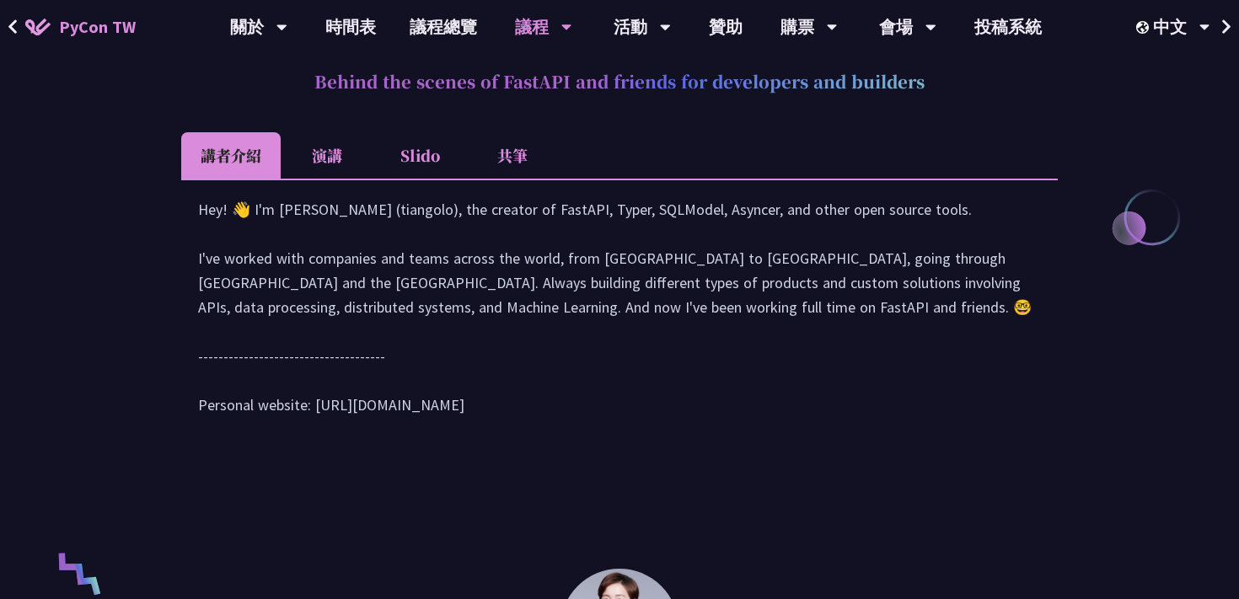
scroll to position [742, 0]
click at [437, 153] on li "Slido" at bounding box center [419, 154] width 93 height 46
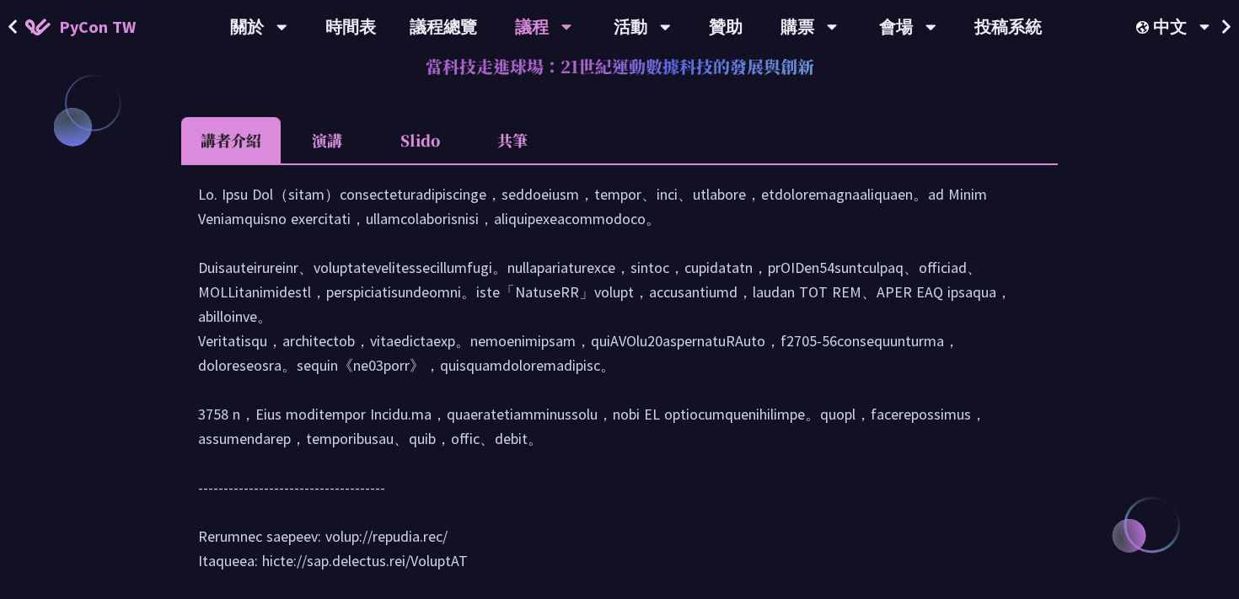
scroll to position [1990, 0]
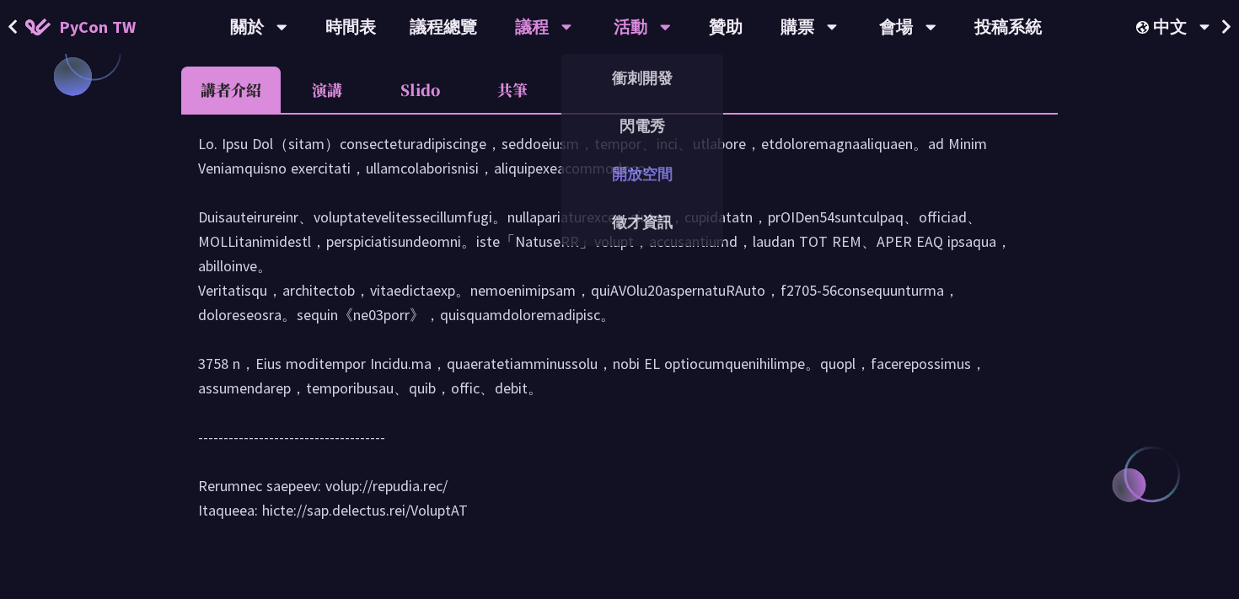
click at [646, 166] on link "開放空間" at bounding box center [642, 174] width 162 height 40
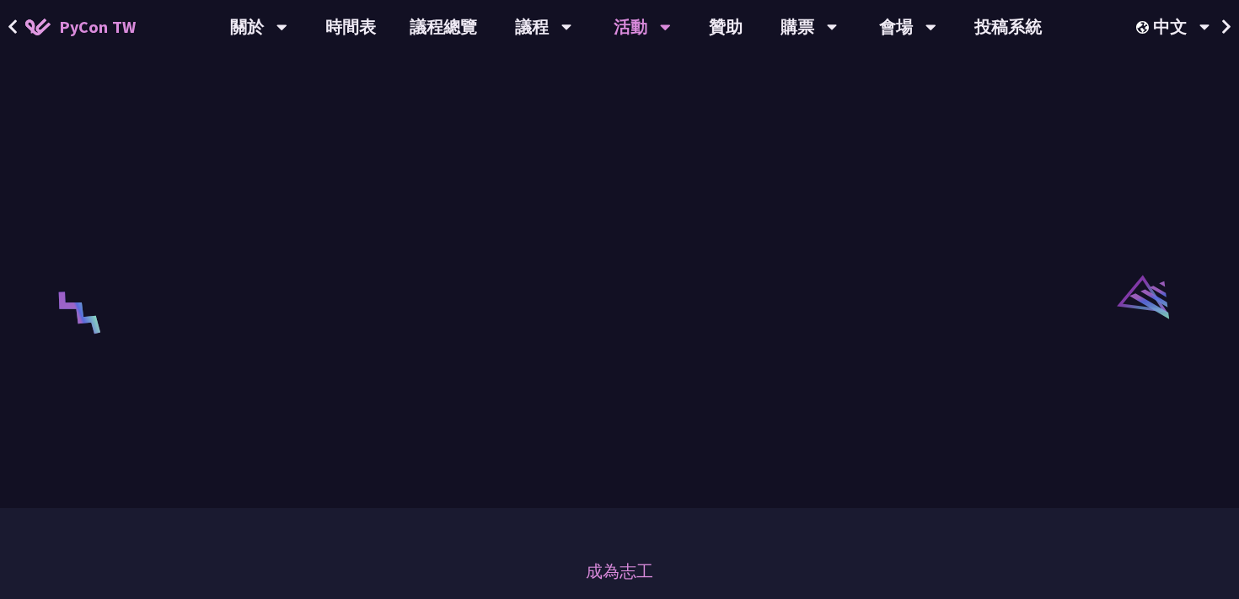
scroll to position [2596, 0]
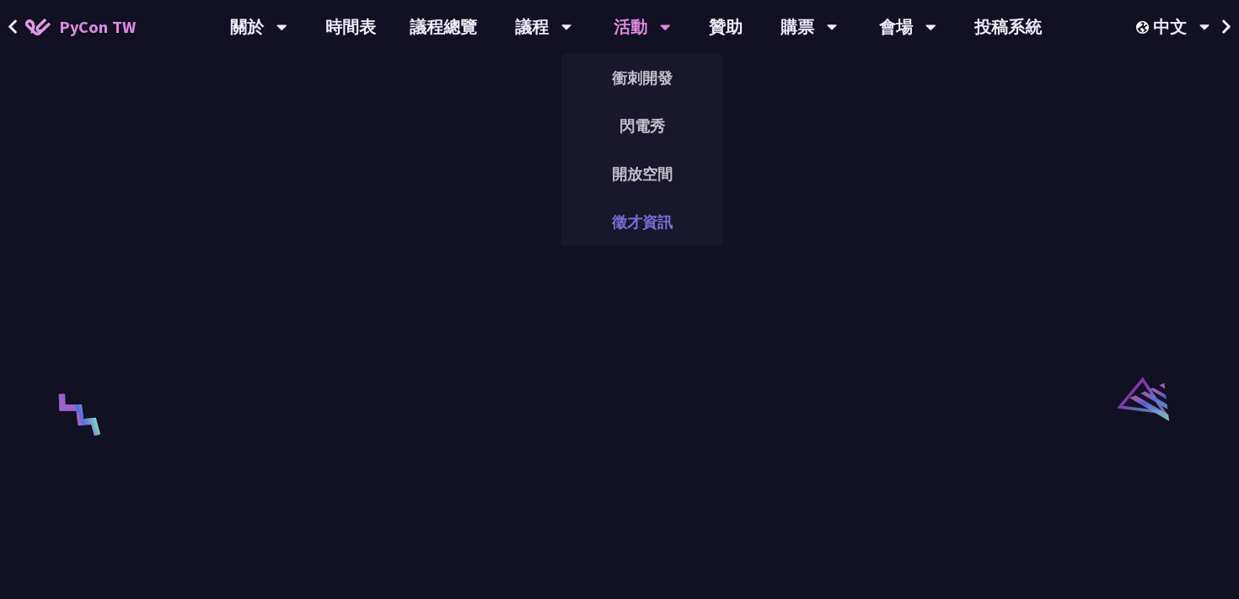
click at [635, 229] on link "徵才資訊" at bounding box center [642, 222] width 162 height 40
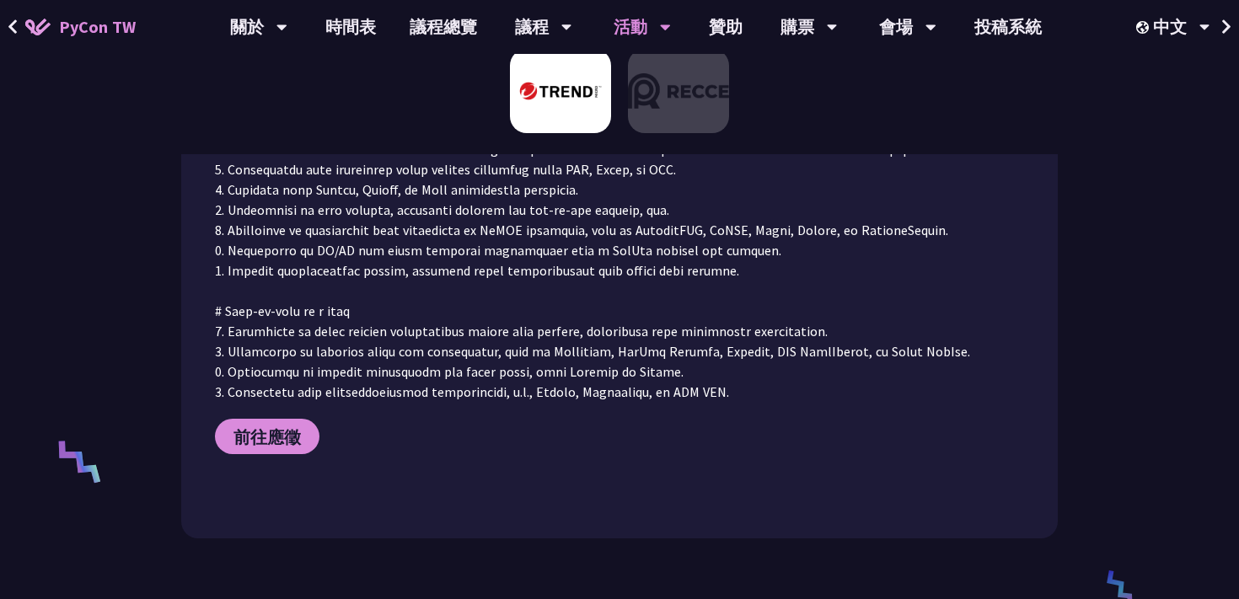
scroll to position [683, 0]
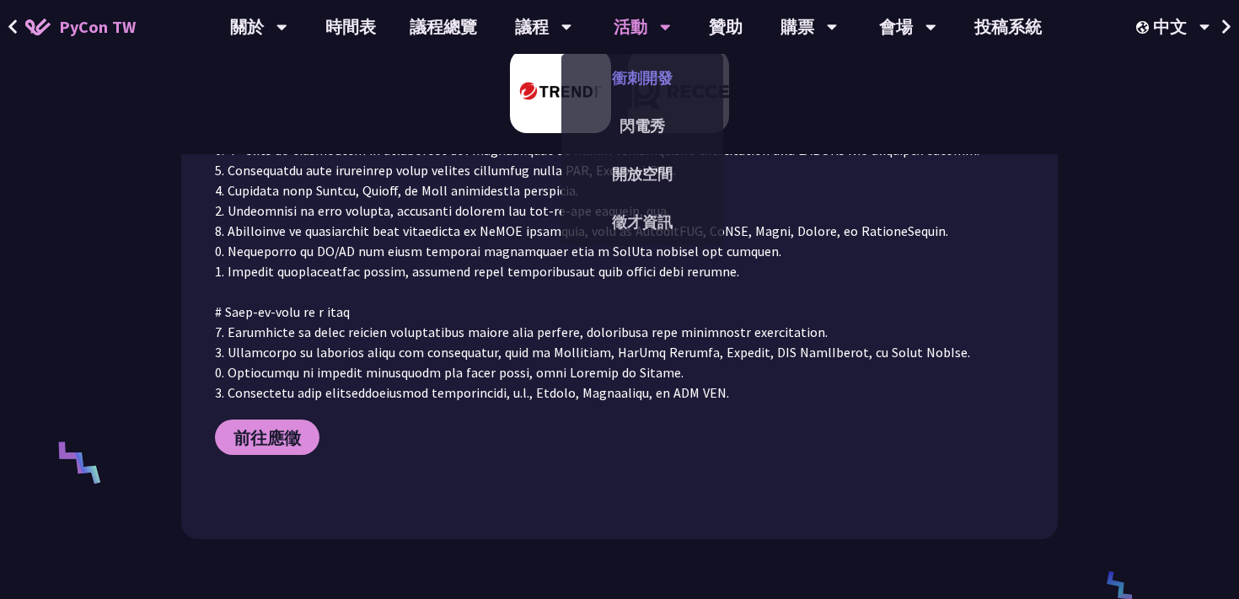
click at [657, 83] on link "衝刺開發" at bounding box center [642, 78] width 162 height 40
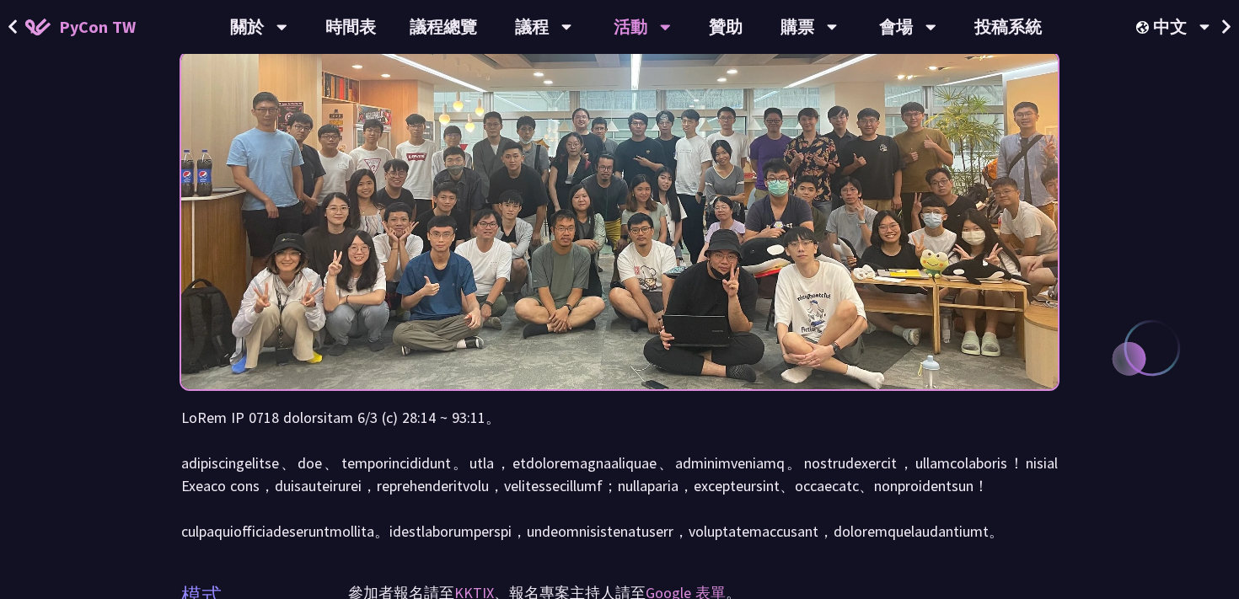
scroll to position [140, 0]
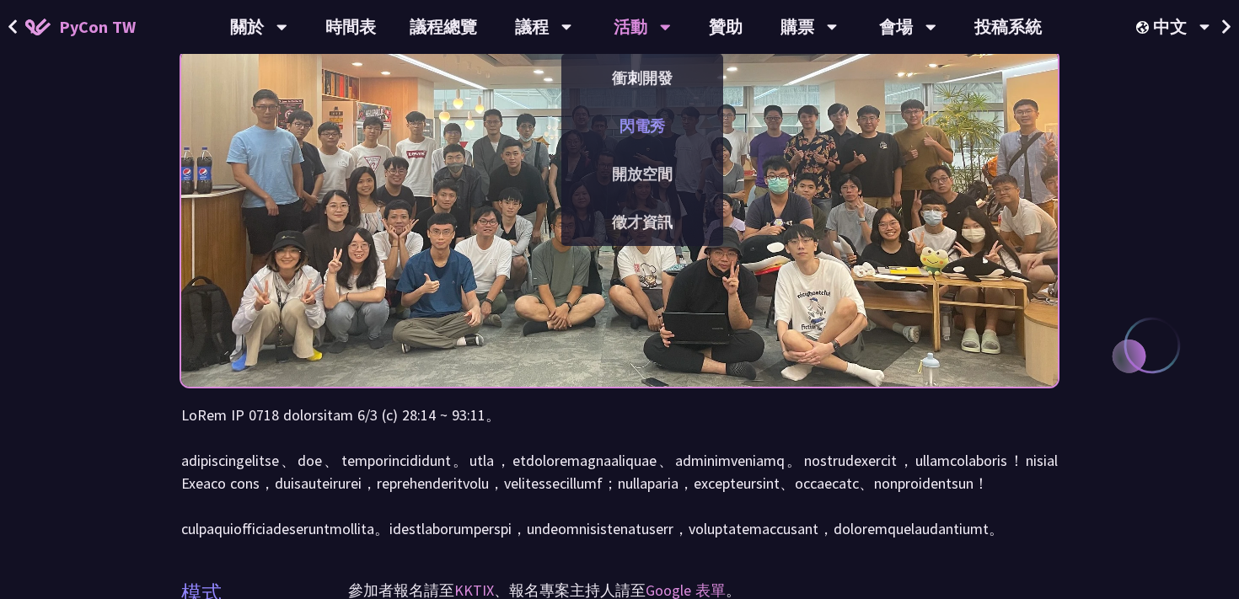
click at [660, 130] on link "閃電秀" at bounding box center [642, 126] width 162 height 40
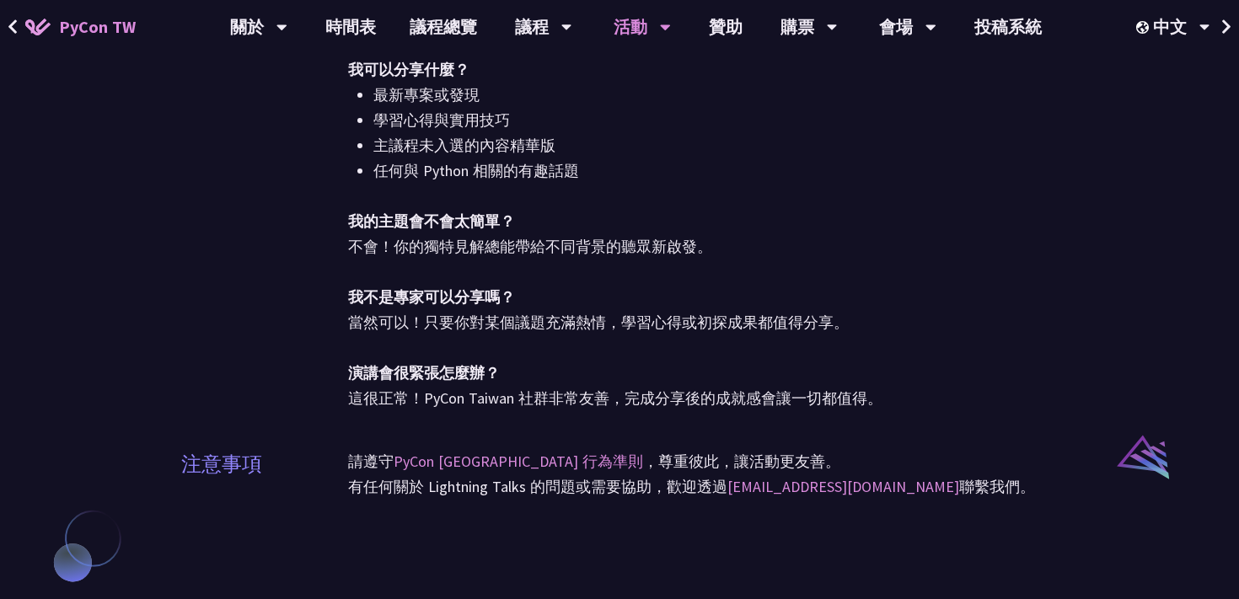
scroll to position [1050, 0]
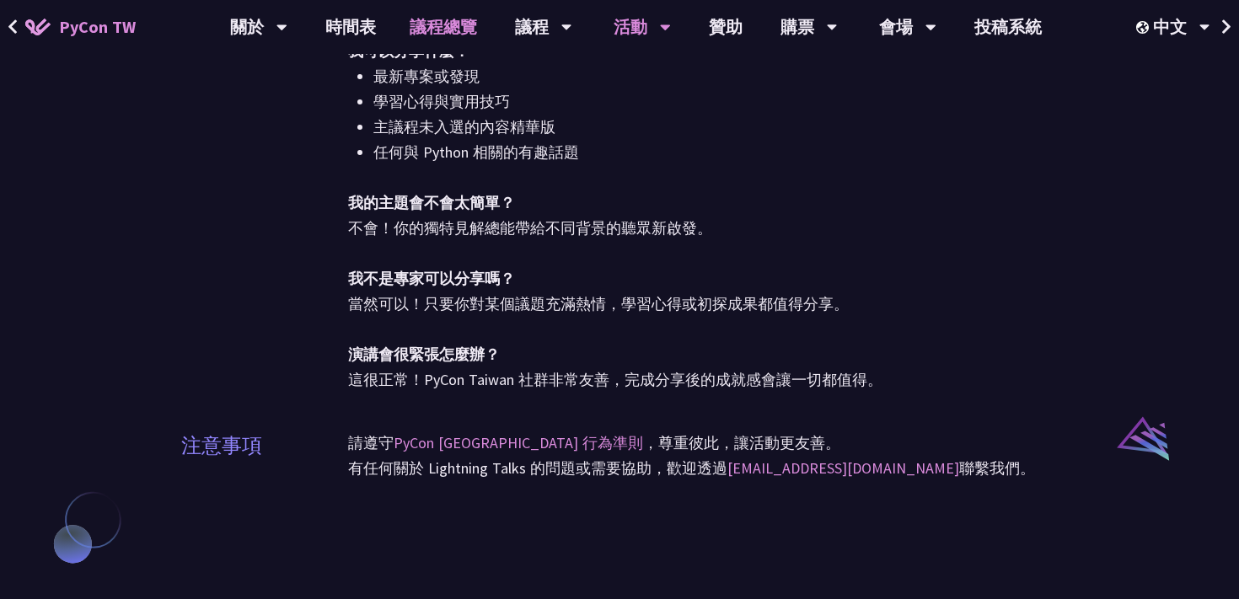
click at [449, 30] on link "議程總覽" at bounding box center [443, 27] width 101 height 54
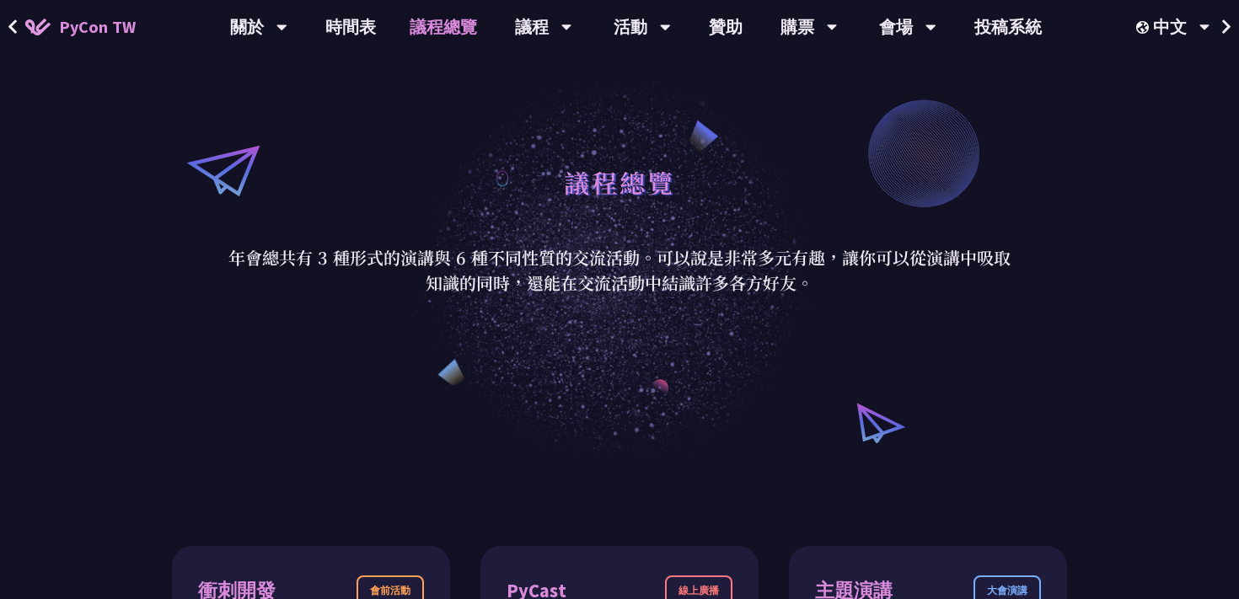
scroll to position [47, 0]
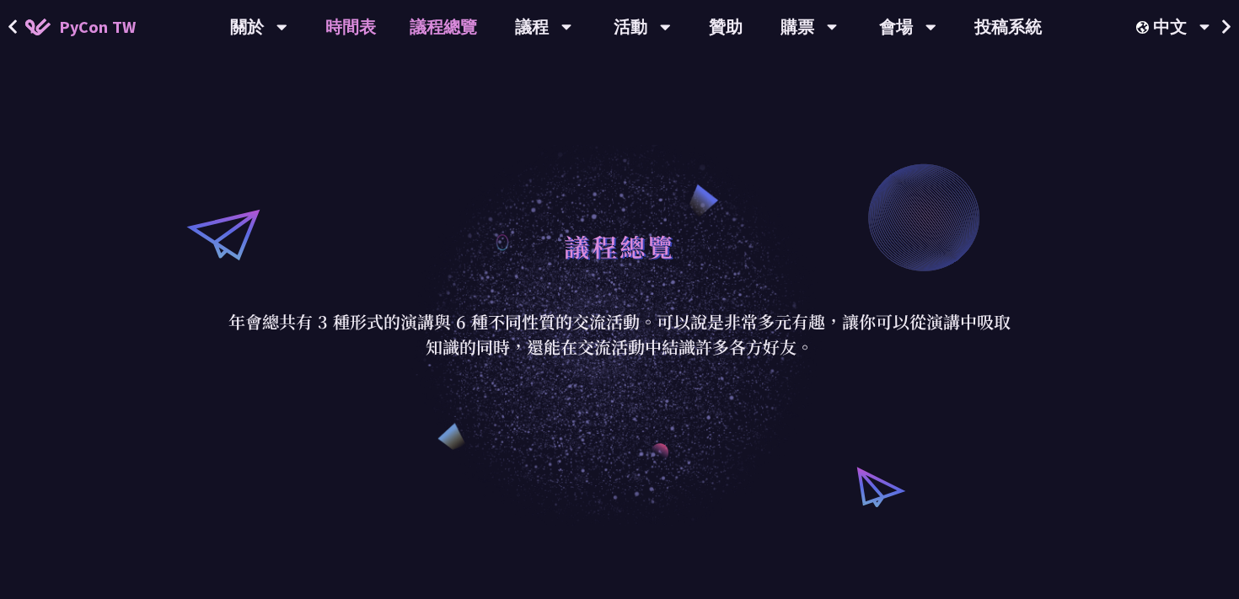
click at [346, 28] on link "時間表" at bounding box center [350, 27] width 84 height 54
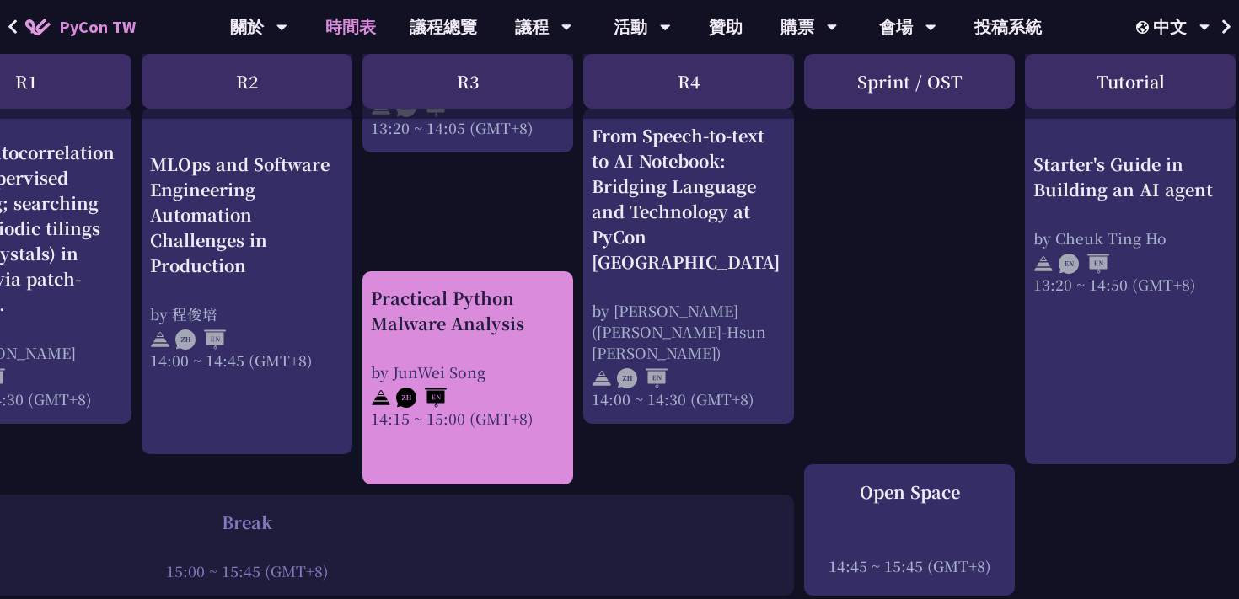
scroll to position [1744, 62]
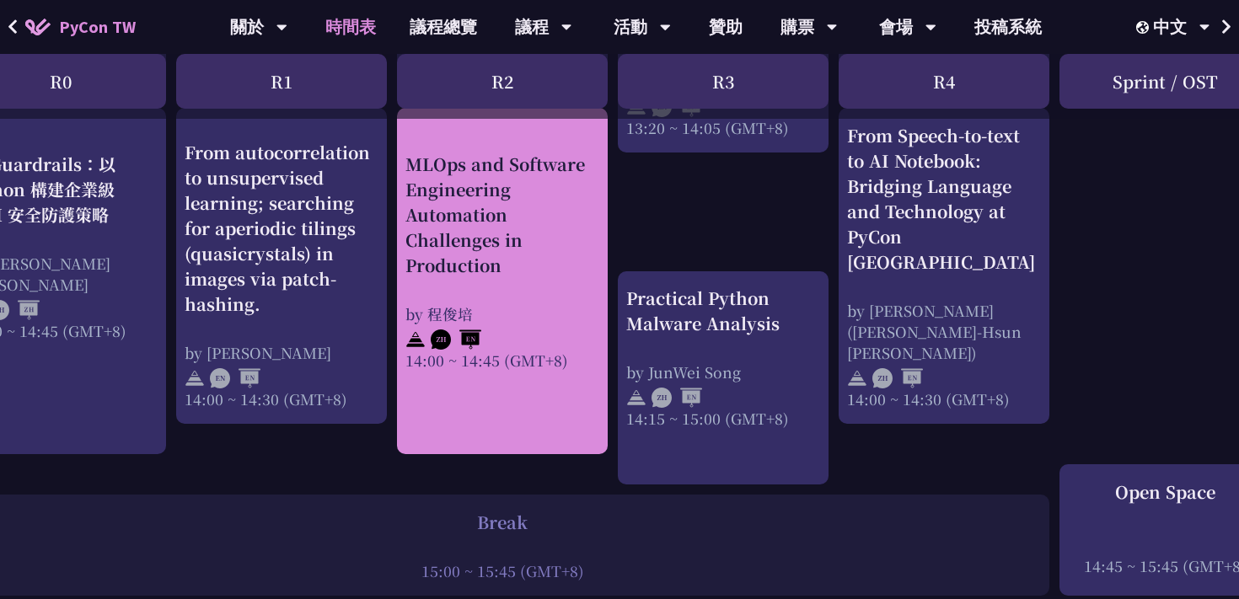
click at [525, 215] on div "MLOps and Software Engineering Automation Challenges in Production" at bounding box center [502, 215] width 194 height 126
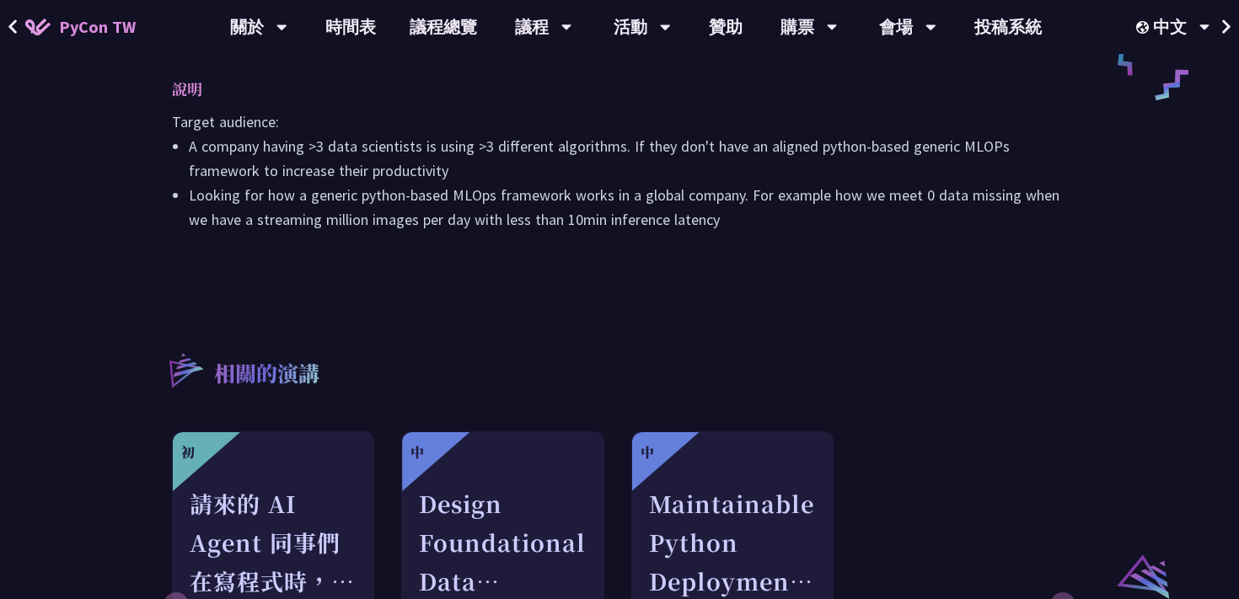
scroll to position [919, 0]
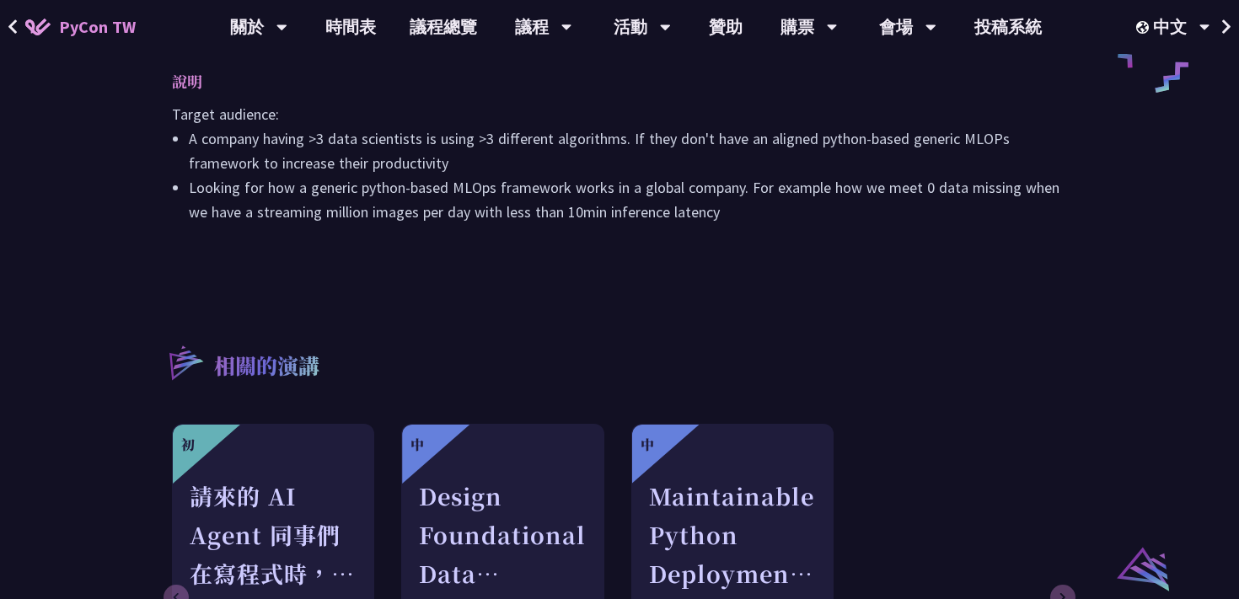
scroll to position [1744, 0]
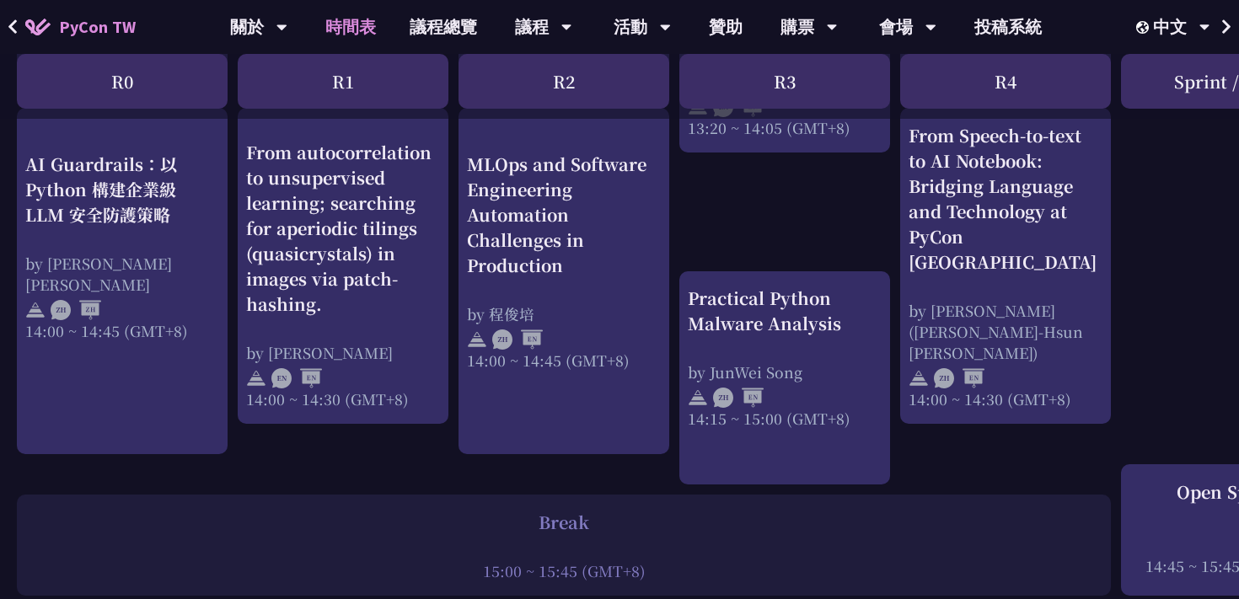
click at [471, 271] on div "MLOps and Software Engineering Automation Challenges in Production" at bounding box center [564, 215] width 194 height 126
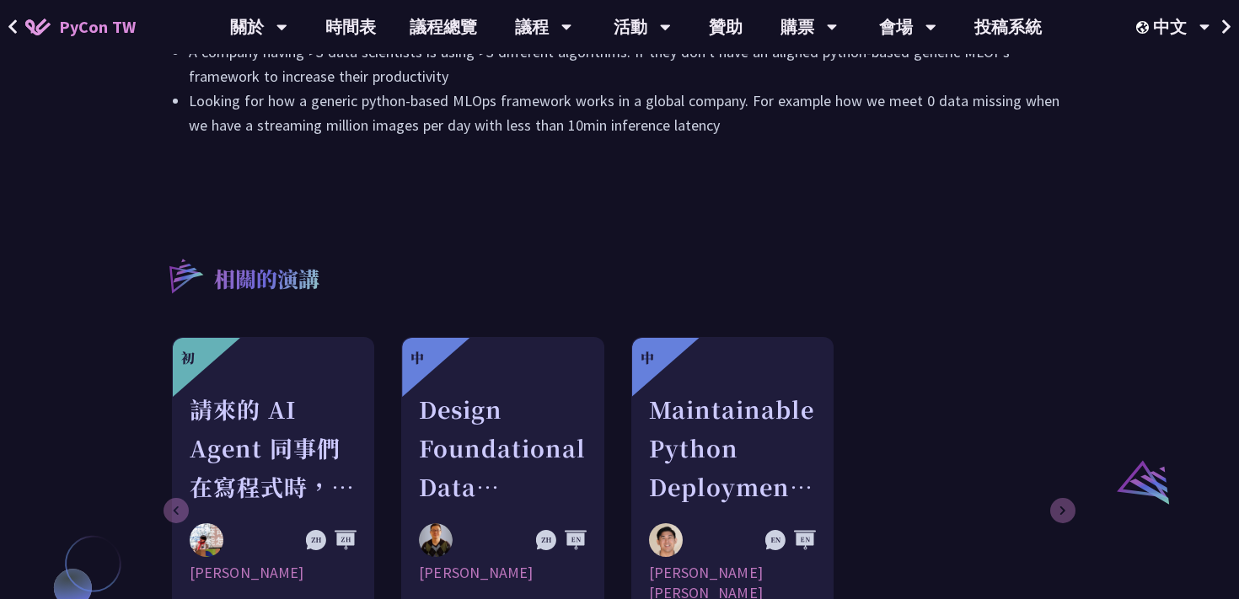
scroll to position [1039, 0]
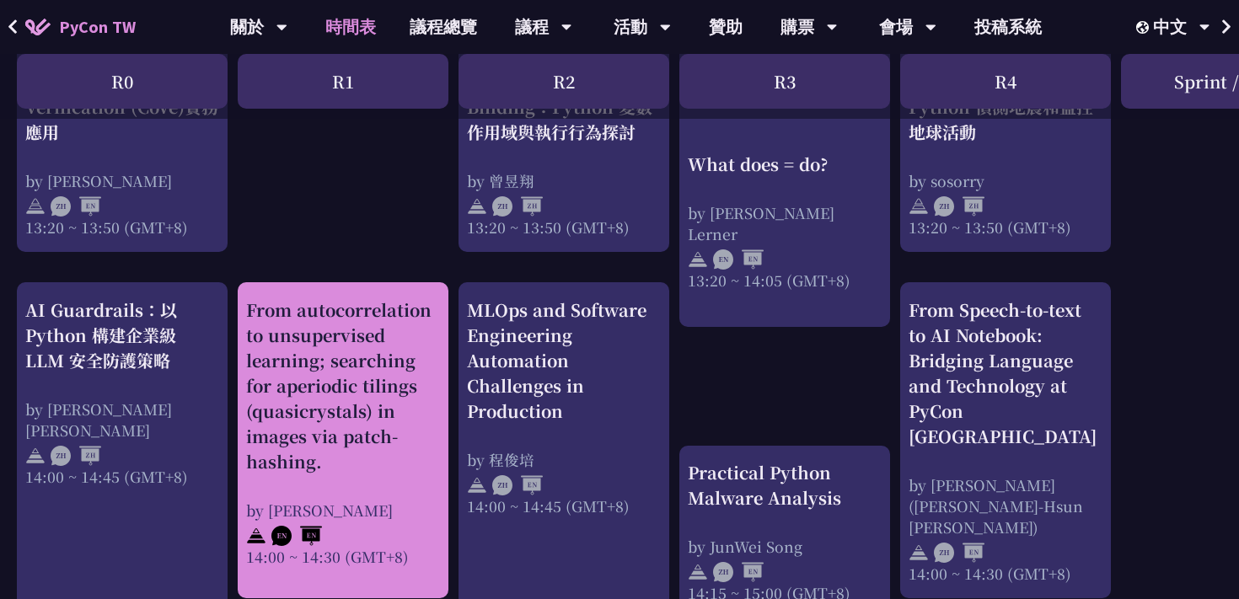
scroll to position [1525, 0]
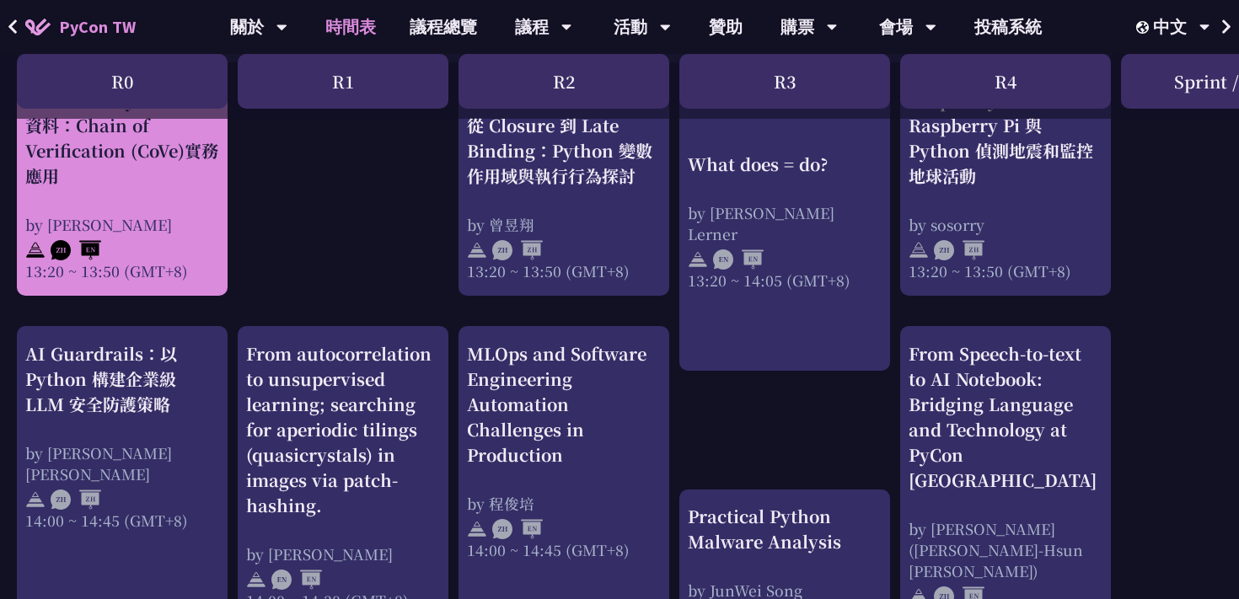
click at [165, 208] on div "以LLM攜手Python驗證資料：Chain of Verification (CoVe)實務應用 by [PERSON_NAME] 13:20 ~ 13:5…" at bounding box center [122, 185] width 194 height 194
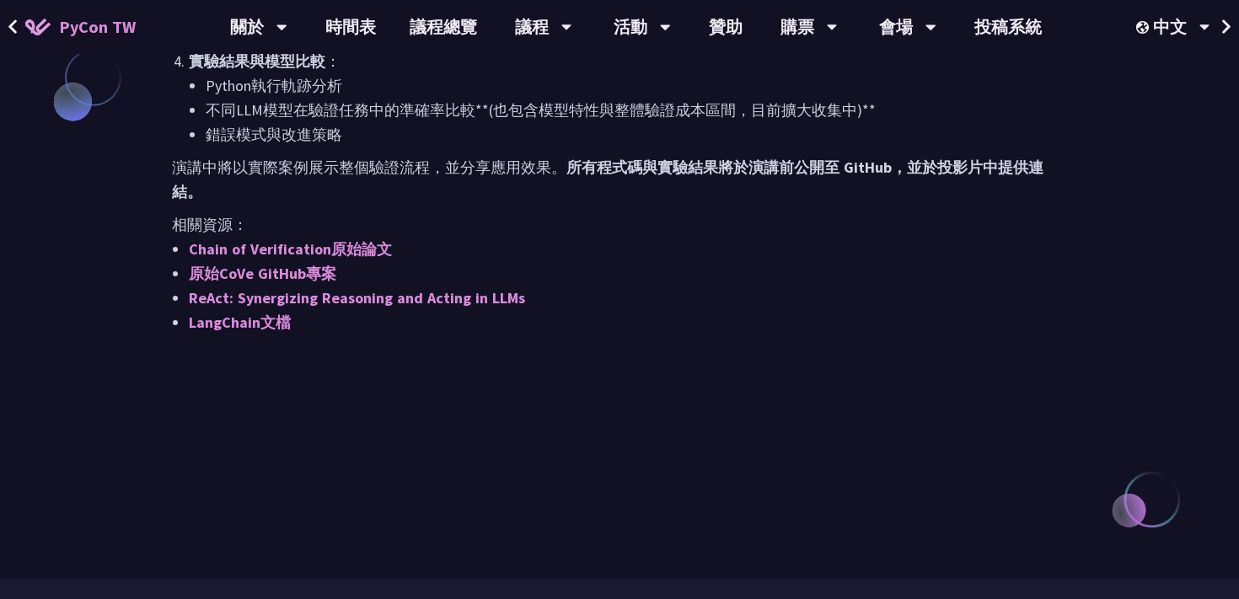
scroll to position [1291, 0]
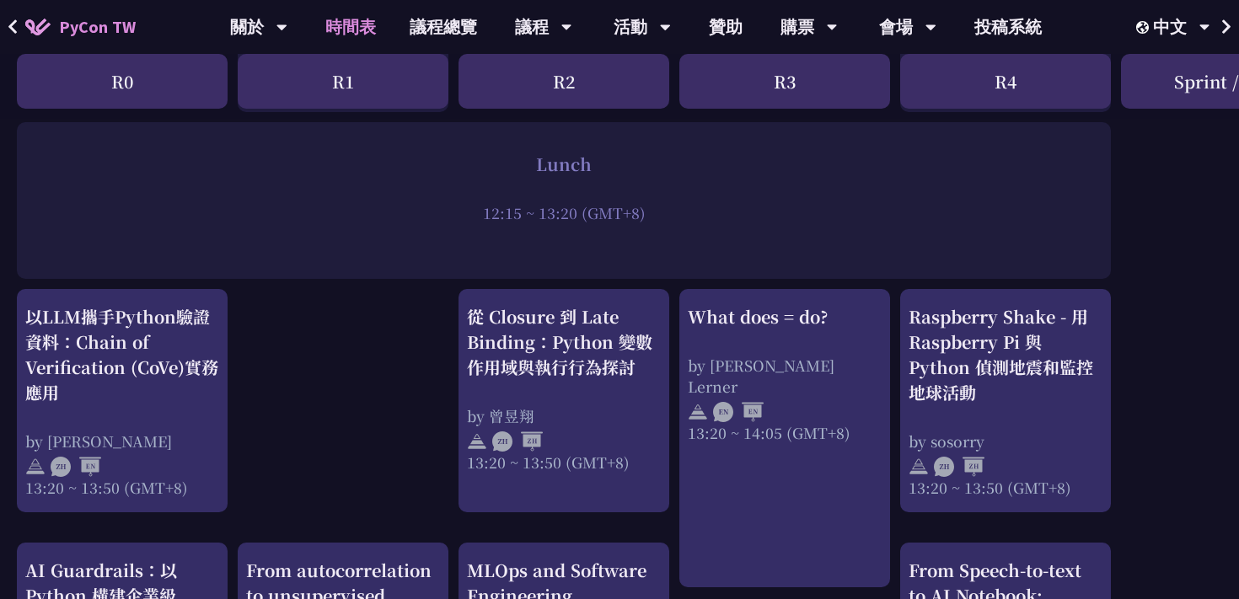
scroll to position [1310, 0]
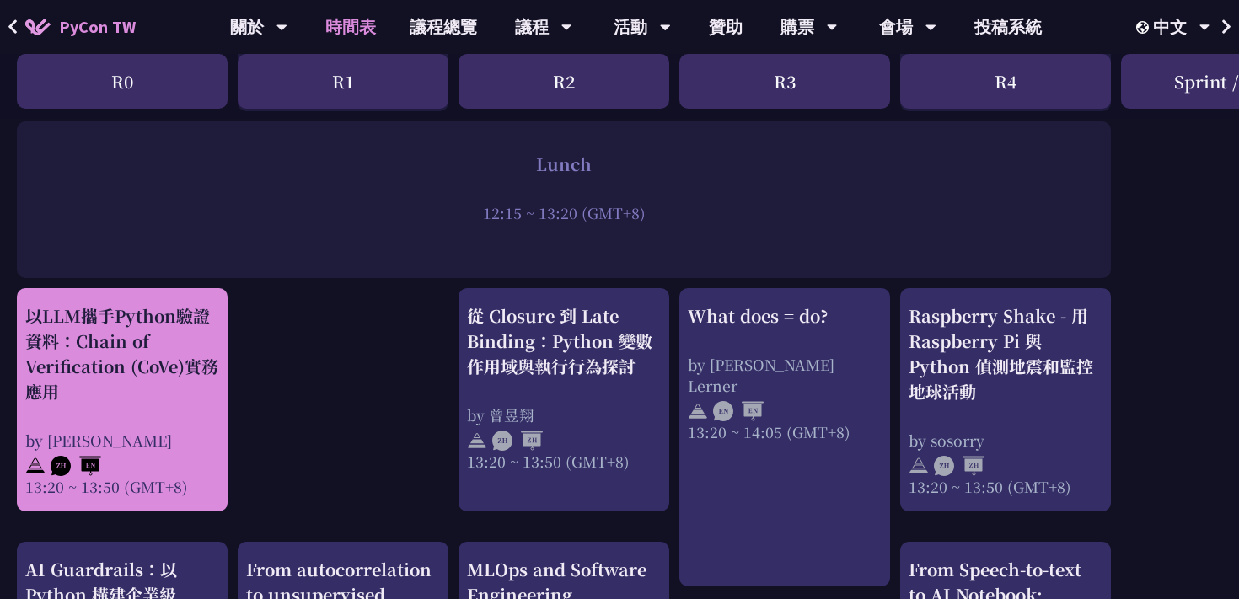
click at [149, 354] on div "以LLM攜手Python驗證資料：Chain of Verification (CoVe)實務應用" at bounding box center [122, 353] width 194 height 101
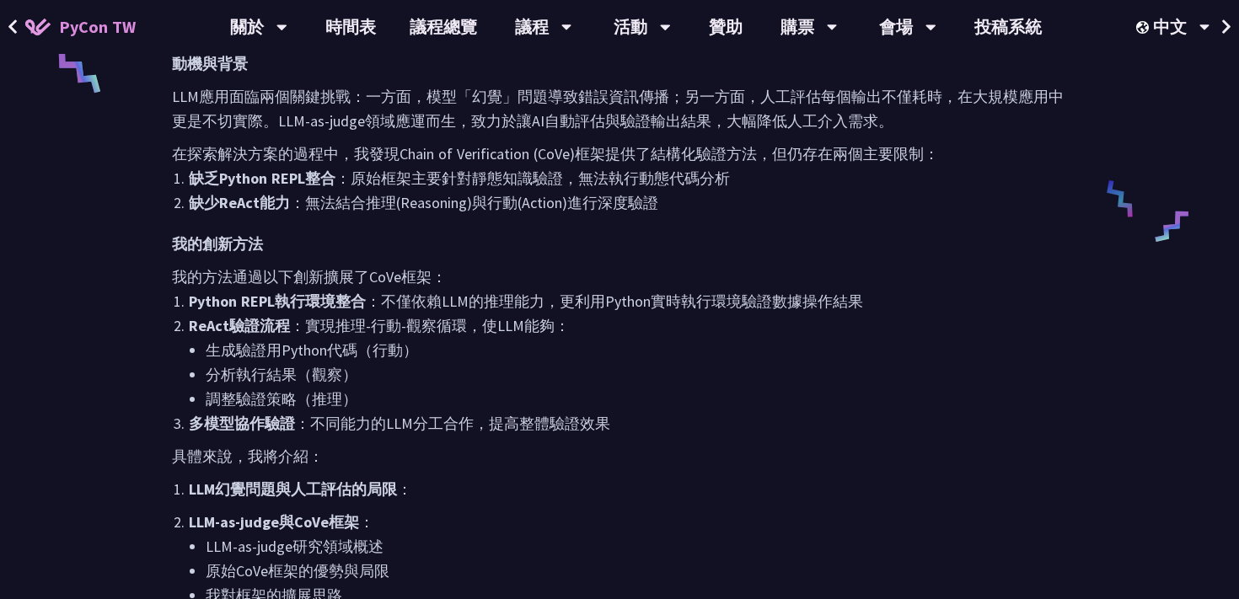
scroll to position [772, 0]
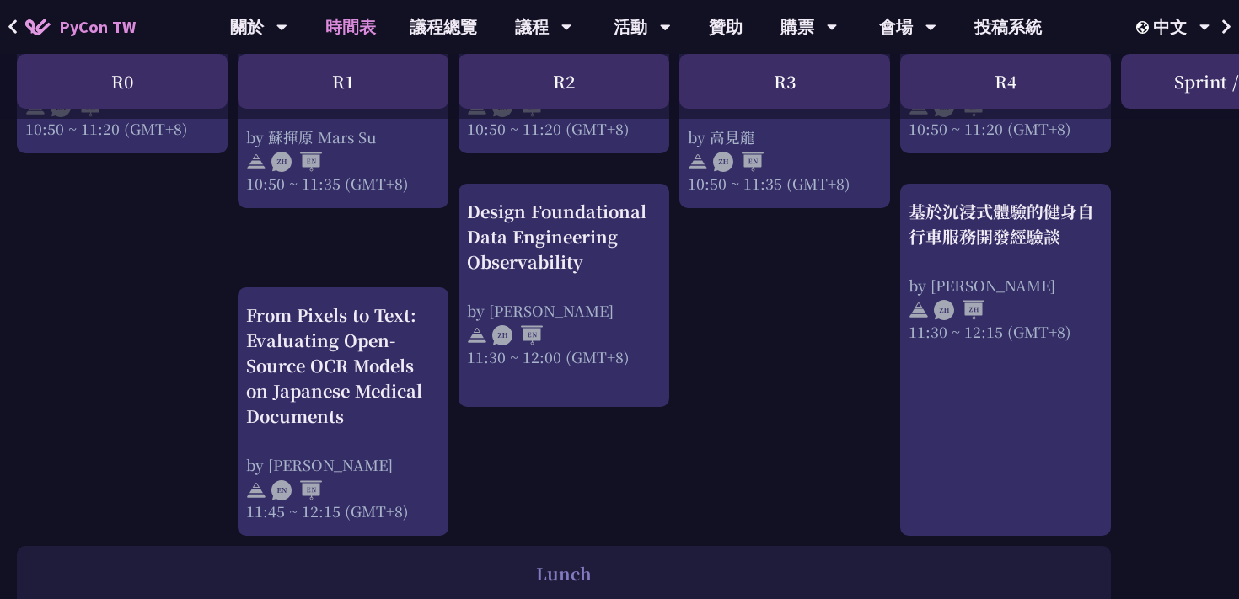
scroll to position [847, 0]
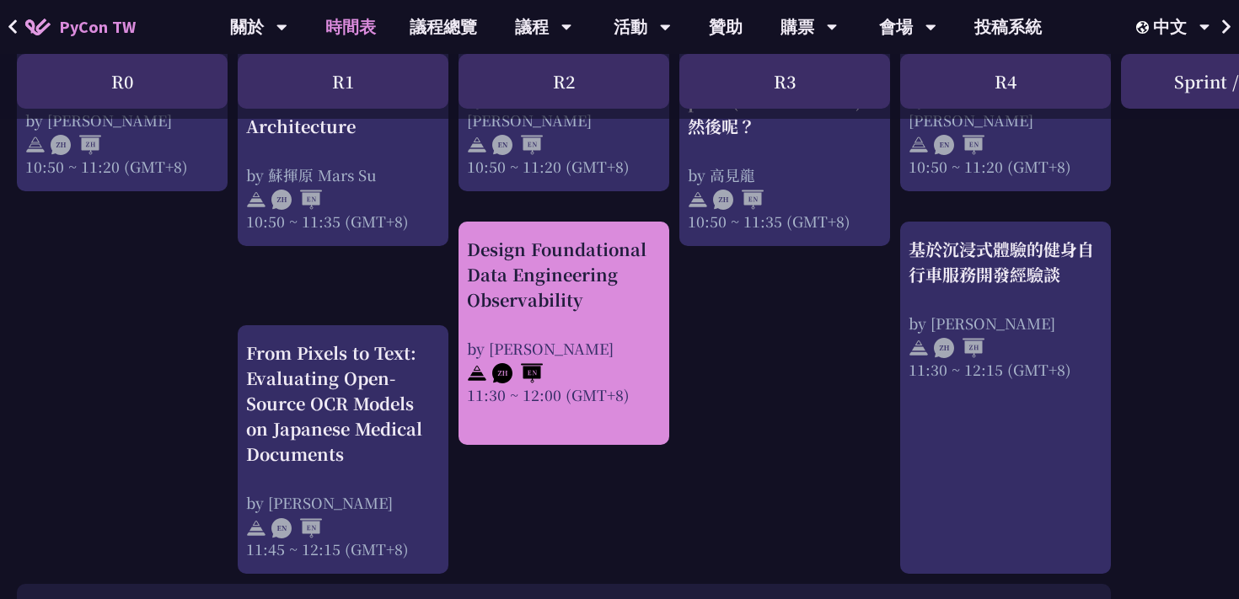
click at [560, 229] on div "Design Foundational Data Engineering Observability by [PERSON_NAME] 11:30 ~ 12:…" at bounding box center [563, 333] width 211 height 223
click at [560, 276] on div "Design Foundational Data Engineering Observability" at bounding box center [564, 275] width 194 height 76
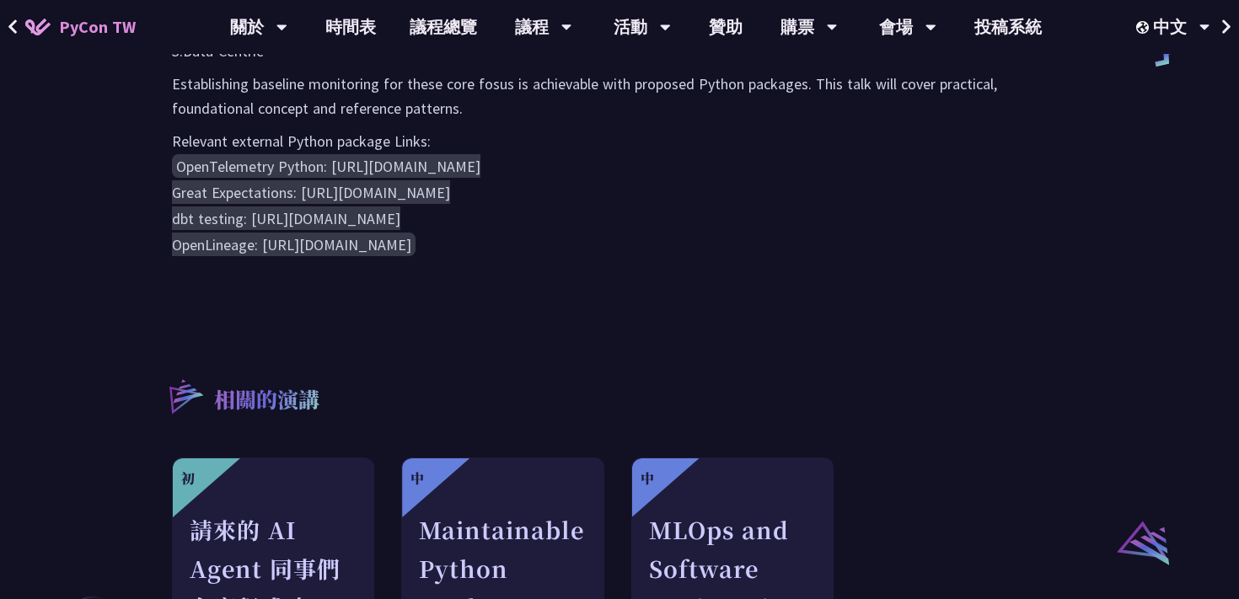
scroll to position [951, 0]
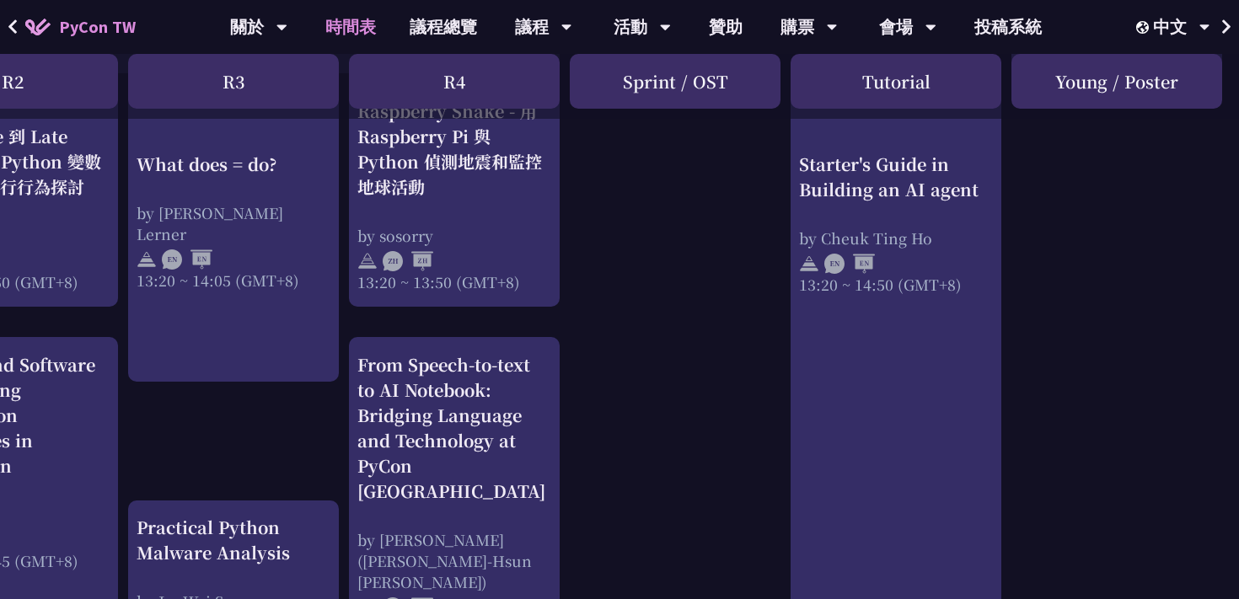
scroll to position [1532, 551]
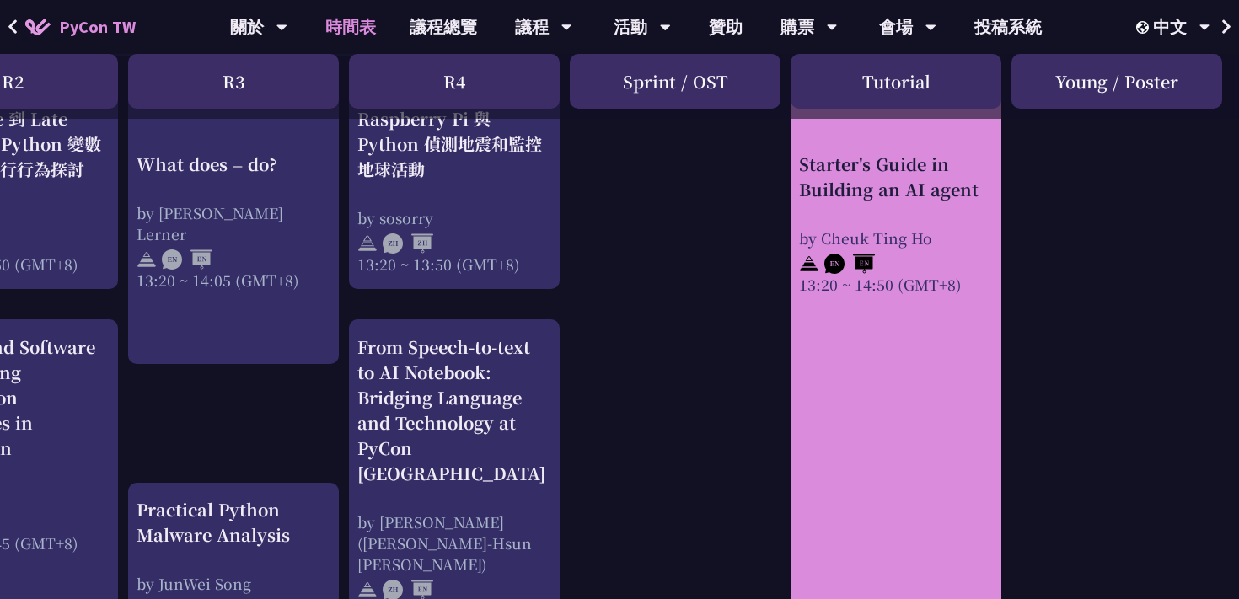
click at [876, 440] on link "Starter's Guide in Building an AI agent by [PERSON_NAME] 13:20 ~ 14:50 (GMT+8)" at bounding box center [896, 371] width 194 height 581
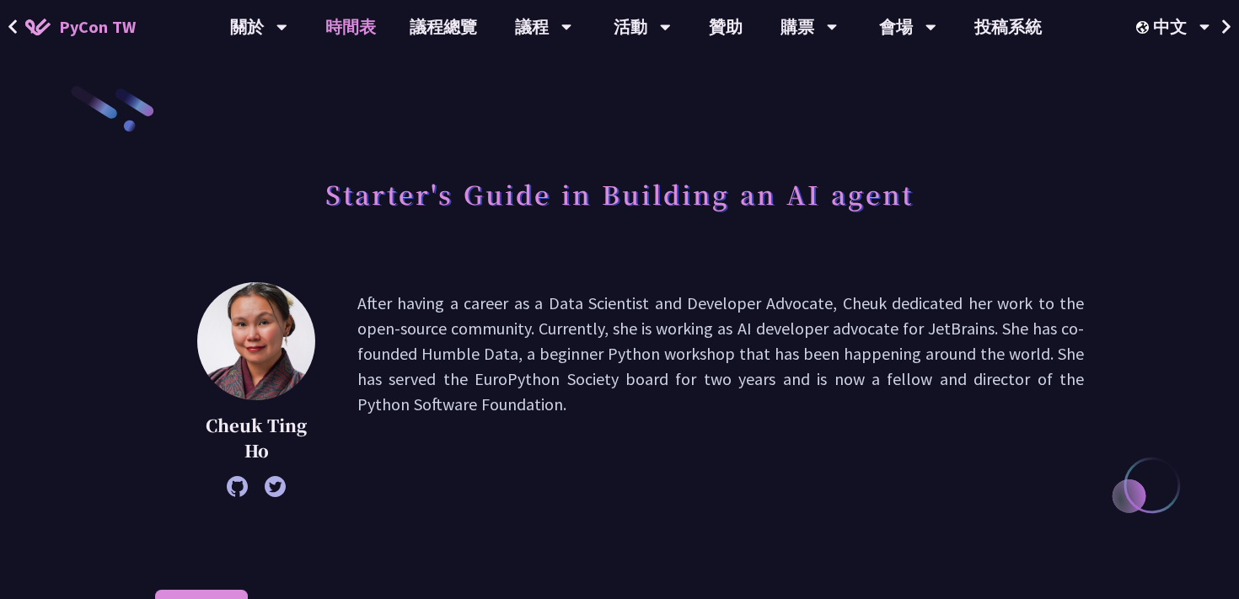
click at [347, 24] on link "時間表" at bounding box center [350, 27] width 84 height 54
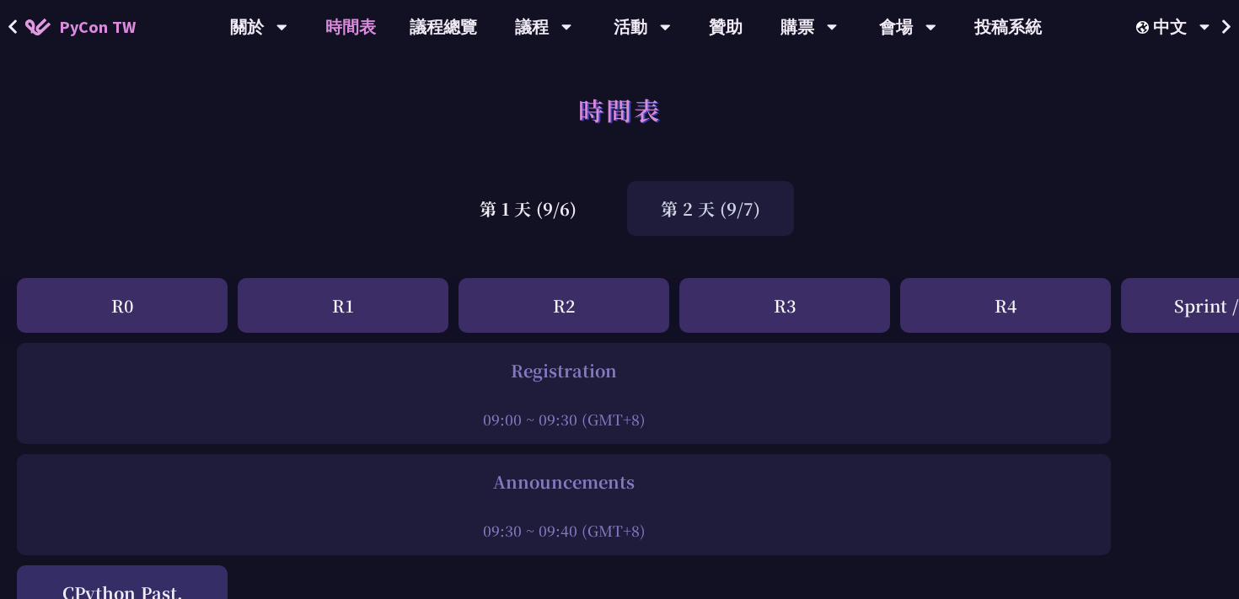
scroll to position [1532, 0]
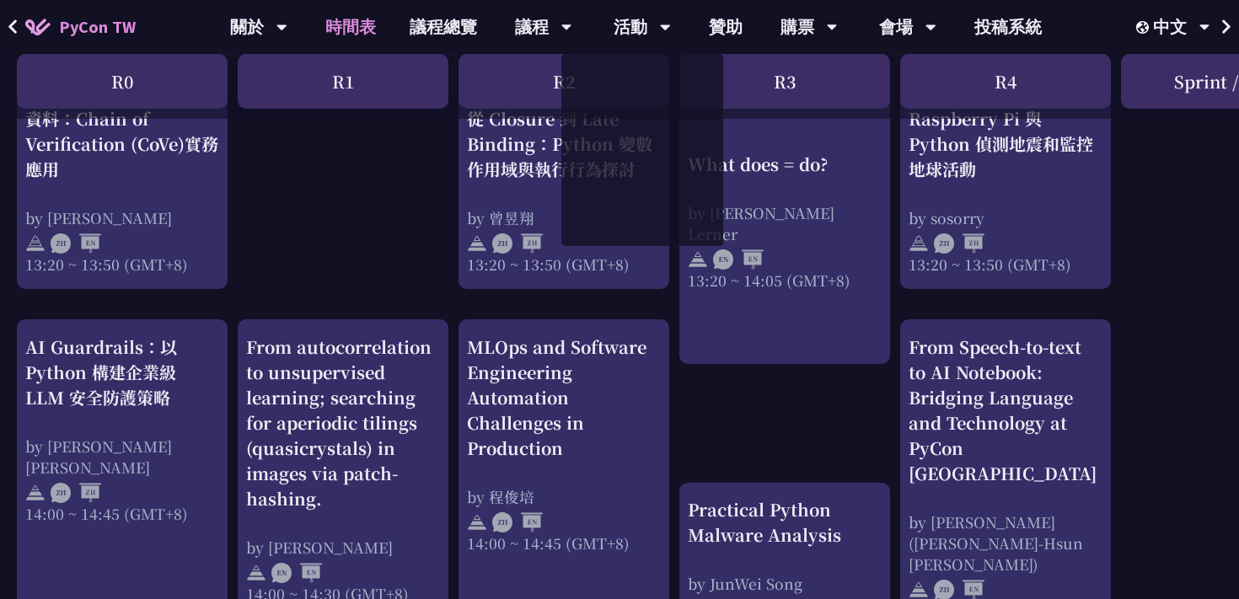
click at [549, 77] on div "R2" at bounding box center [563, 81] width 211 height 55
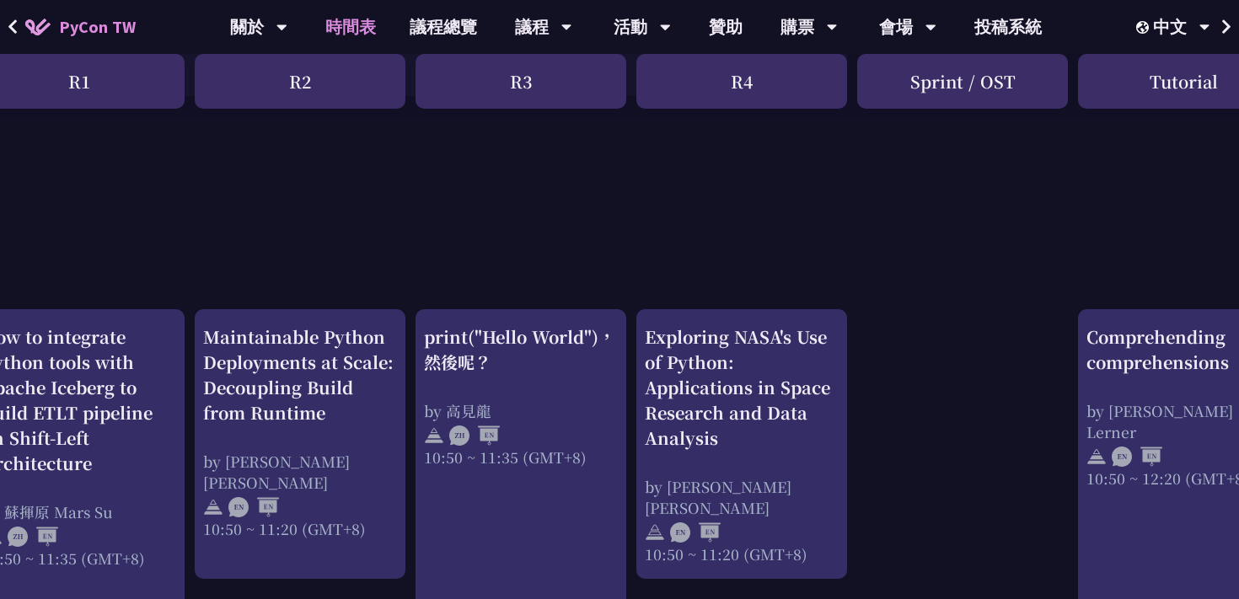
scroll to position [459, 303]
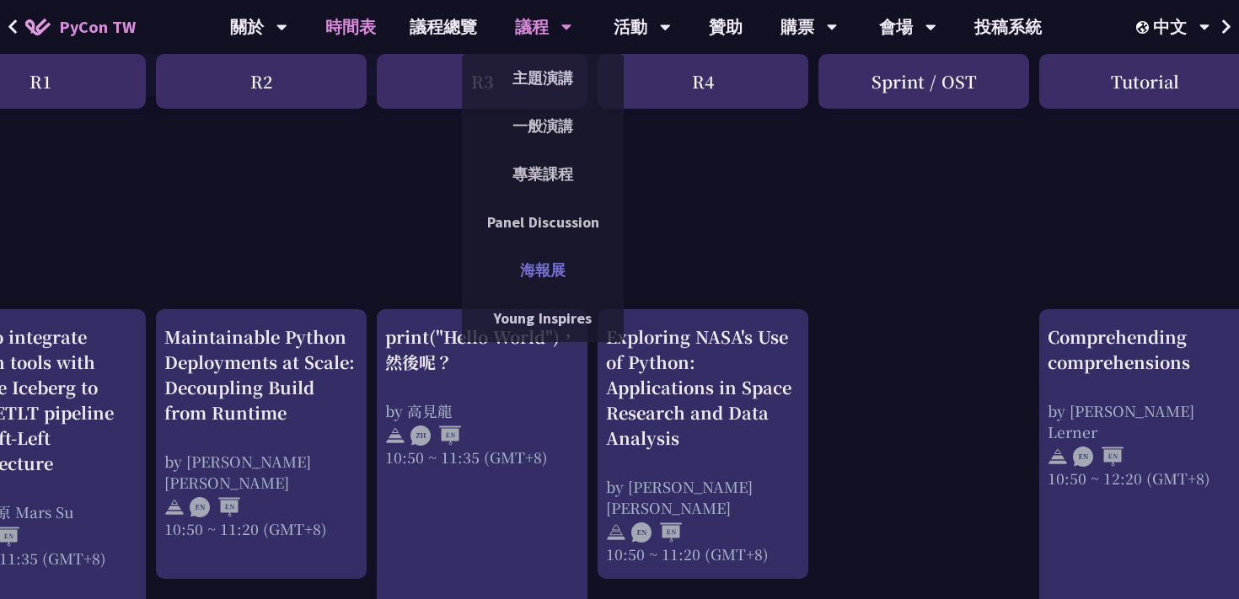
click at [547, 275] on link "海報展" at bounding box center [543, 270] width 162 height 40
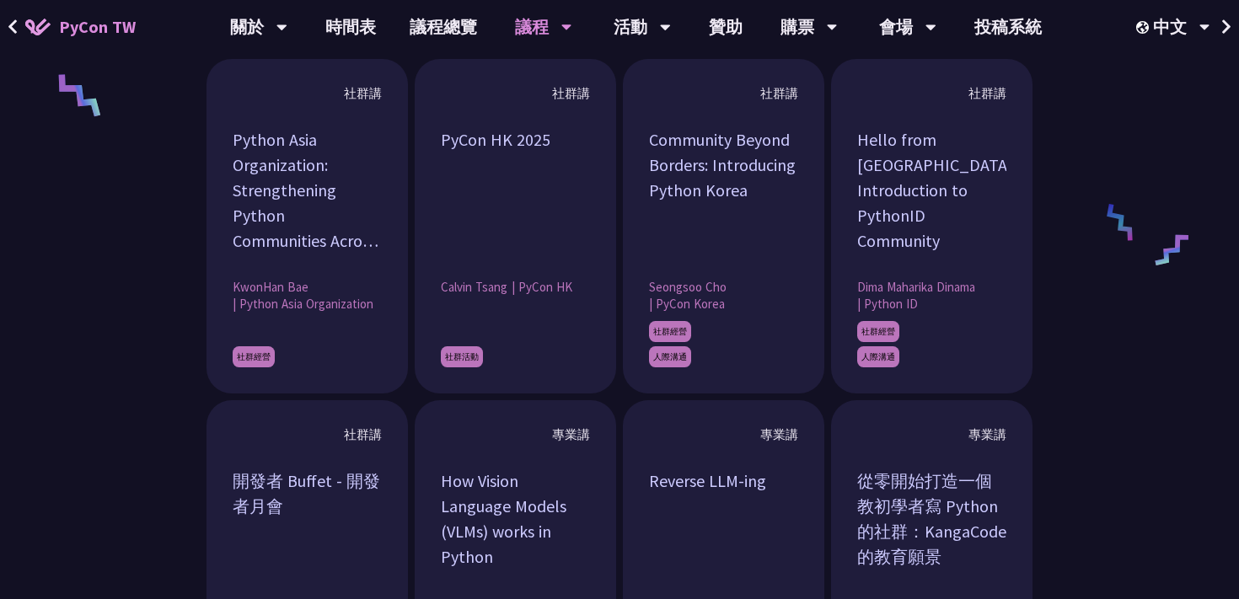
scroll to position [1321, 0]
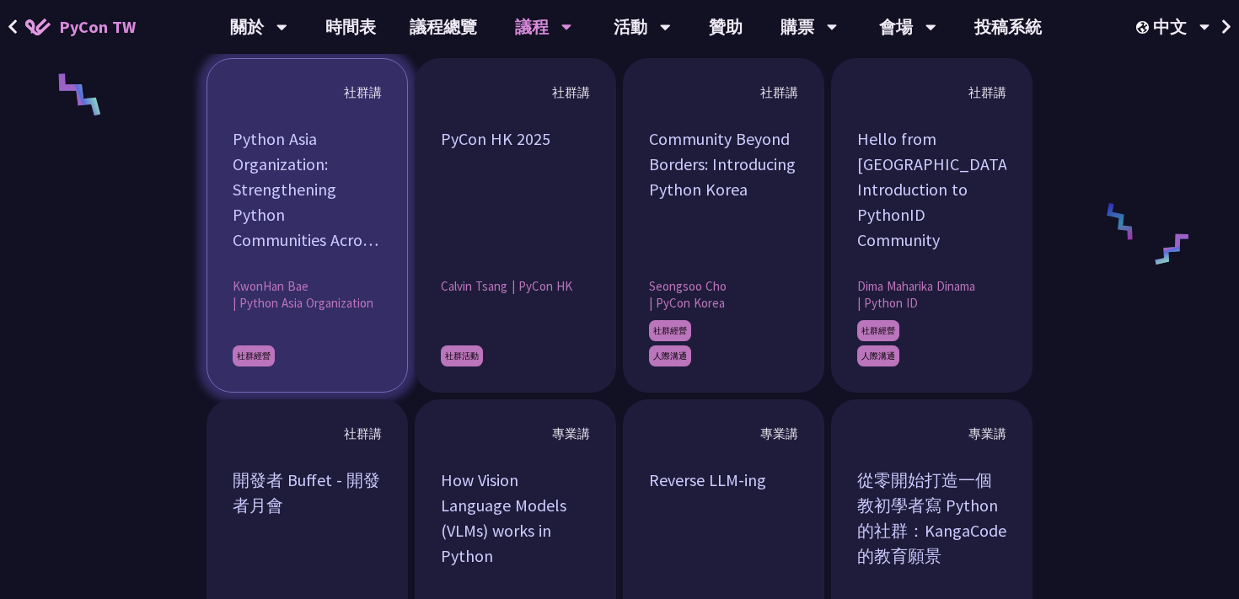
click at [370, 211] on div "Python Asia Organization: Strengthening Python Communities Across [GEOGRAPHIC_D…" at bounding box center [307, 189] width 149 height 126
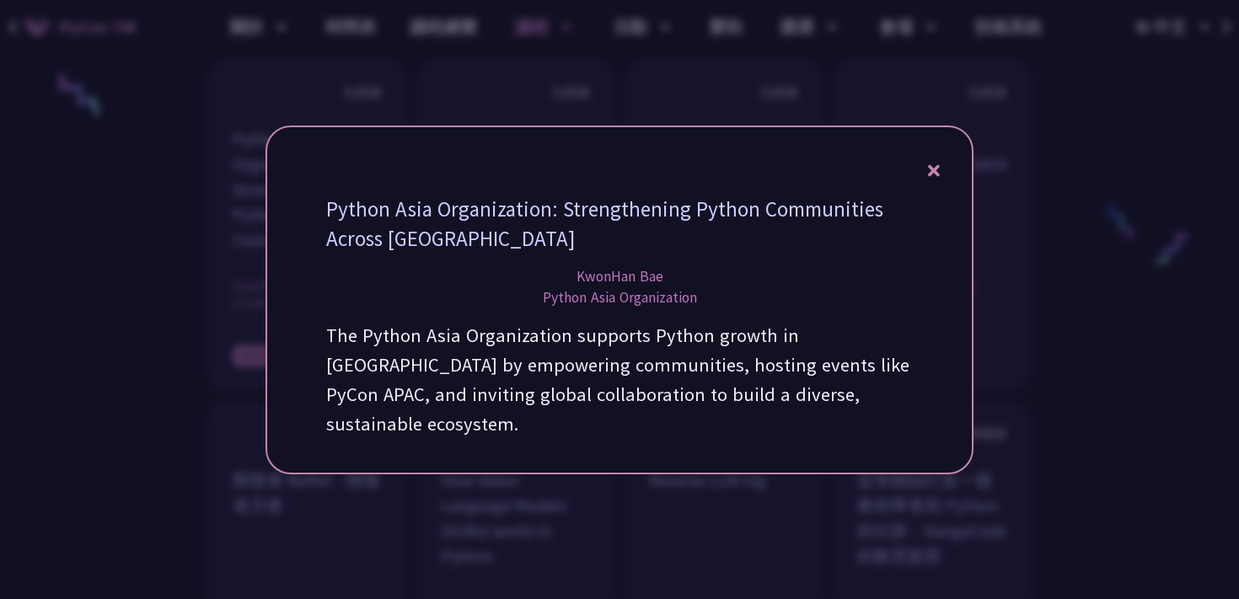
click at [120, 422] on div at bounding box center [619, 299] width 1239 height 599
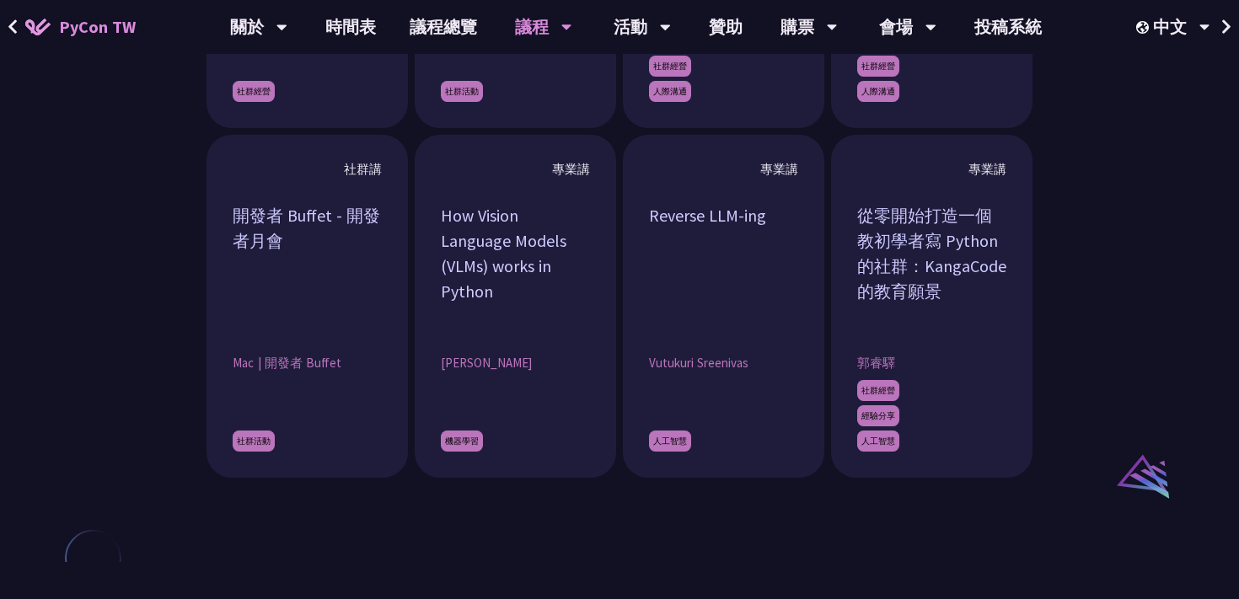
scroll to position [1573, 0]
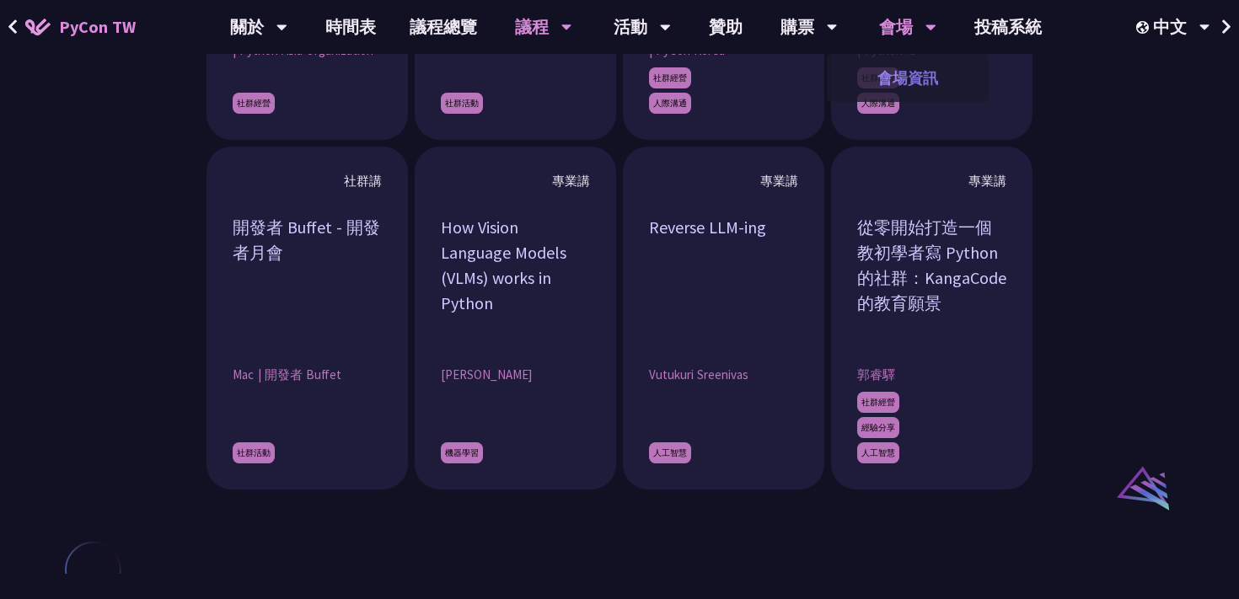
click at [903, 83] on link "會場資訊" at bounding box center [908, 78] width 162 height 40
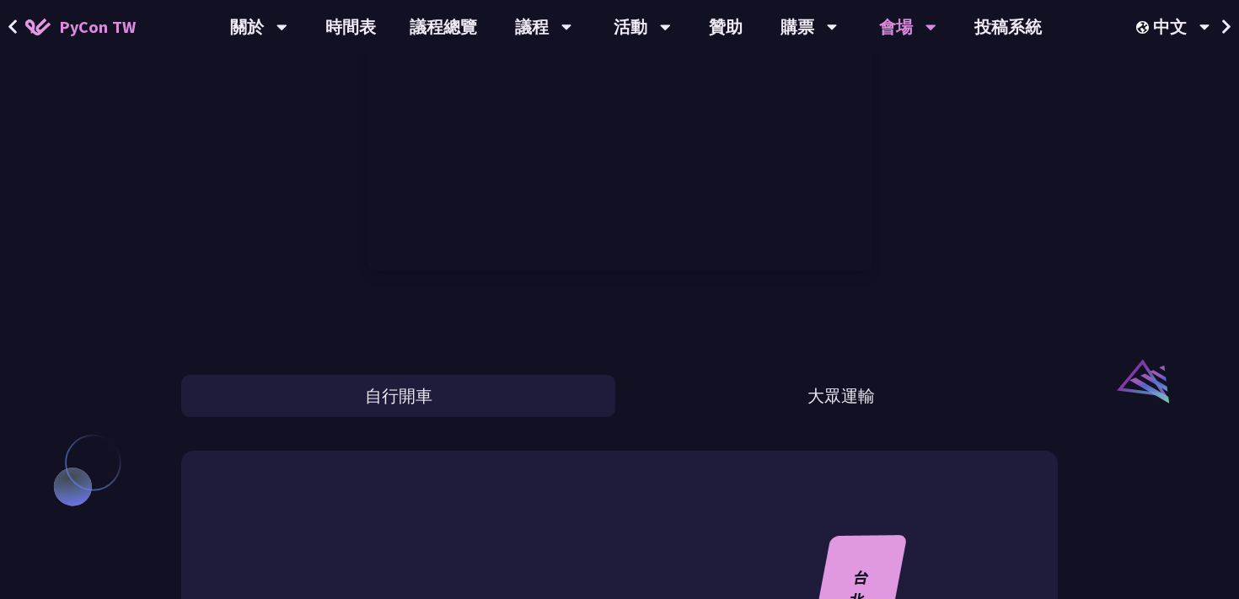
scroll to position [1258, 0]
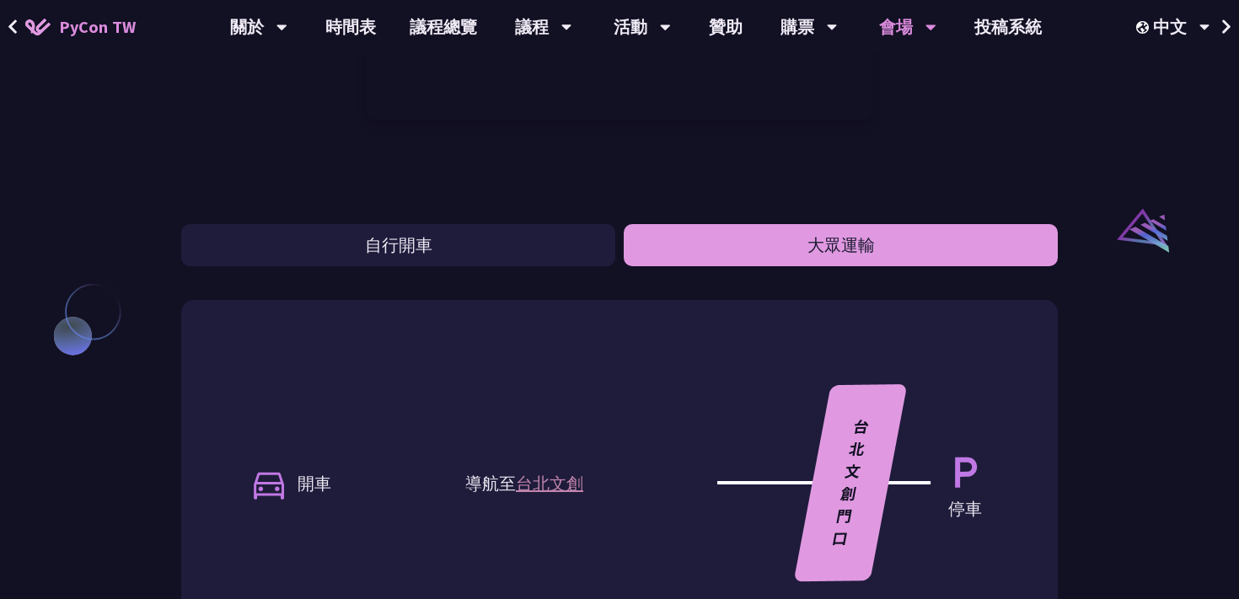
click at [857, 237] on button "大眾運輸" at bounding box center [841, 245] width 434 height 42
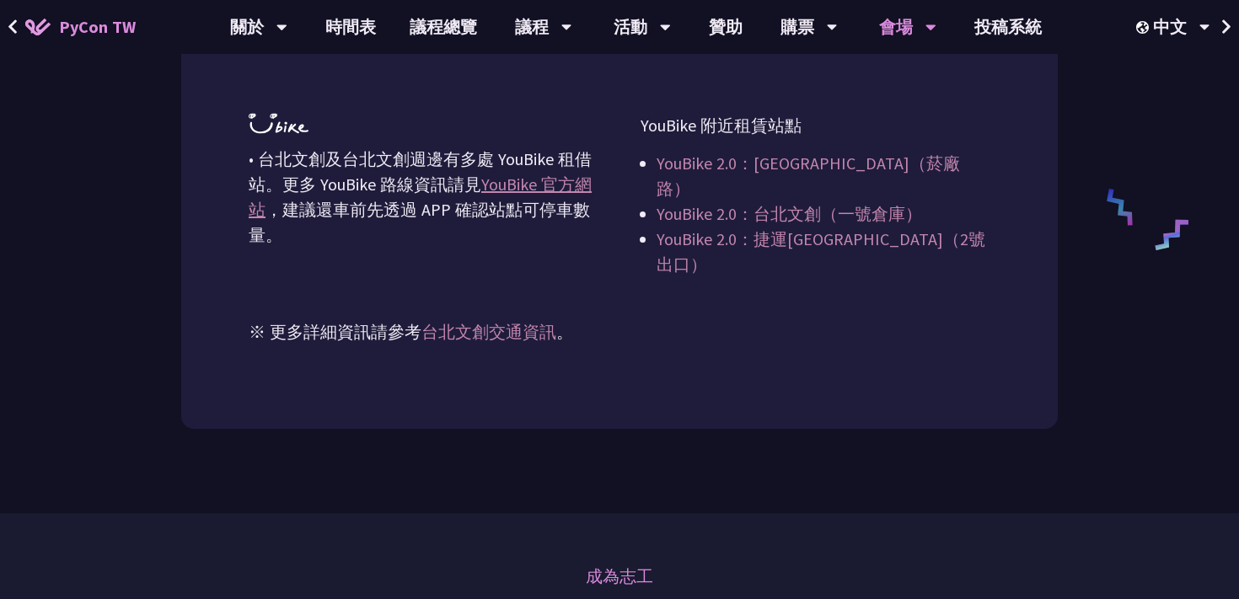
scroll to position [2298, 0]
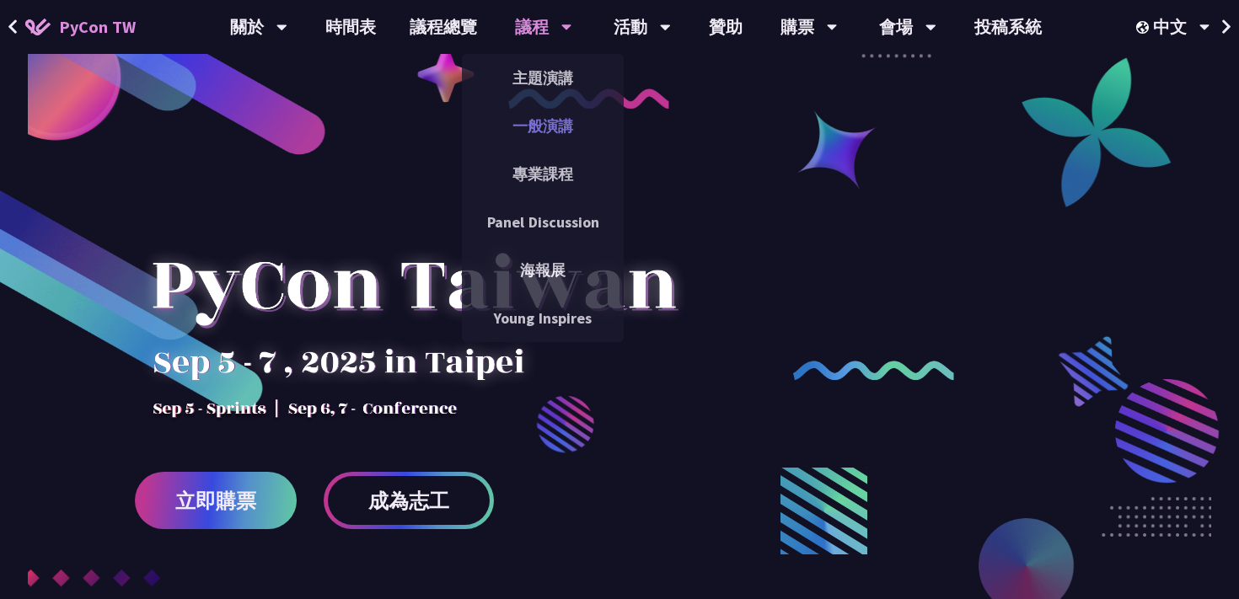
click at [560, 131] on link "一般演講" at bounding box center [543, 126] width 162 height 40
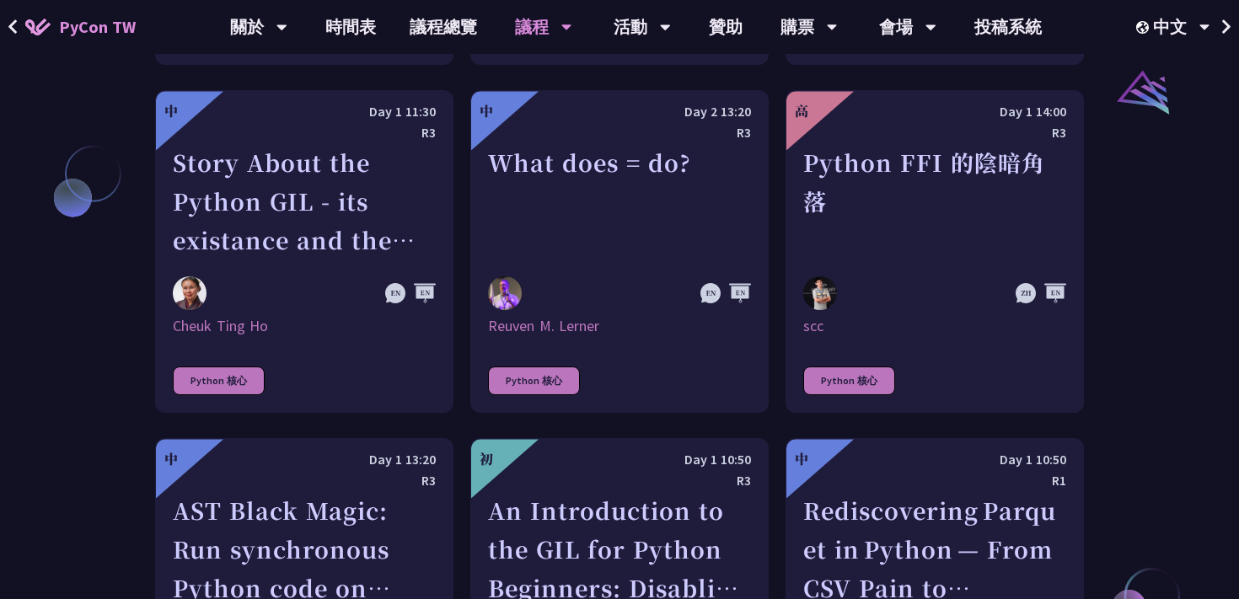
scroll to position [1960, 0]
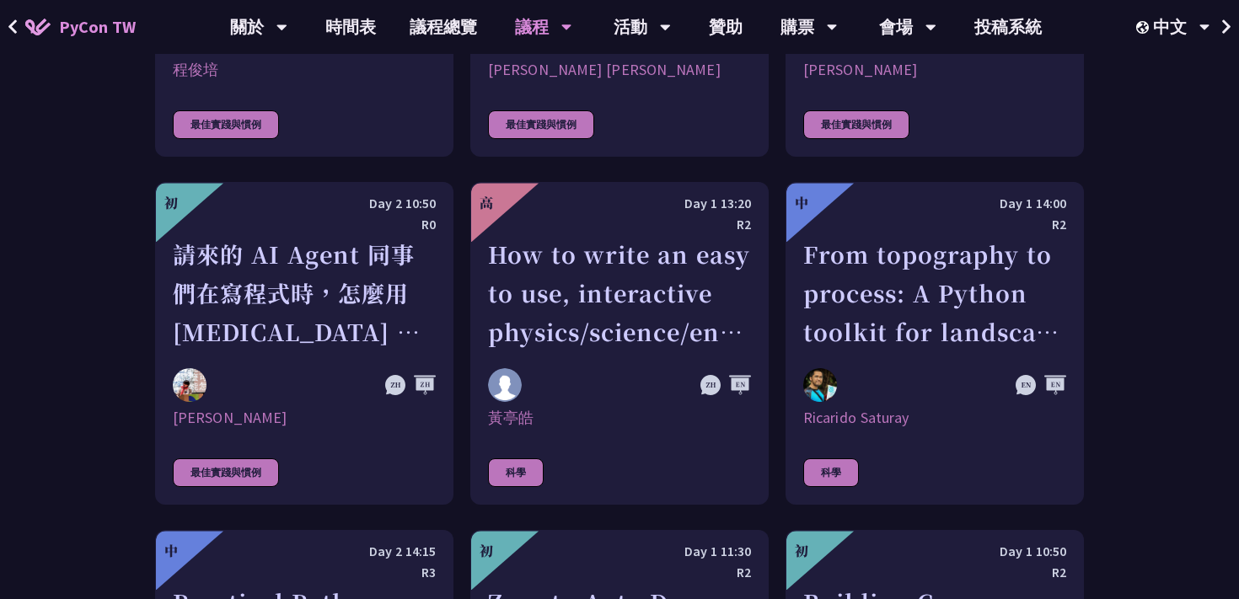
scroll to position [4328, 0]
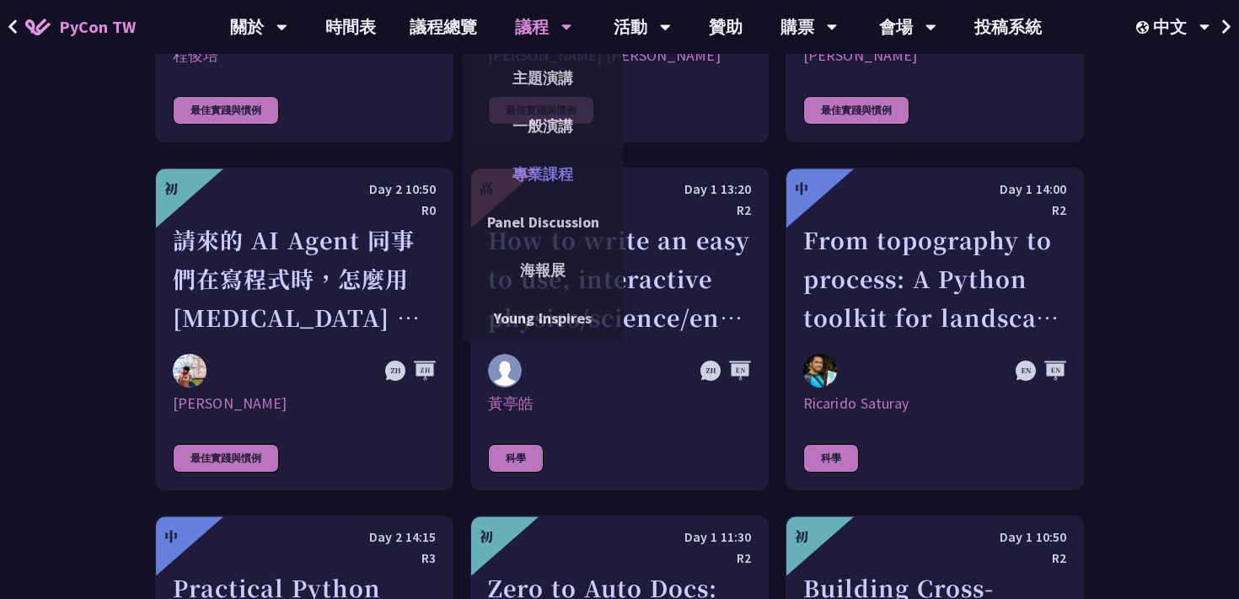
click at [522, 180] on link "專業課程" at bounding box center [543, 174] width 162 height 40
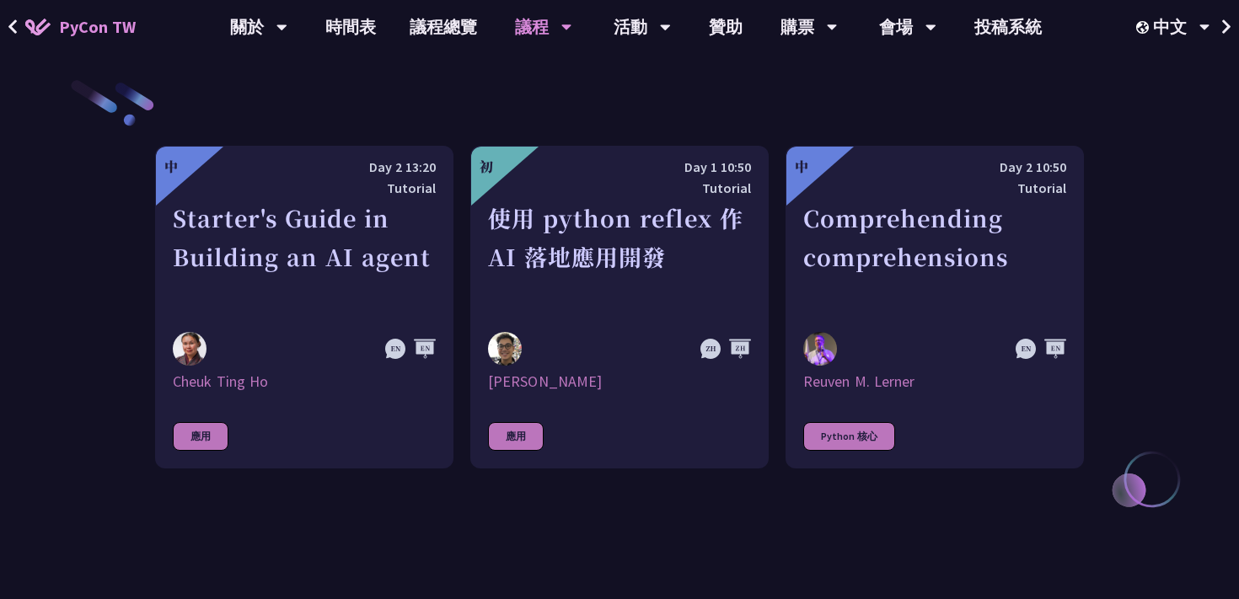
scroll to position [602, 0]
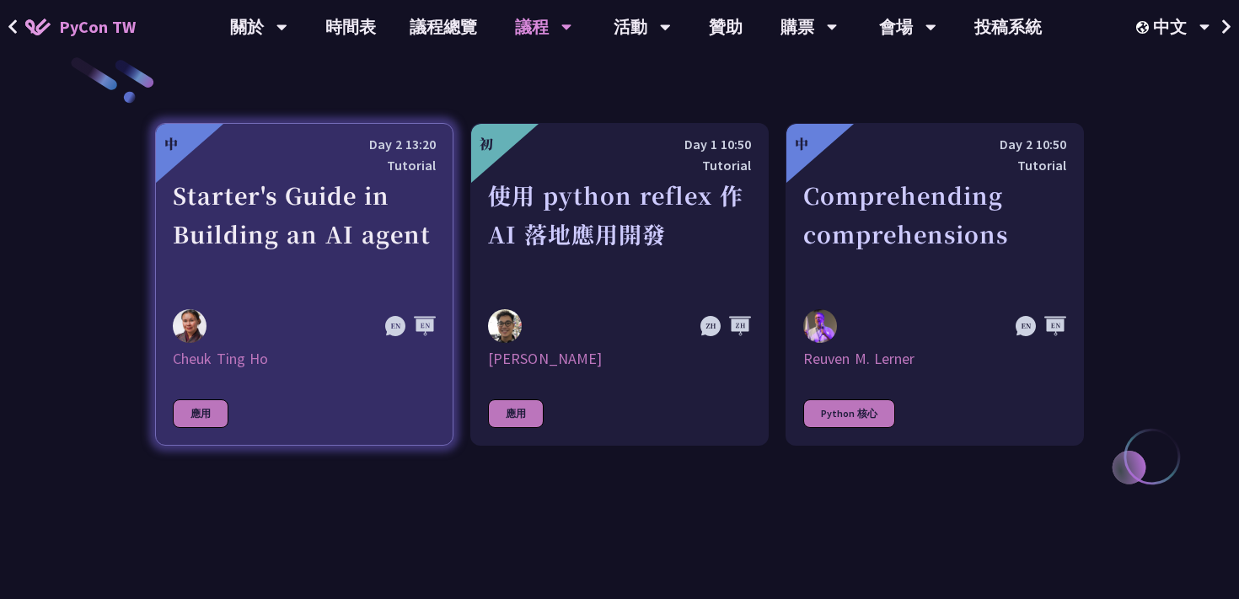
click at [273, 268] on div "Starter's Guide in Building an AI agent" at bounding box center [304, 234] width 263 height 116
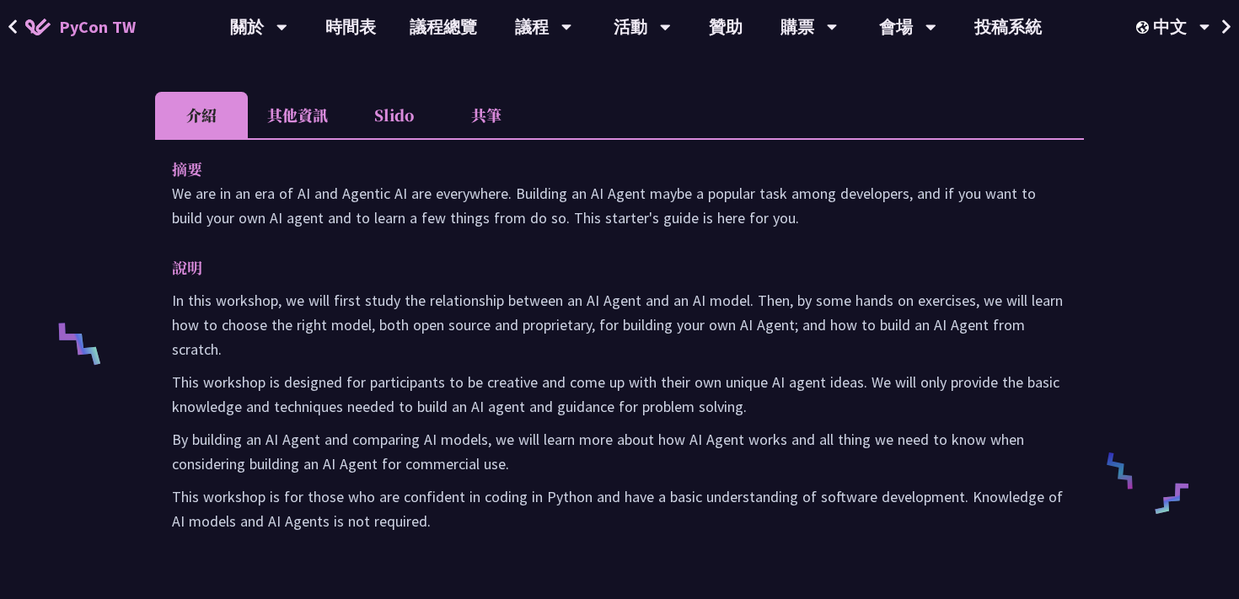
scroll to position [540, 0]
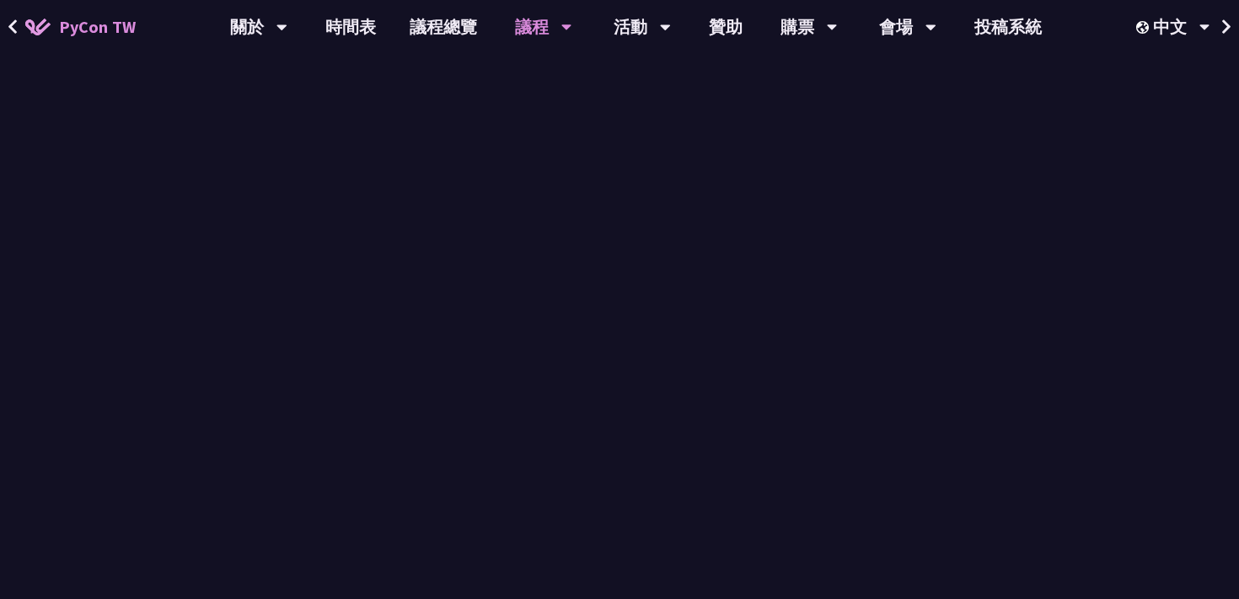
scroll to position [602, 0]
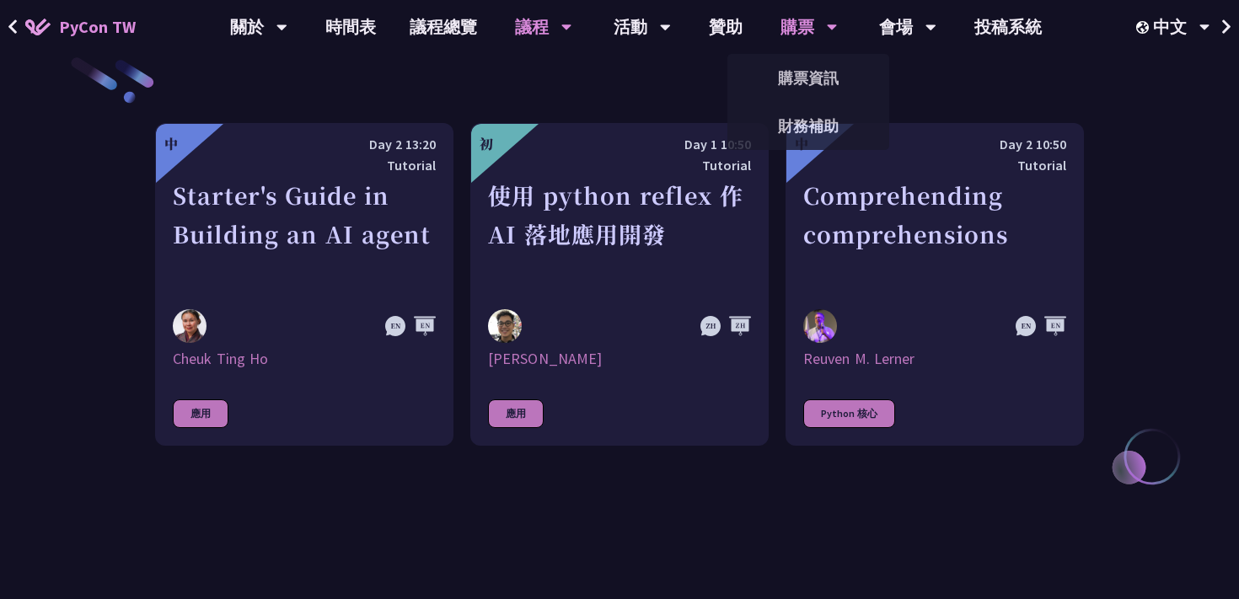
click at [800, 28] on div "購票" at bounding box center [808, 27] width 57 height 54
click at [722, 21] on link "贊助" at bounding box center [725, 27] width 67 height 54
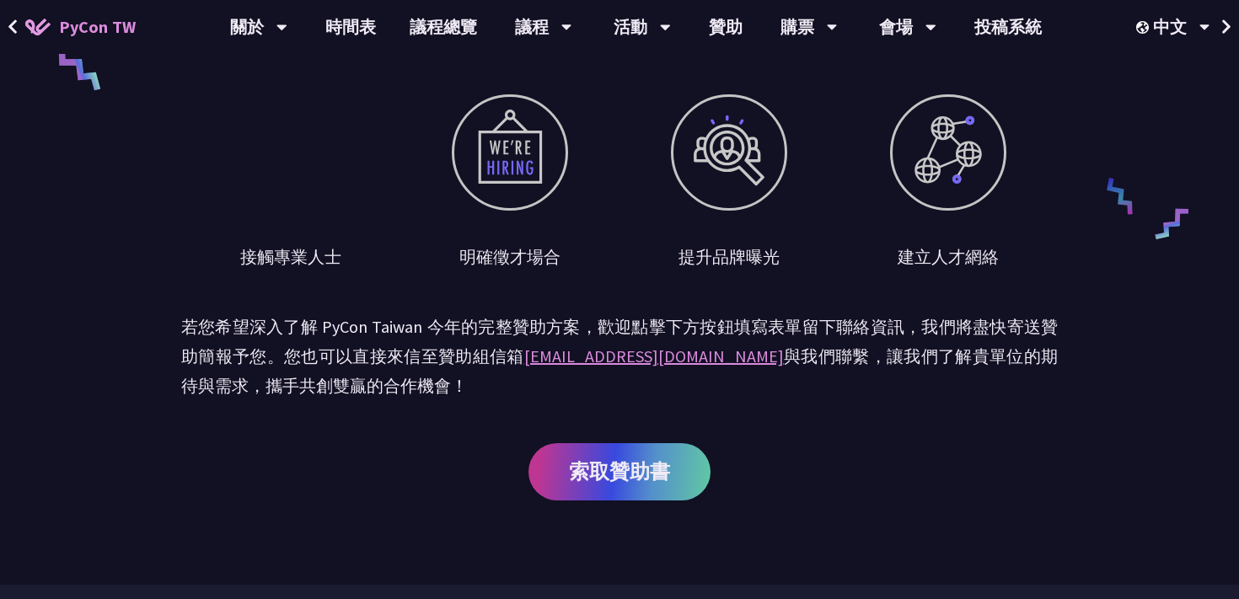
scroll to position [577, 0]
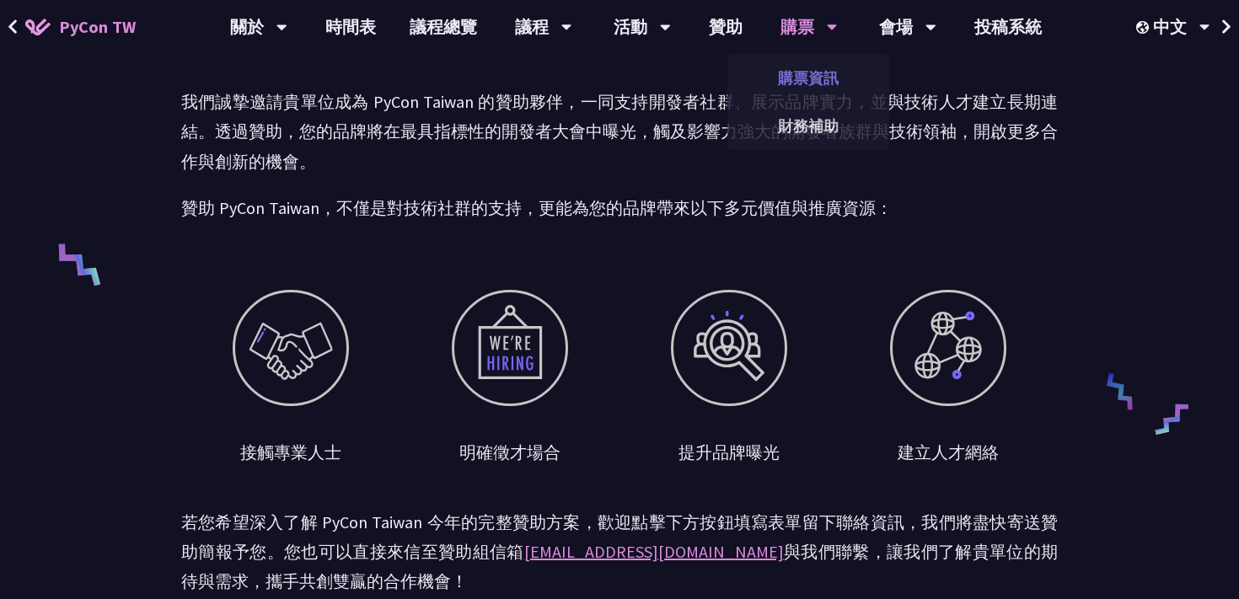
click at [797, 96] on link "購票資訊" at bounding box center [808, 78] width 162 height 40
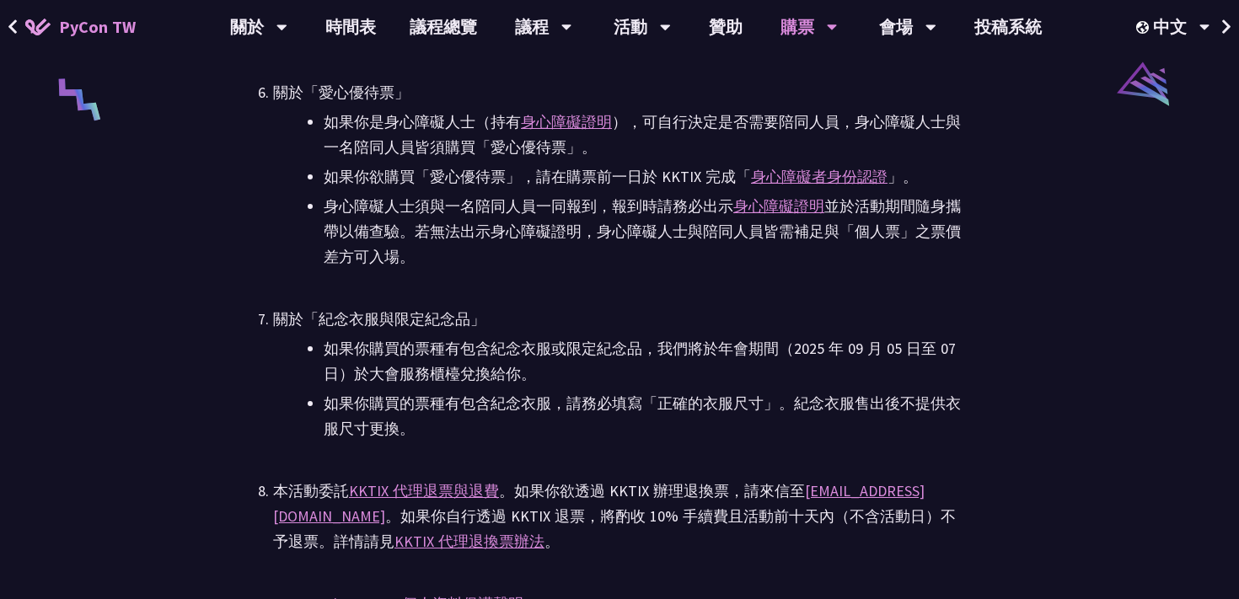
scroll to position [3400, 0]
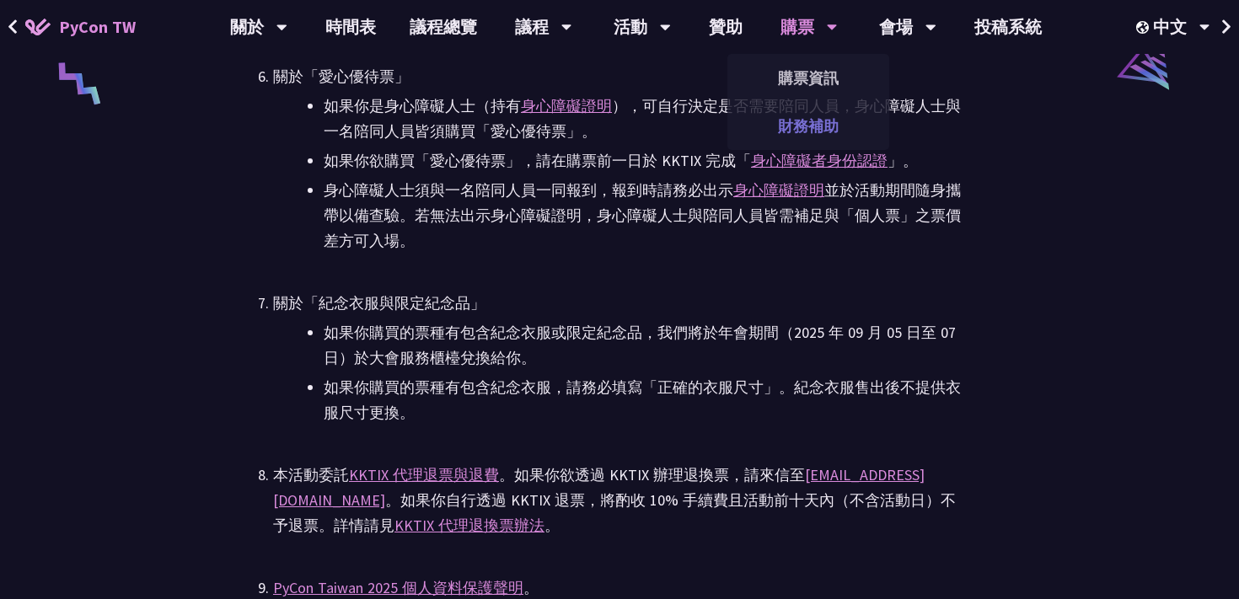
click at [819, 130] on link "財務補助" at bounding box center [808, 126] width 162 height 40
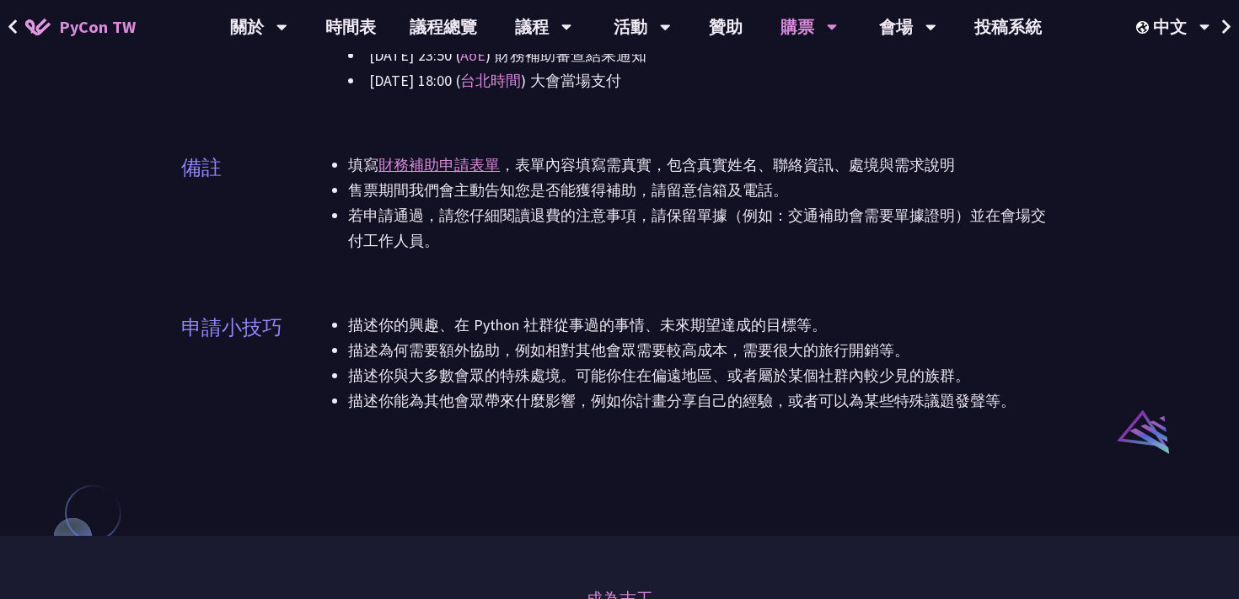
scroll to position [1139, 0]
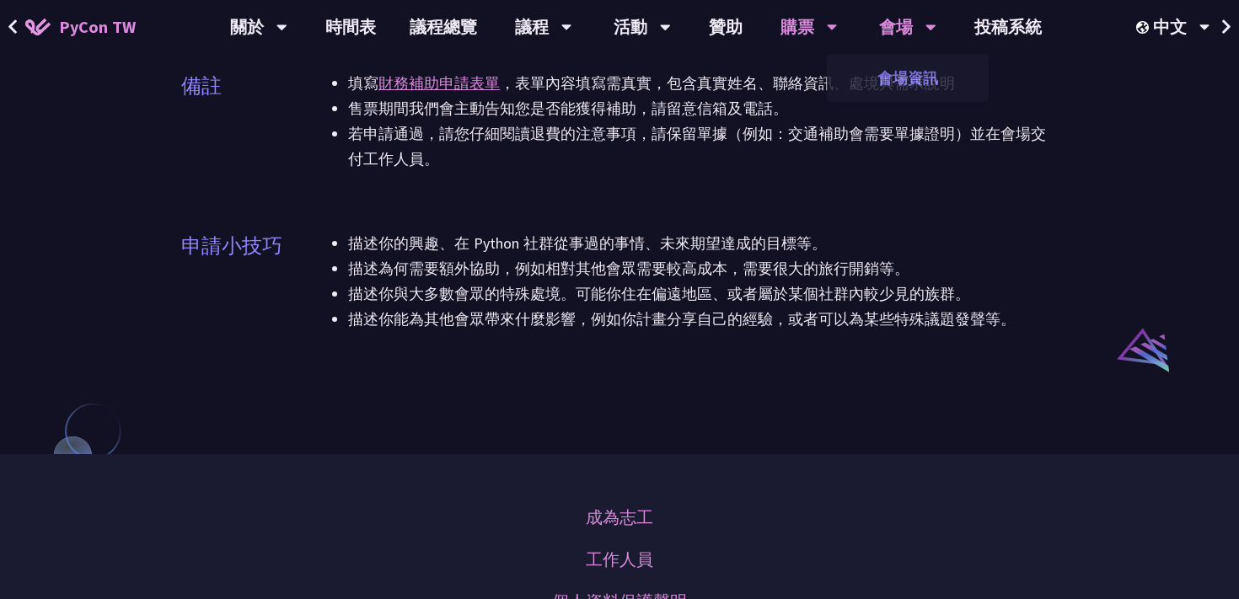
click at [903, 78] on link "會場資訊" at bounding box center [908, 78] width 162 height 40
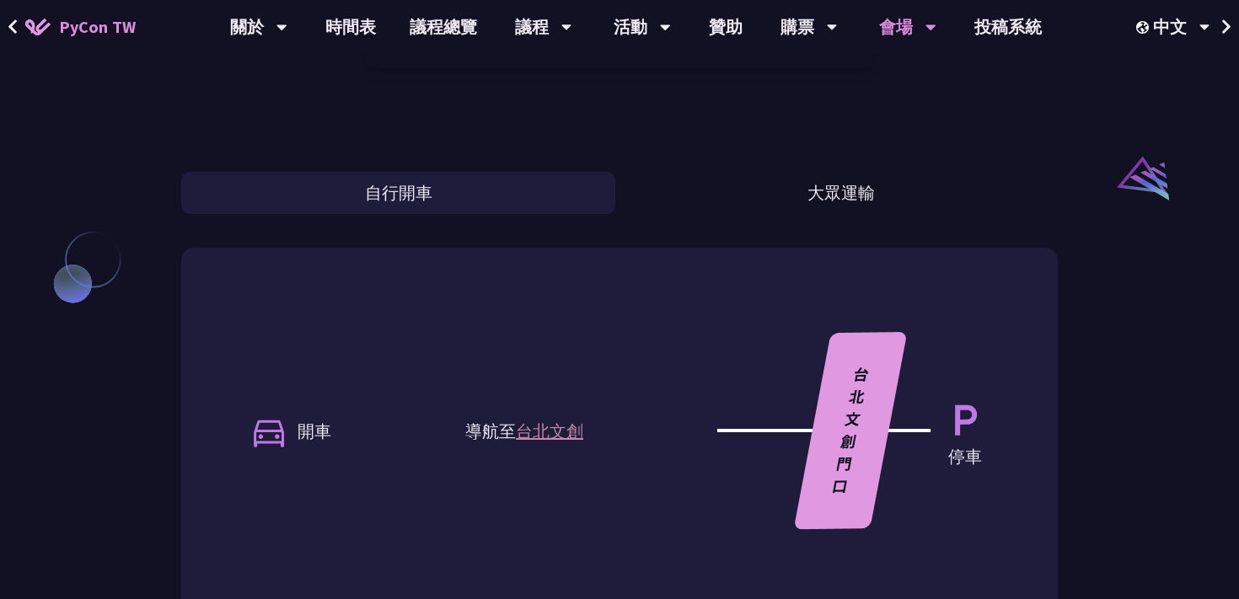
scroll to position [1365, 0]
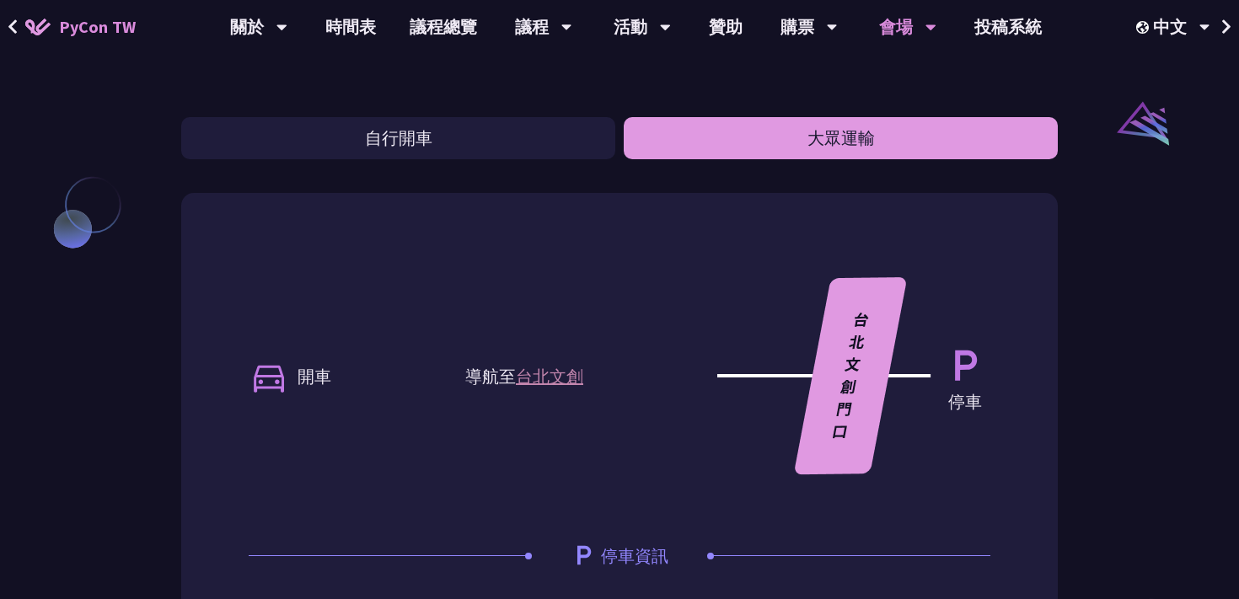
click at [868, 147] on button "大眾運輸" at bounding box center [841, 138] width 434 height 42
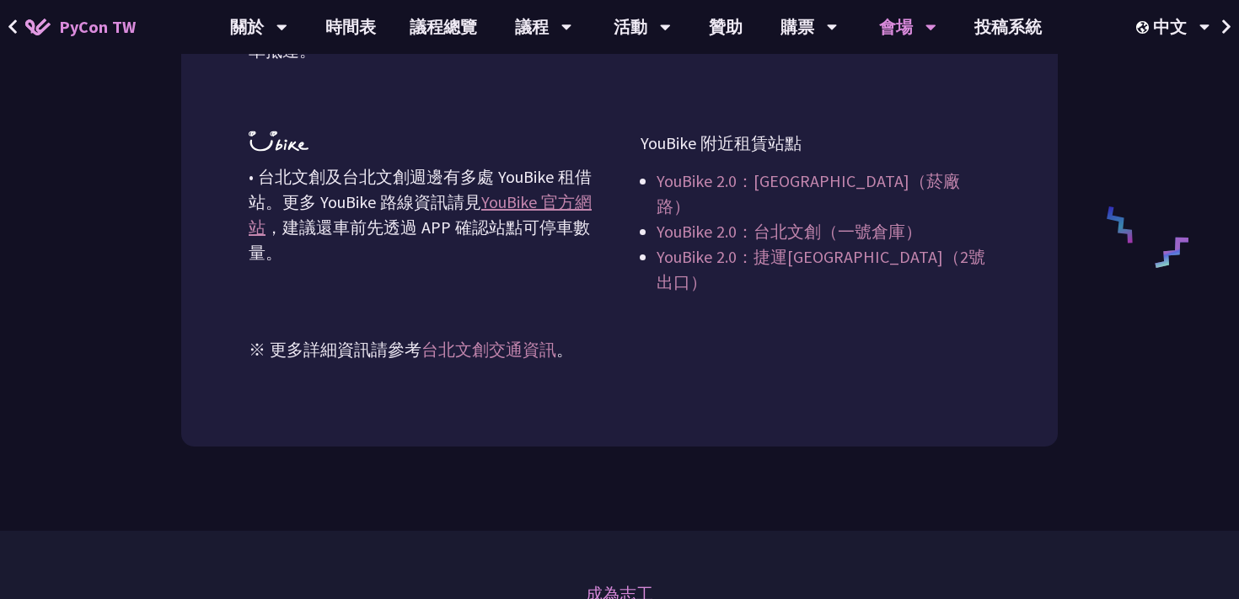
scroll to position [2279, 0]
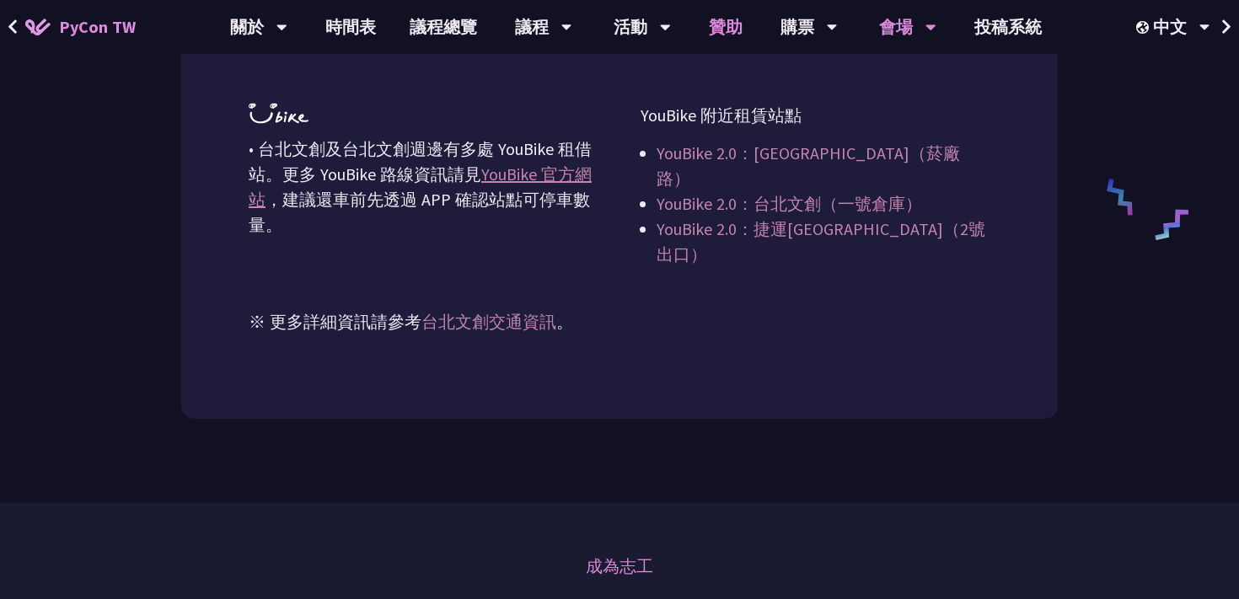
click at [720, 31] on link "贊助" at bounding box center [725, 27] width 67 height 54
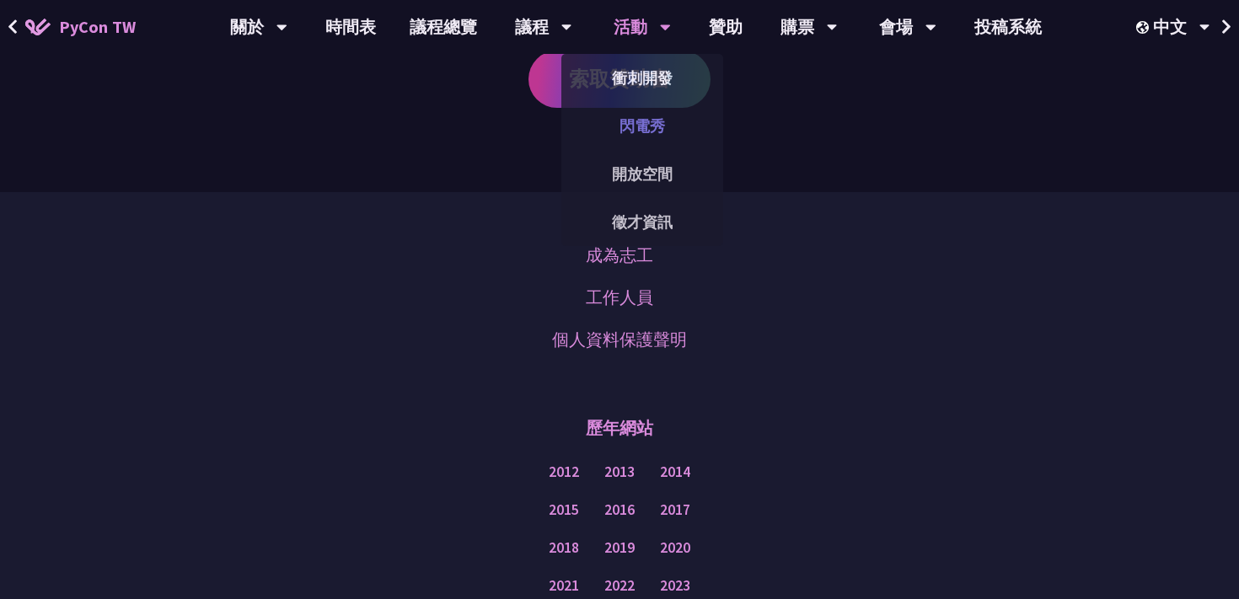
scroll to position [1379, 0]
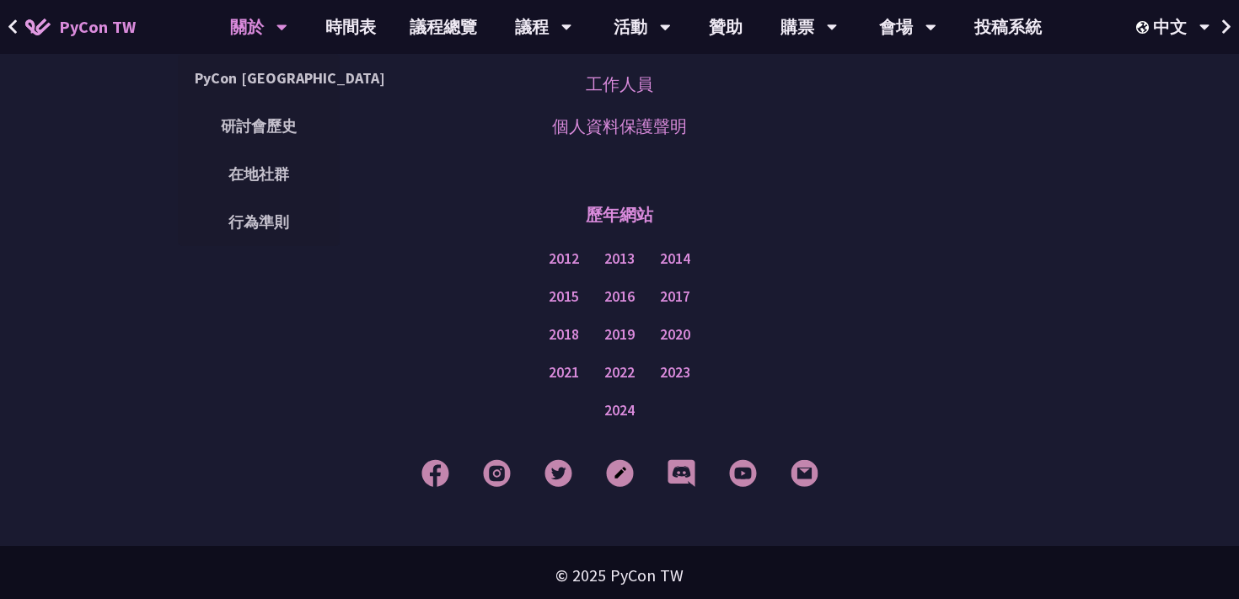
click at [249, 27] on div "關於" at bounding box center [258, 27] width 57 height 54
click at [247, 72] on link "PyCon [GEOGRAPHIC_DATA]" at bounding box center [259, 78] width 162 height 40
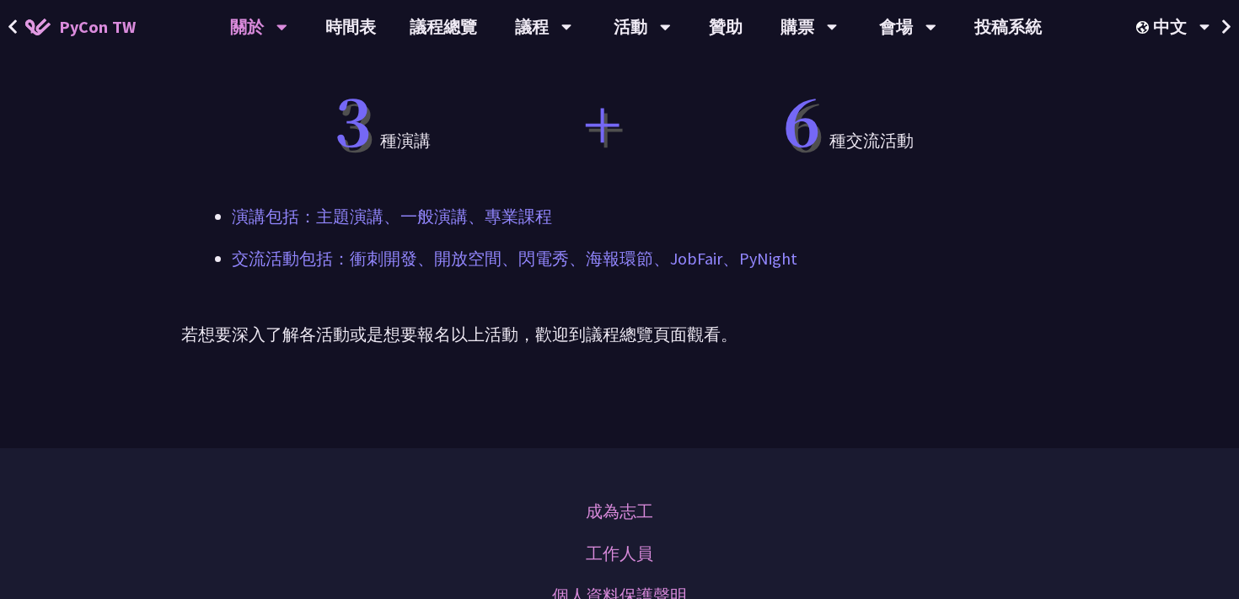
scroll to position [1074, 0]
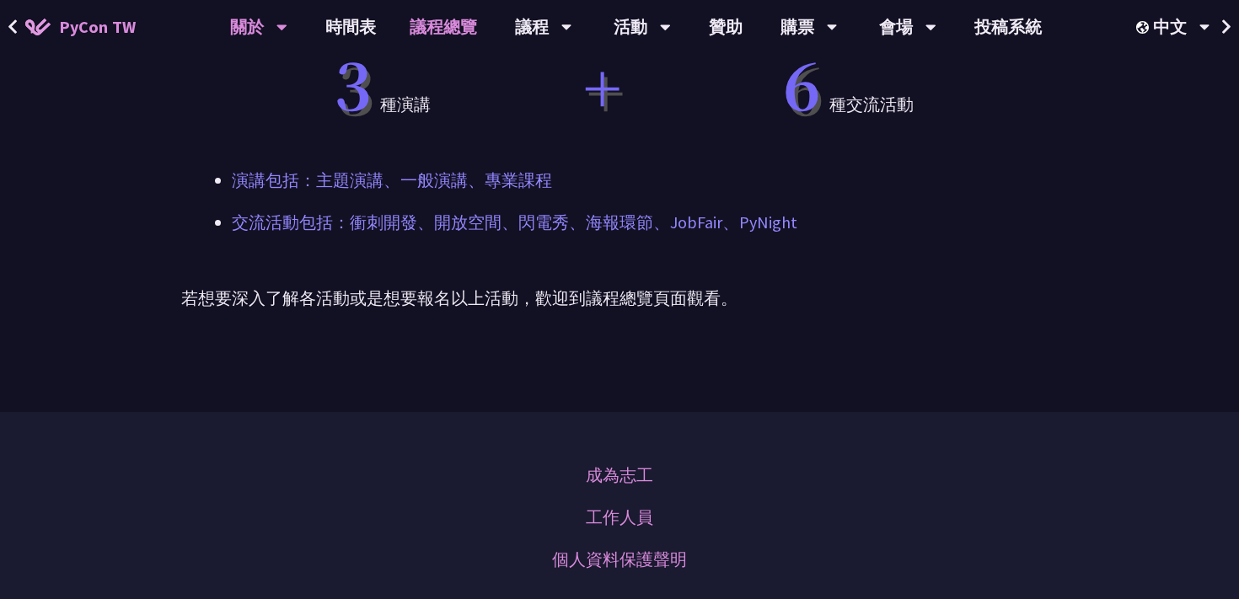
click at [453, 29] on link "議程總覽" at bounding box center [443, 27] width 101 height 54
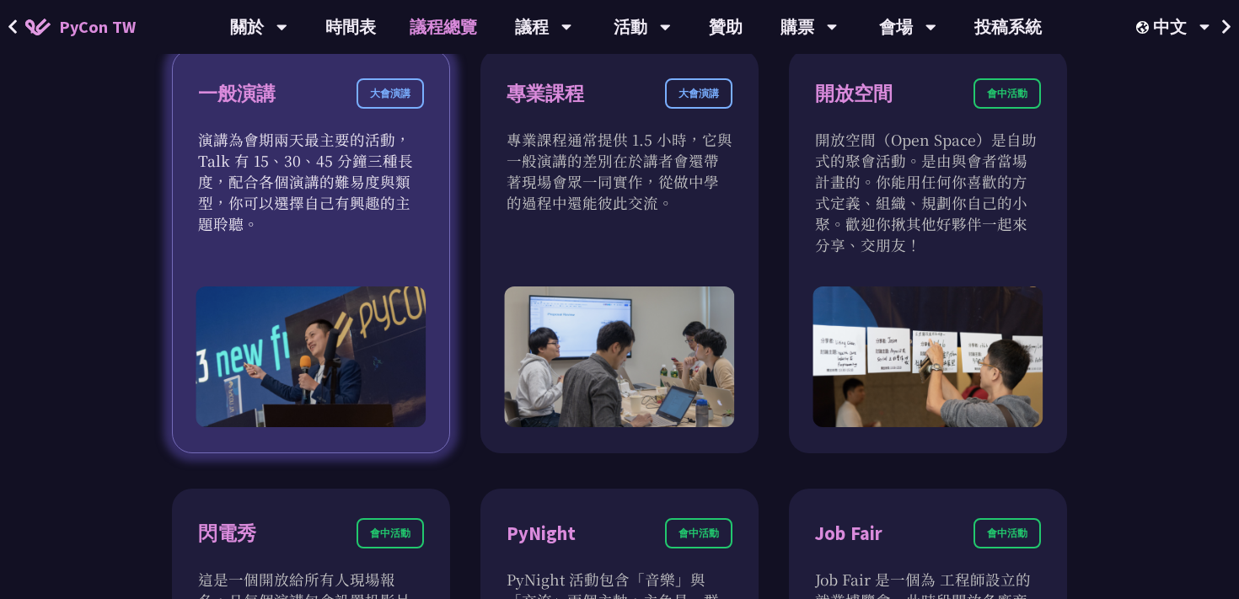
scroll to position [1013, 0]
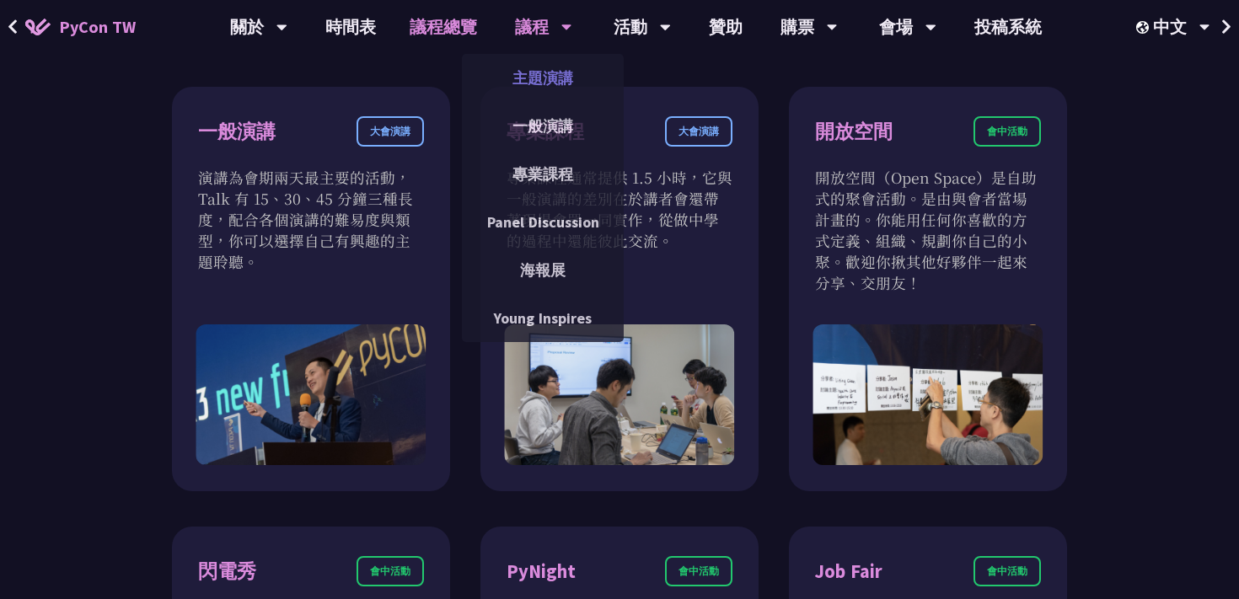
click at [550, 62] on link "主題演講" at bounding box center [543, 78] width 162 height 40
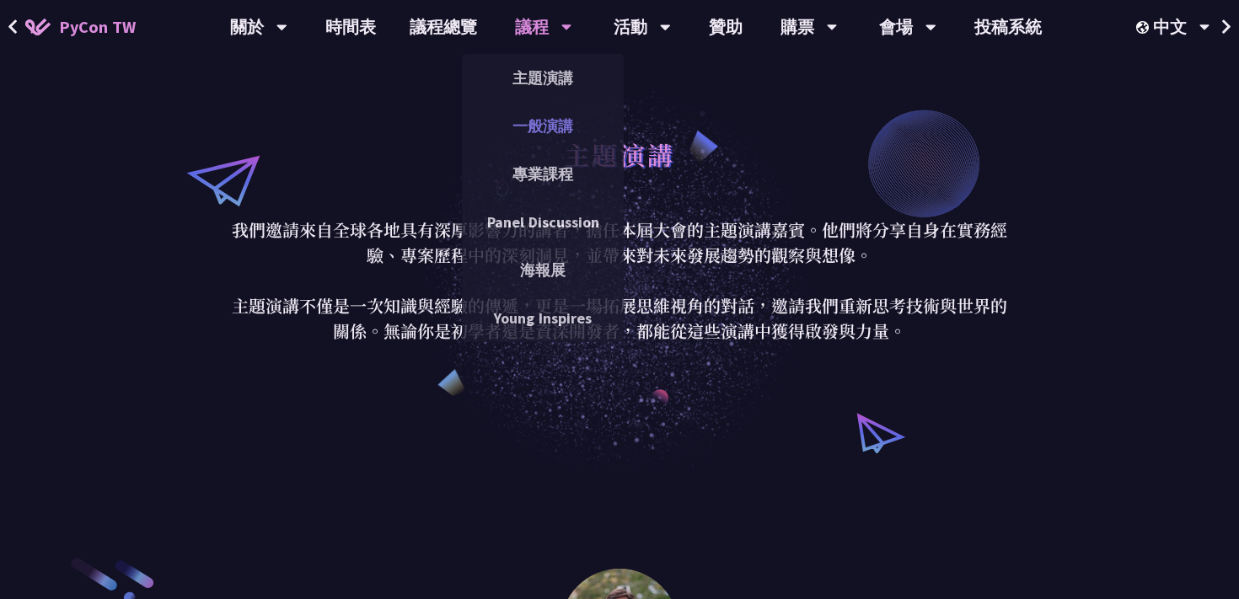
click at [533, 133] on link "一般演講" at bounding box center [543, 126] width 162 height 40
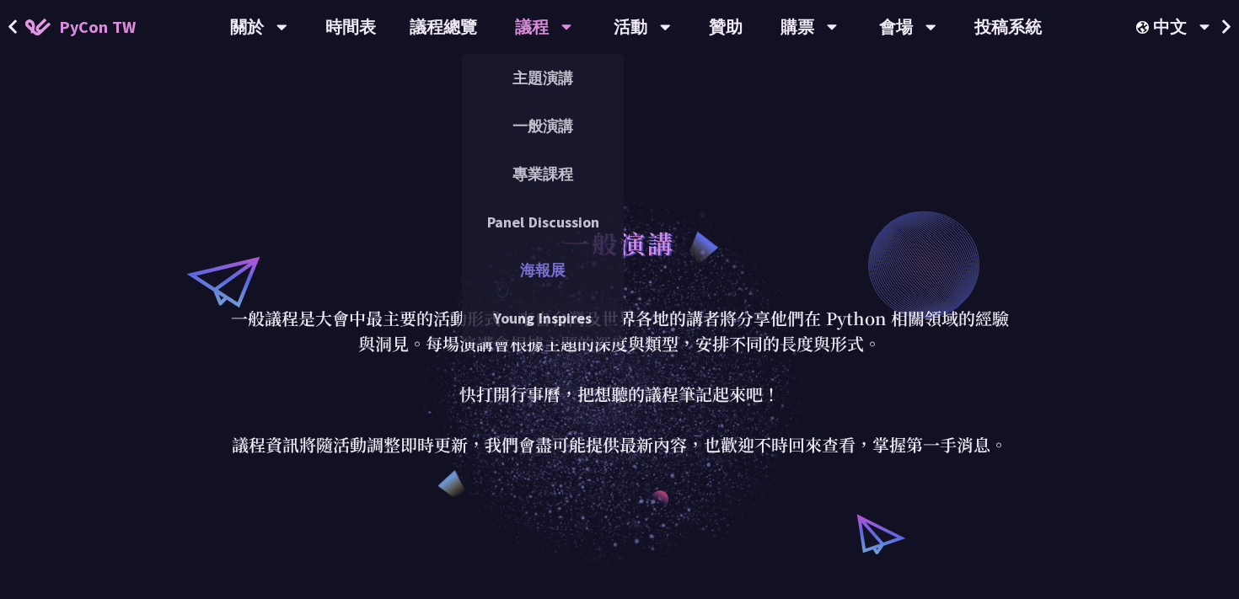
click at [537, 273] on link "海報展" at bounding box center [543, 270] width 162 height 40
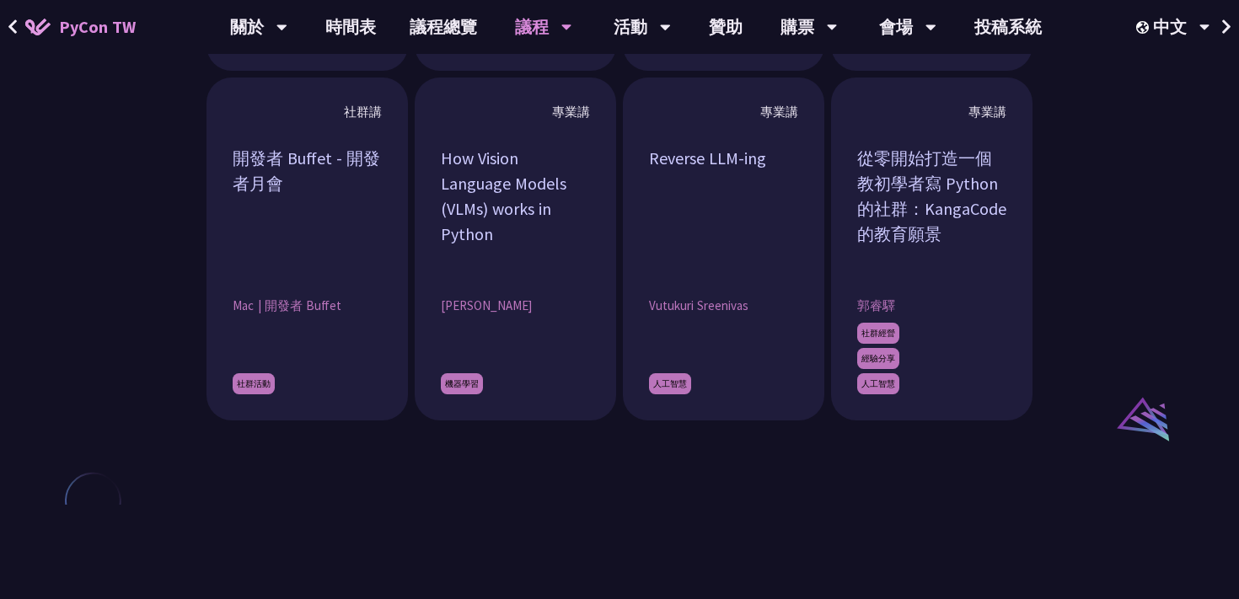
scroll to position [1366, 0]
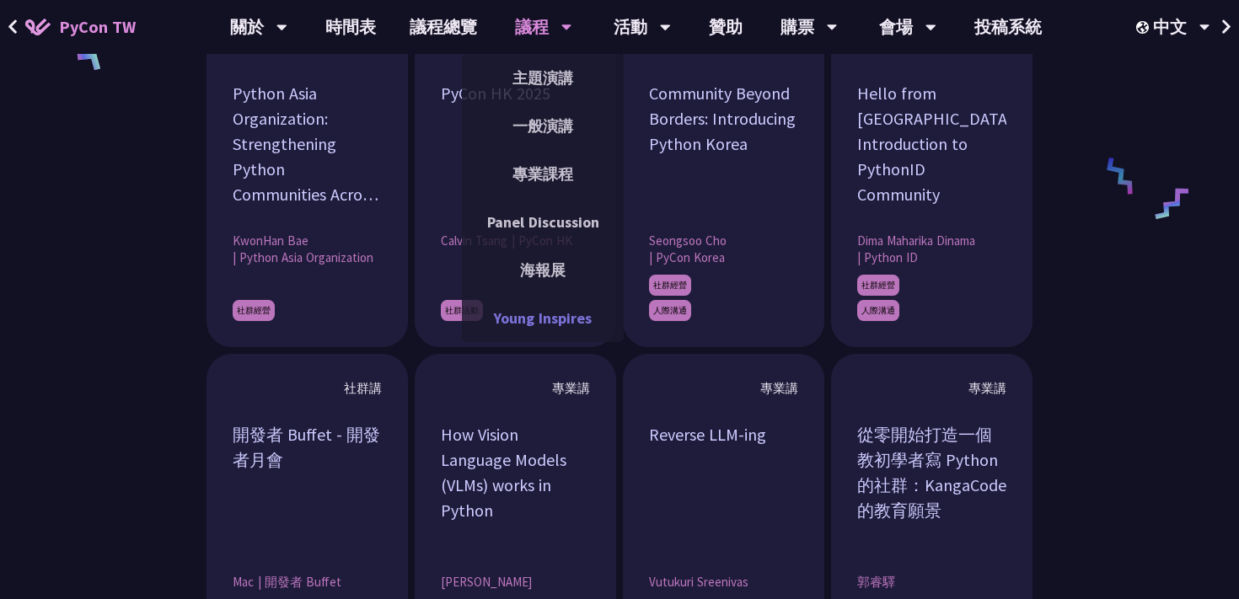
click at [534, 311] on link "Young Inspires" at bounding box center [543, 318] width 162 height 40
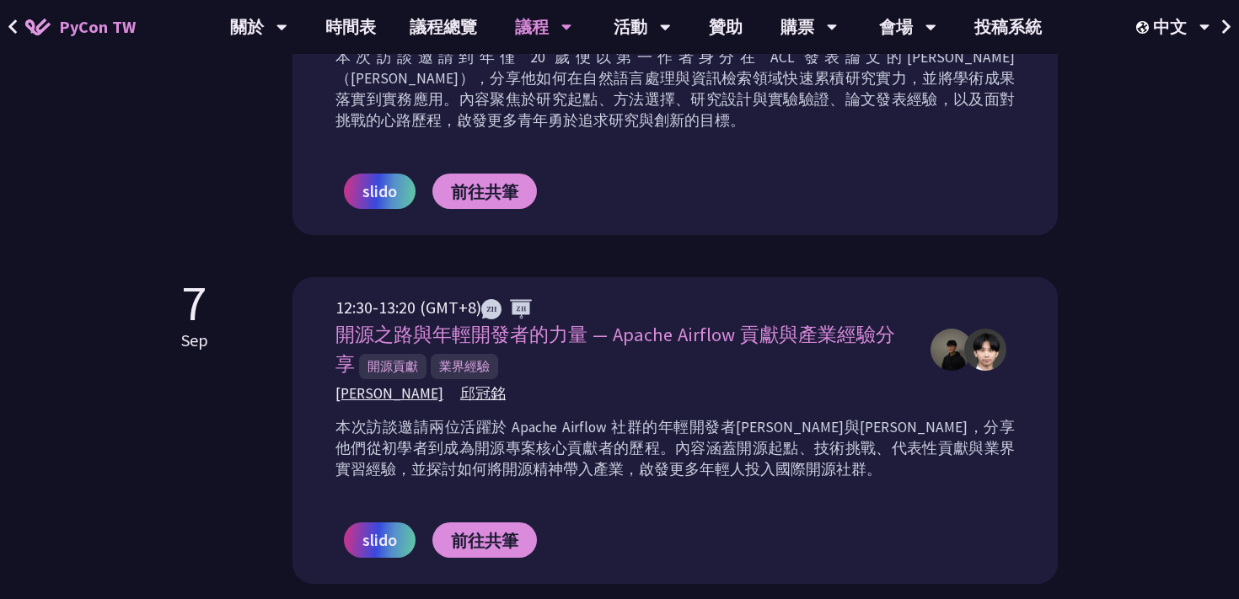
scroll to position [1141, 0]
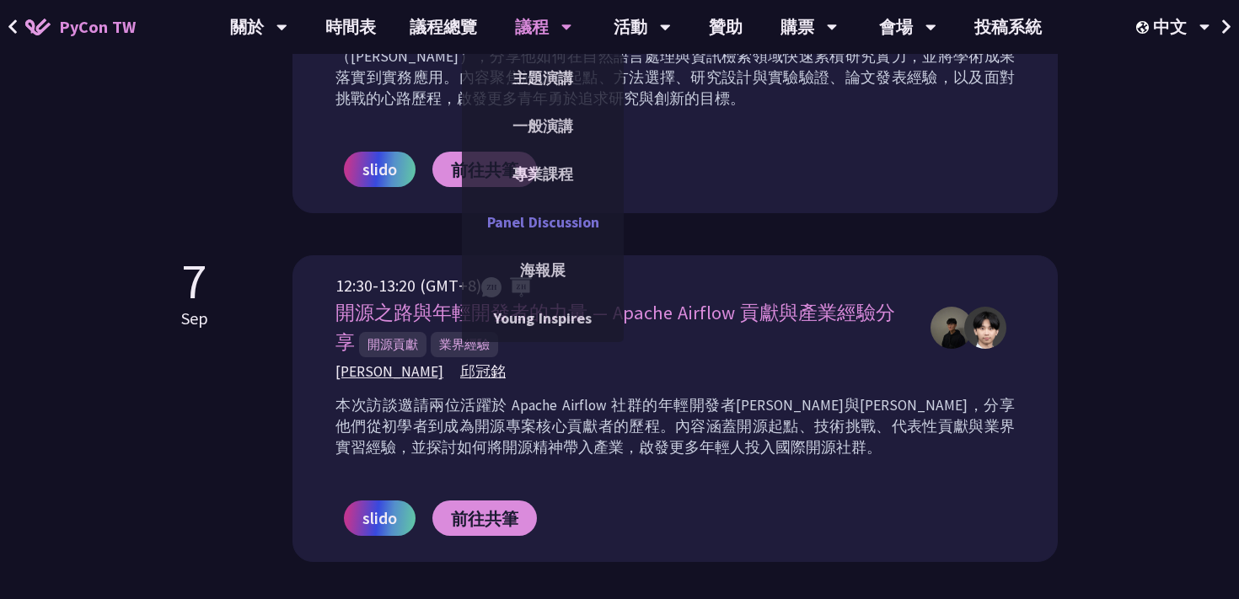
click at [552, 228] on link "Panel Discussion" at bounding box center [543, 222] width 162 height 40
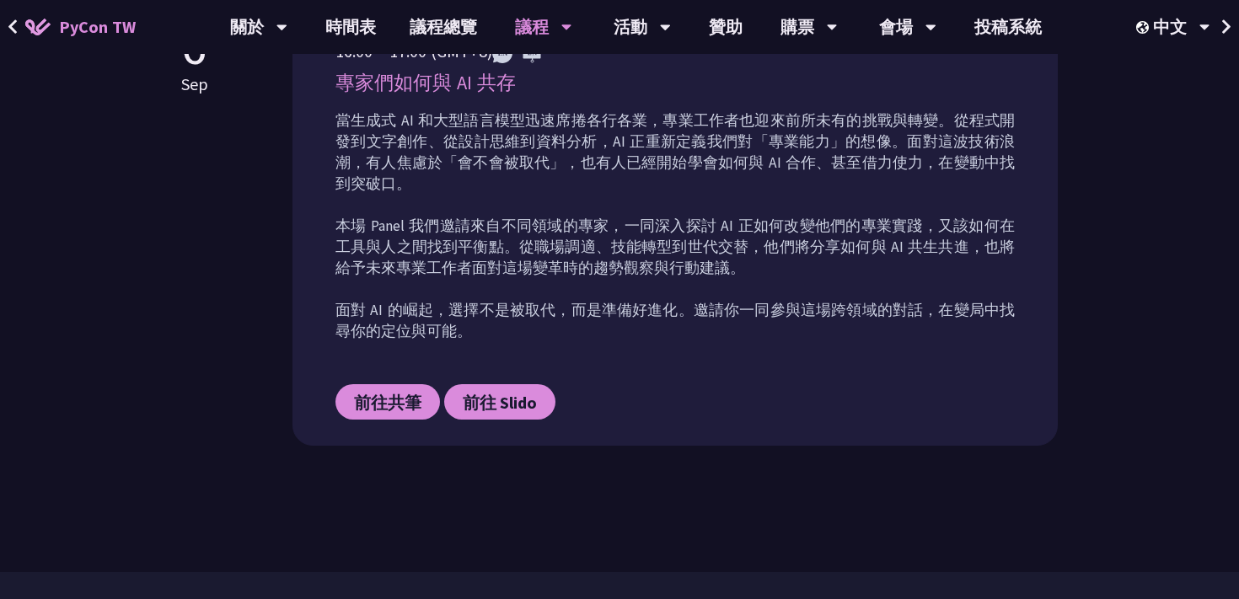
scroll to position [655, 0]
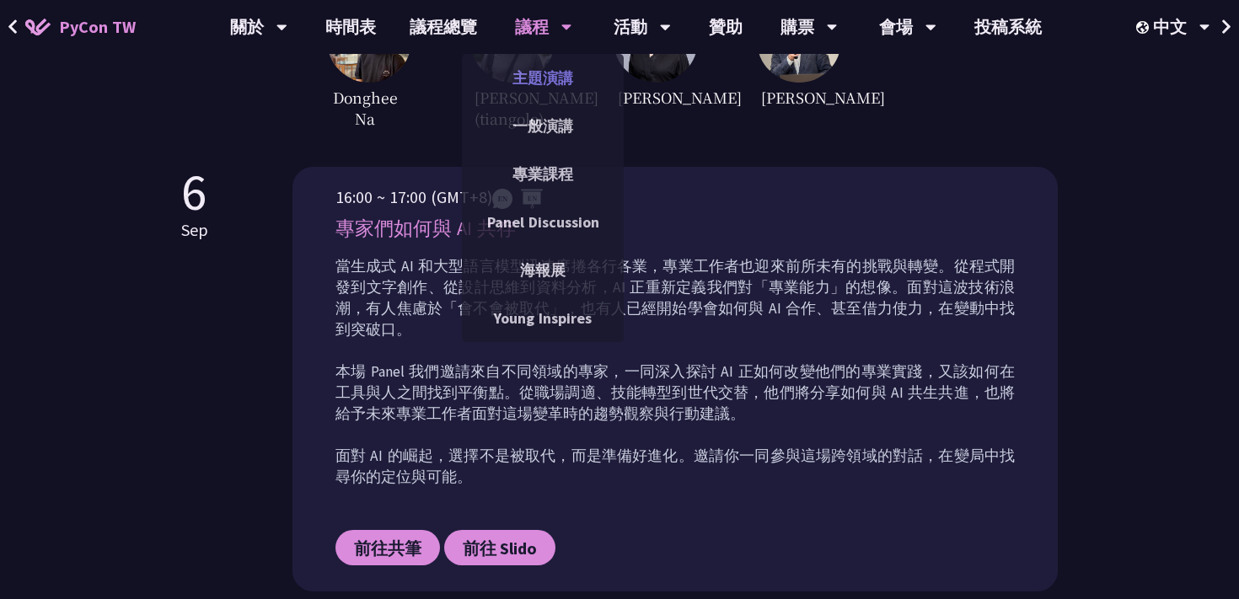
click at [557, 84] on link "主題演講" at bounding box center [543, 78] width 162 height 40
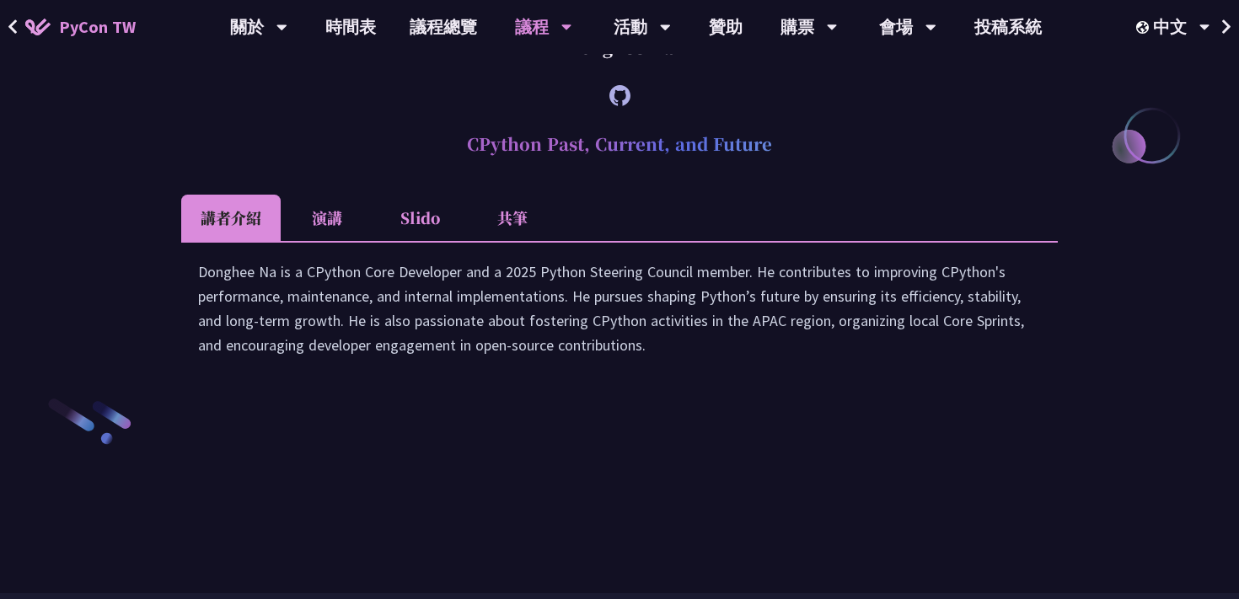
scroll to position [1848, 0]
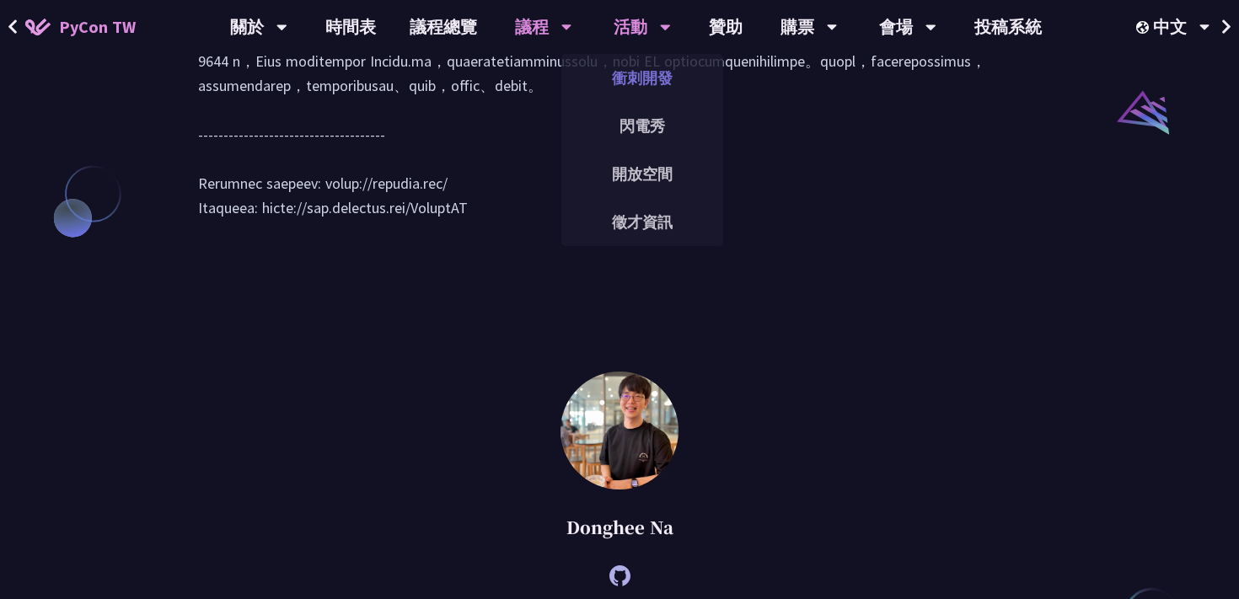
click at [647, 83] on link "衝刺開發" at bounding box center [642, 78] width 162 height 40
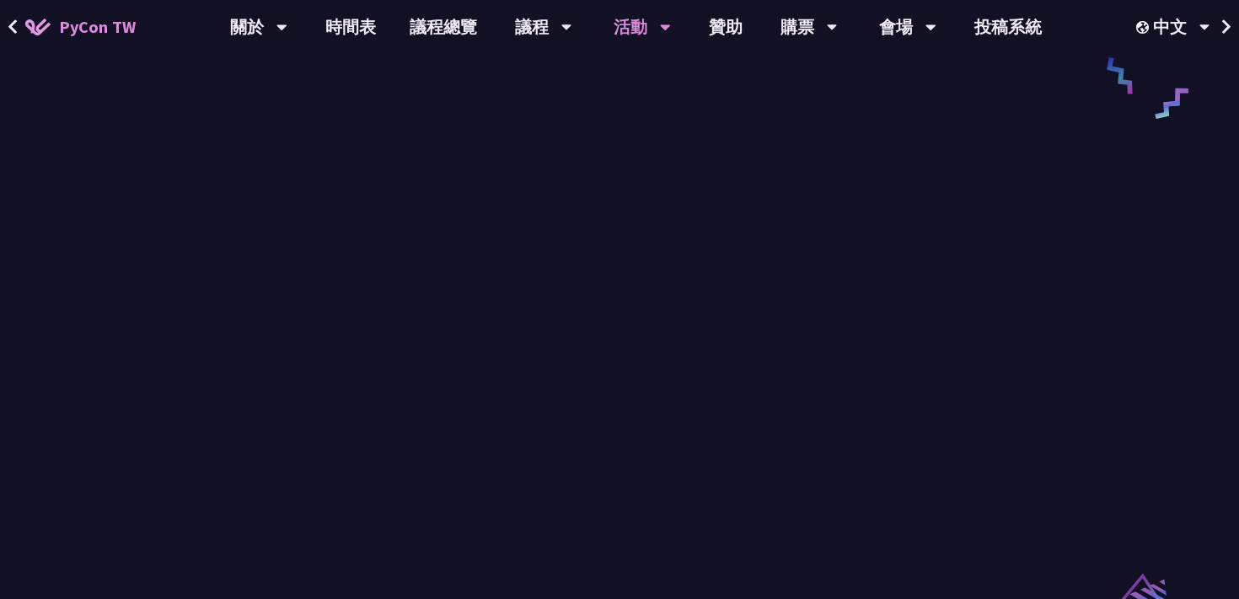
scroll to position [940, 0]
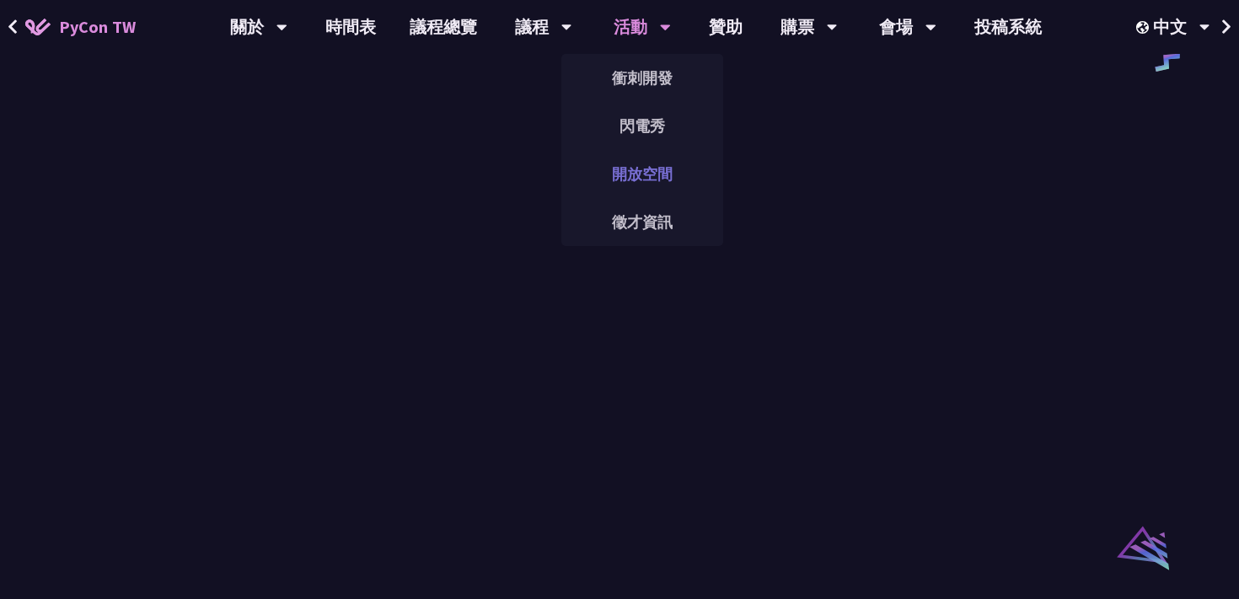
click at [636, 176] on link "開放空間" at bounding box center [642, 174] width 162 height 40
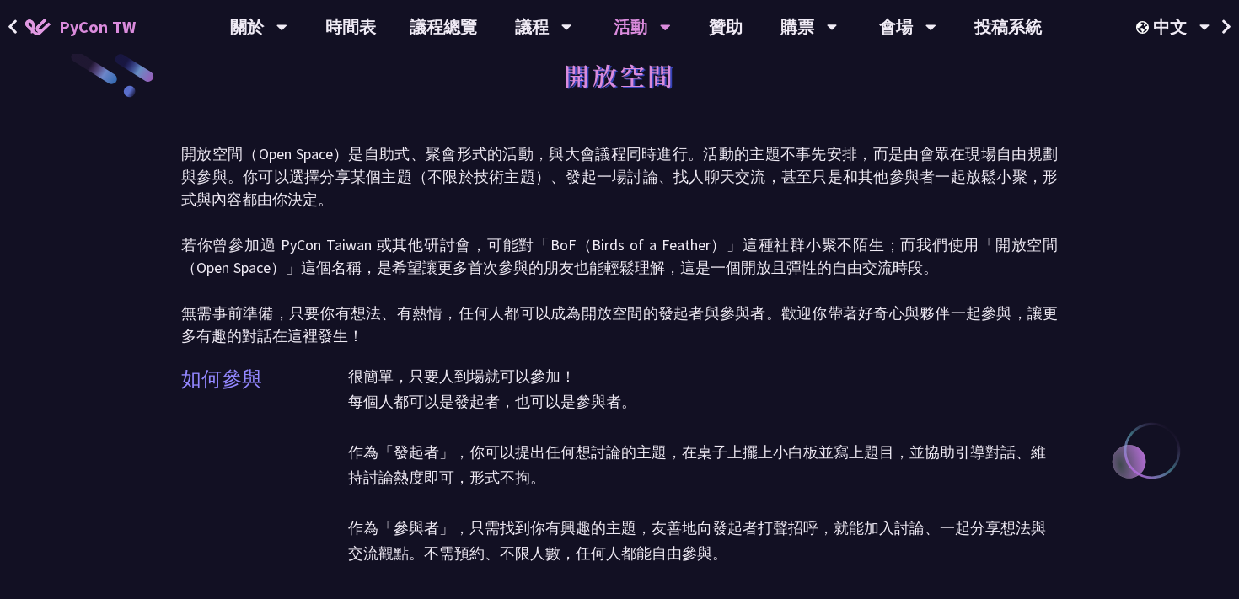
scroll to position [24, 0]
